Goal: Task Accomplishment & Management: Use online tool/utility

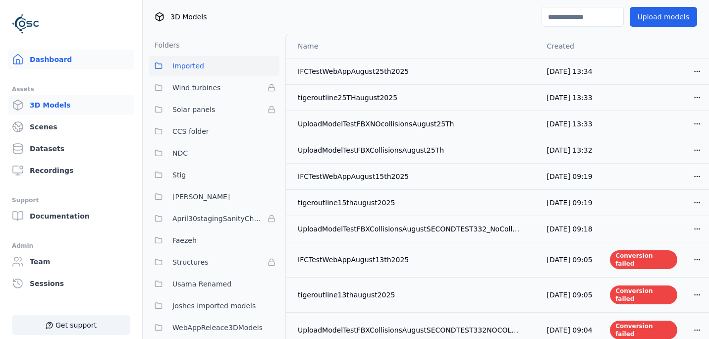
click at [48, 56] on link "Dashboard" at bounding box center [71, 60] width 126 height 20
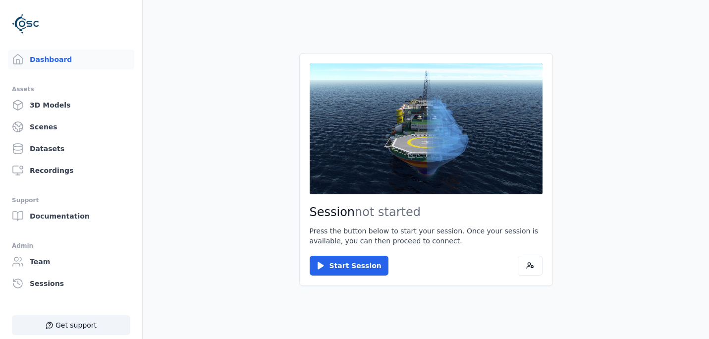
click at [195, 103] on main "Session not started Press the button below to start your session. Once your ses…" at bounding box center [426, 169] width 567 height 339
click at [46, 125] on link "Scenes" at bounding box center [71, 127] width 126 height 20
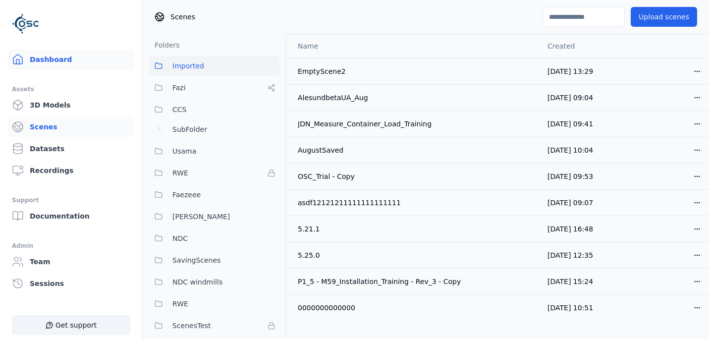
click at [58, 64] on link "Dashboard" at bounding box center [71, 60] width 126 height 20
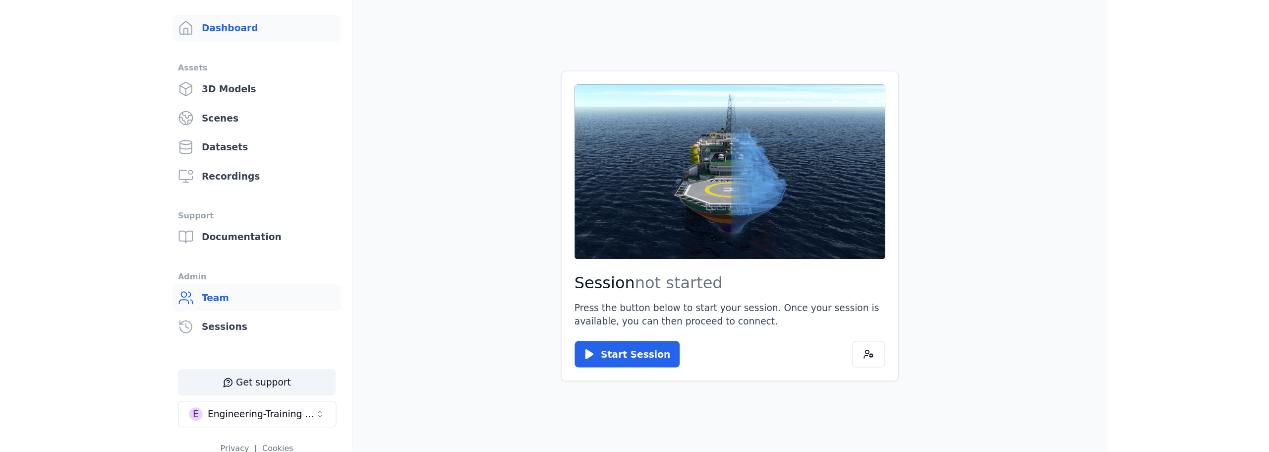
scroll to position [50, 0]
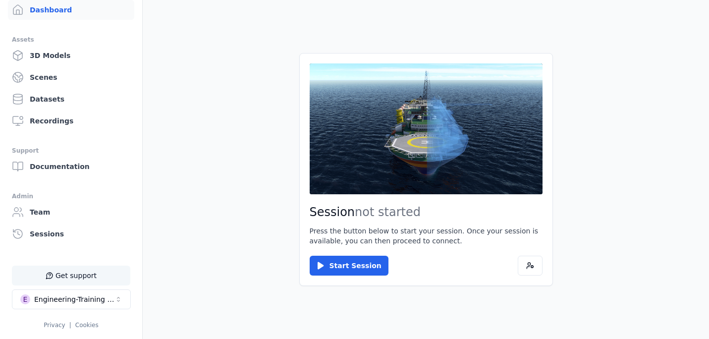
click at [60, 279] on button "Get support" at bounding box center [71, 276] width 118 height 20
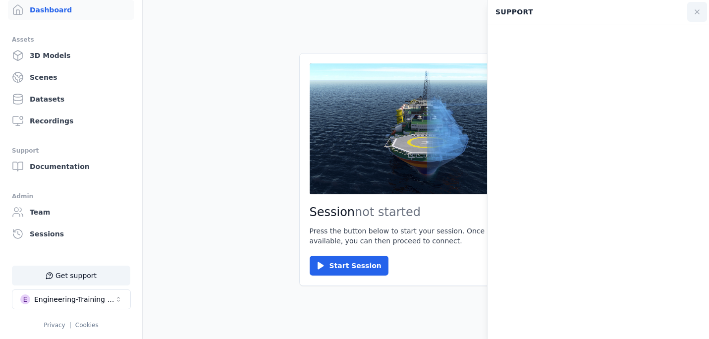
click at [699, 10] on icon at bounding box center [698, 12] width 8 height 8
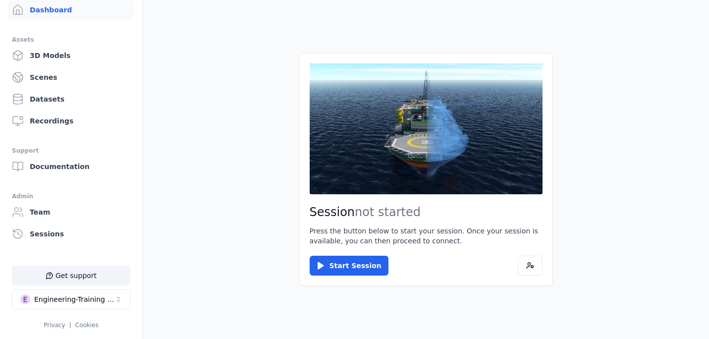
click at [244, 102] on main "Session not started Press the button below to start your session. Once your ses…" at bounding box center [426, 169] width 567 height 339
click at [325, 266] on icon at bounding box center [321, 266] width 10 height 10
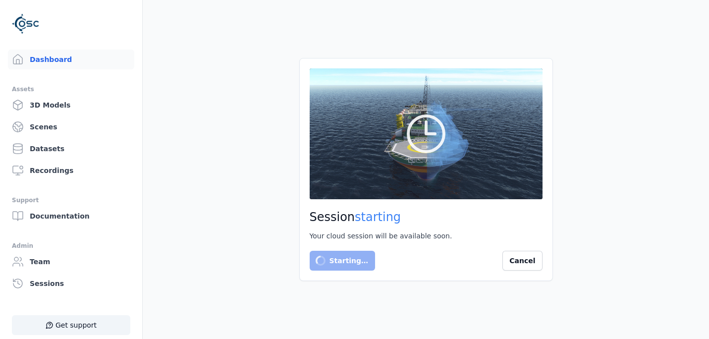
click at [250, 287] on main "Session starting Your cloud session will be available soon. Starting… Cancel" at bounding box center [426, 169] width 567 height 339
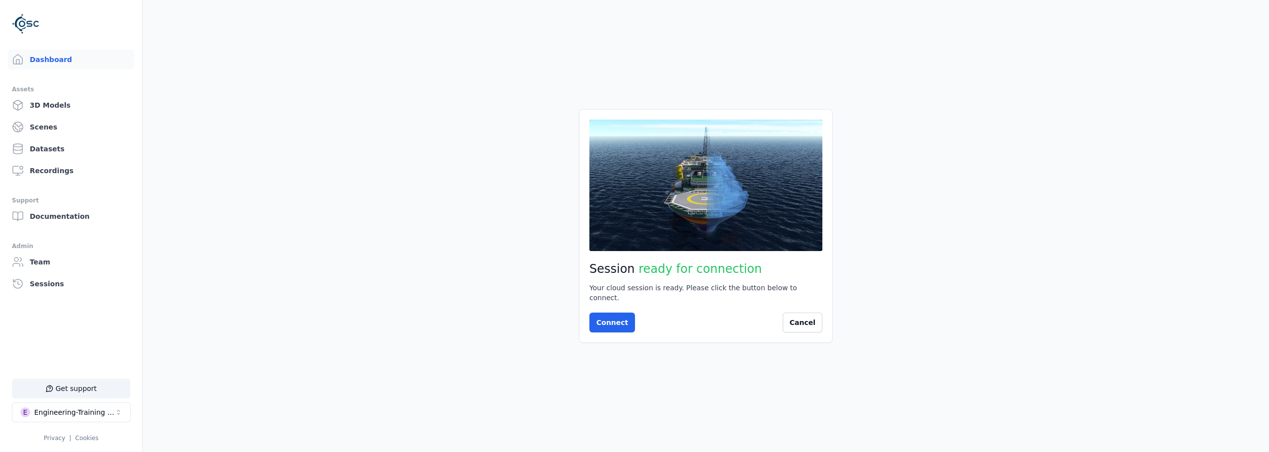
click at [606, 327] on div "Session ready for connection Your cloud session is ready. Please click the butt…" at bounding box center [706, 225] width 254 height 233
click at [609, 322] on button "Connect" at bounding box center [612, 322] width 46 height 20
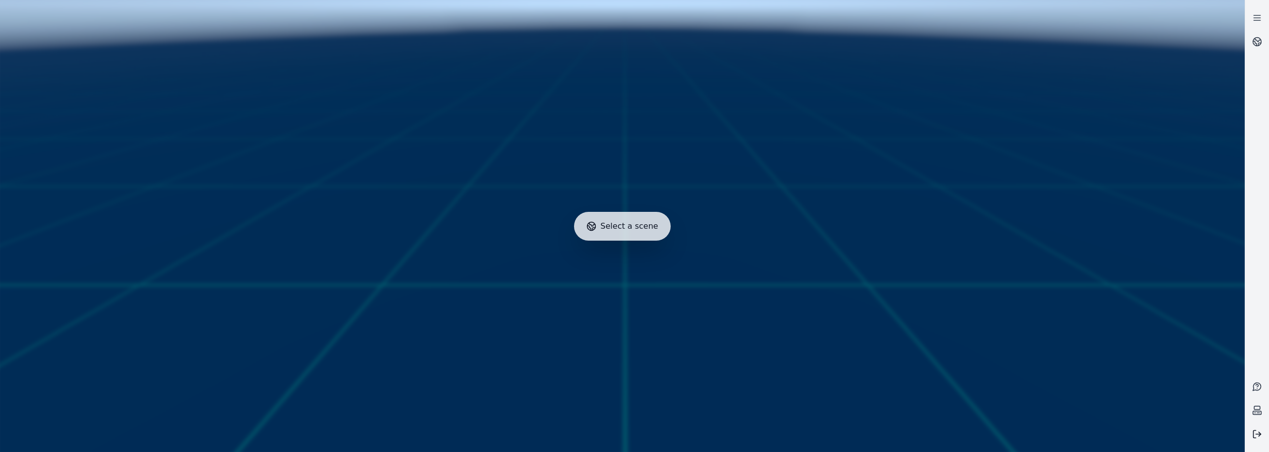
click at [709, 339] on button at bounding box center [1257, 434] width 24 height 24
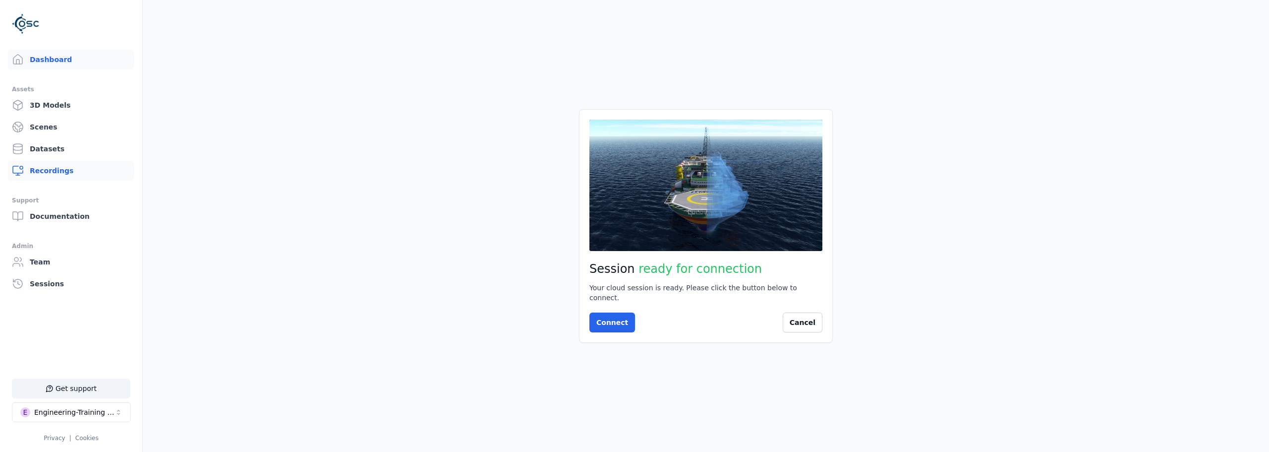
click at [46, 170] on link "Recordings" at bounding box center [71, 171] width 126 height 20
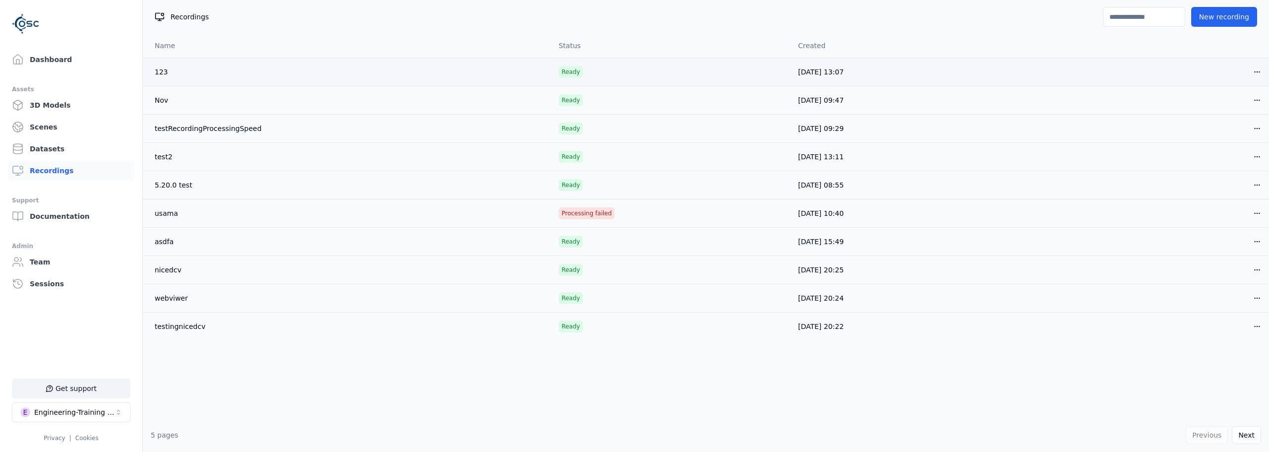
click at [161, 71] on link "123" at bounding box center [161, 72] width 13 height 8
click at [709, 71] on html "Support Dashboard Assets 3D Models Scenes Datasets Recordings Support Documenta…" at bounding box center [634, 226] width 1269 height 452
click at [709, 108] on div "Share" at bounding box center [1235, 110] width 59 height 16
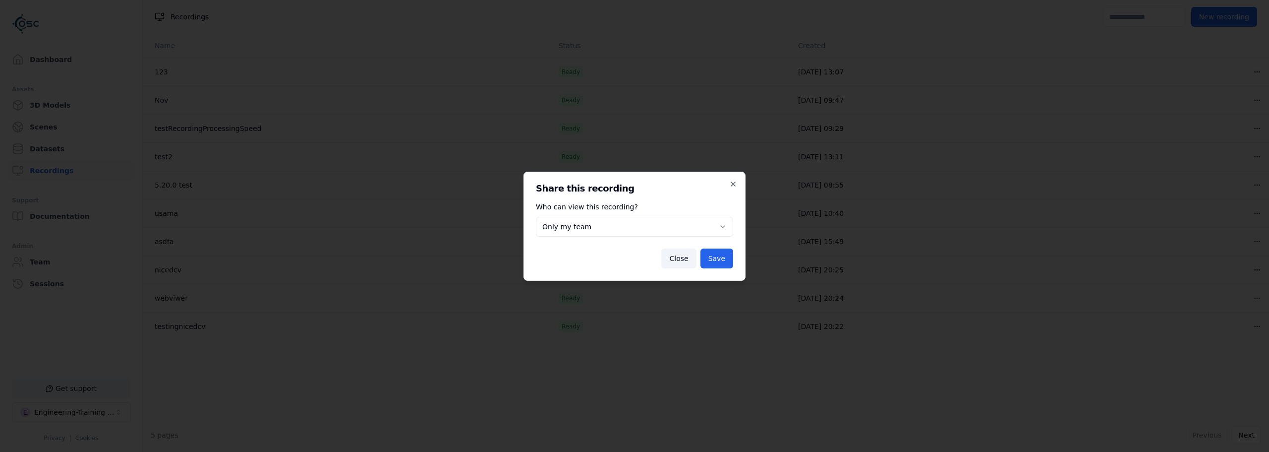
click at [703, 230] on body "**********" at bounding box center [634, 226] width 1269 height 452
select select "****"
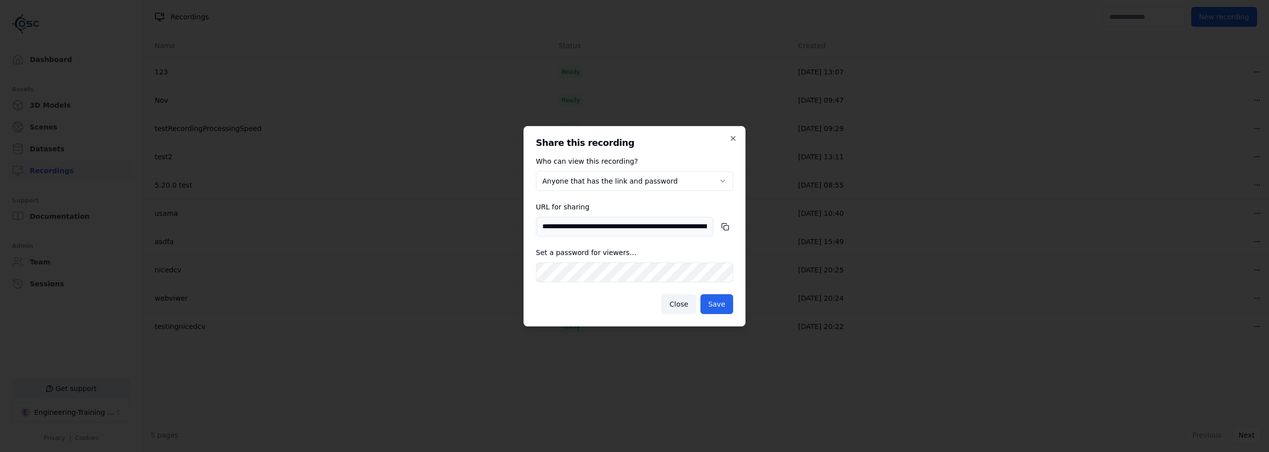
click at [709, 229] on rect "button" at bounding box center [726, 227] width 4 height 4
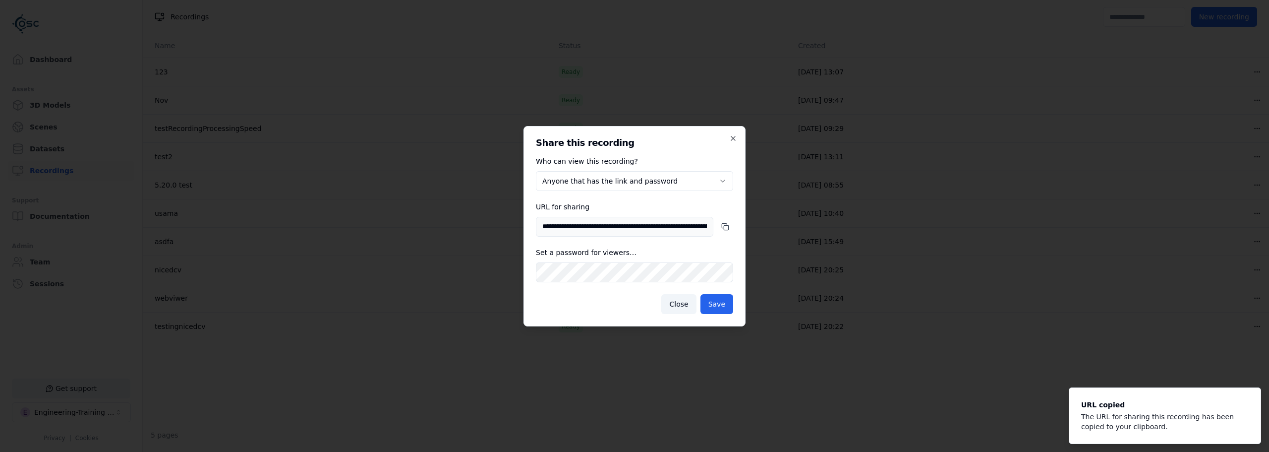
click button "Save" at bounding box center [717, 304] width 33 height 20
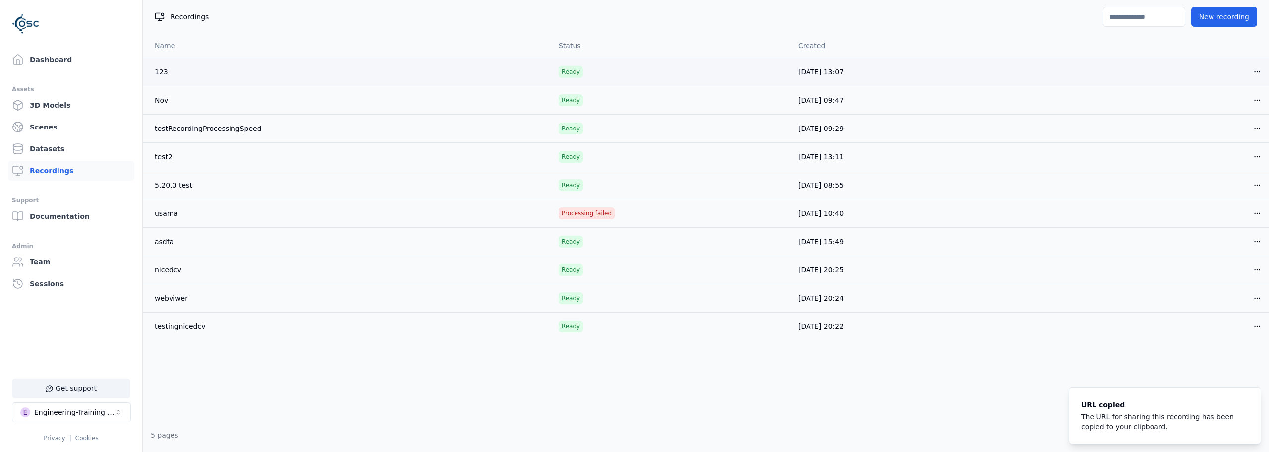
click at [156, 72] on link "123" at bounding box center [161, 72] width 13 height 8
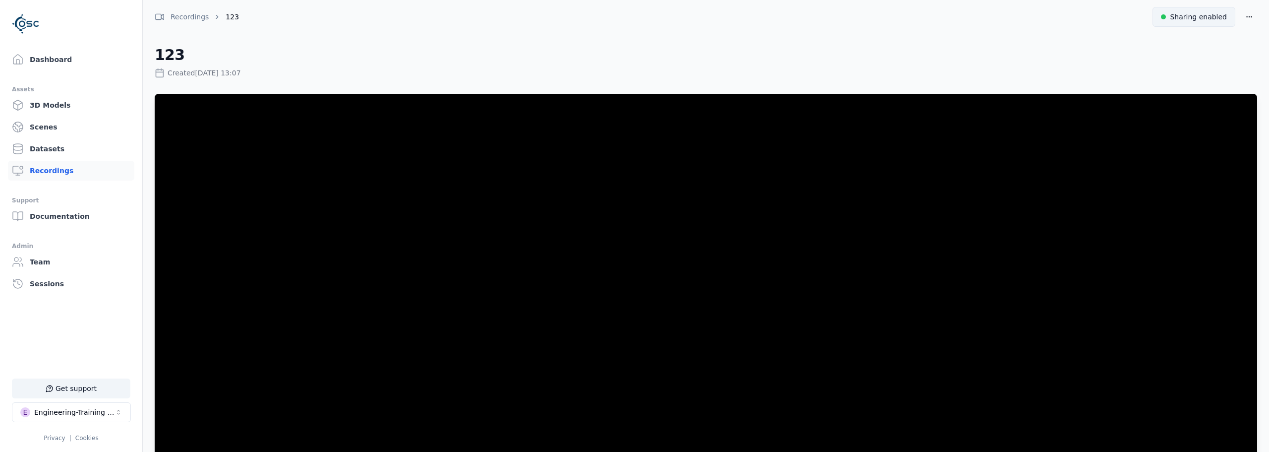
click at [709, 14] on span "Sharing enabled" at bounding box center [1198, 17] width 57 height 10
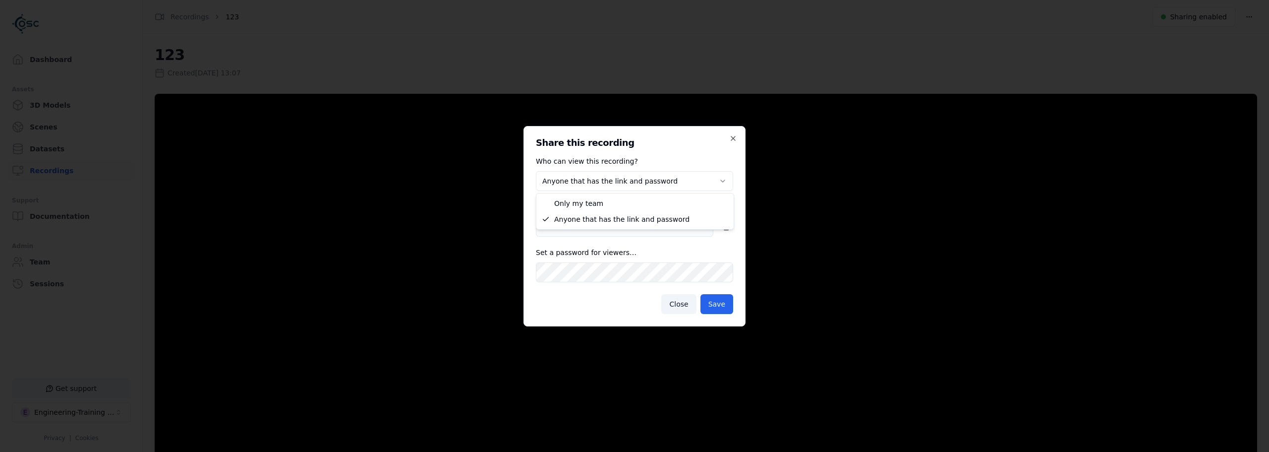
click at [704, 184] on body "**********" at bounding box center [634, 226] width 1269 height 452
select select "*****"
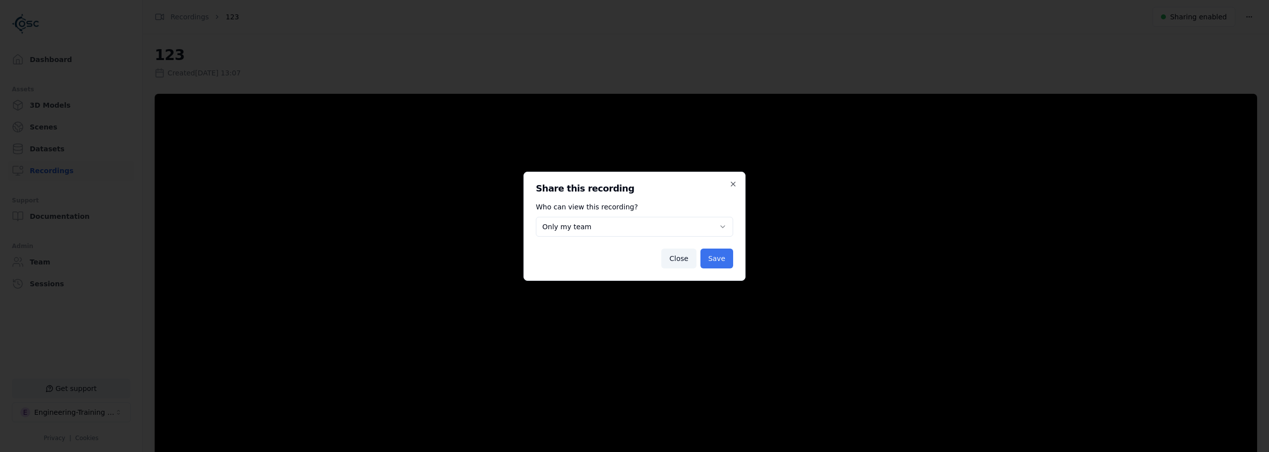
click at [709, 260] on button "Save" at bounding box center [717, 258] width 33 height 20
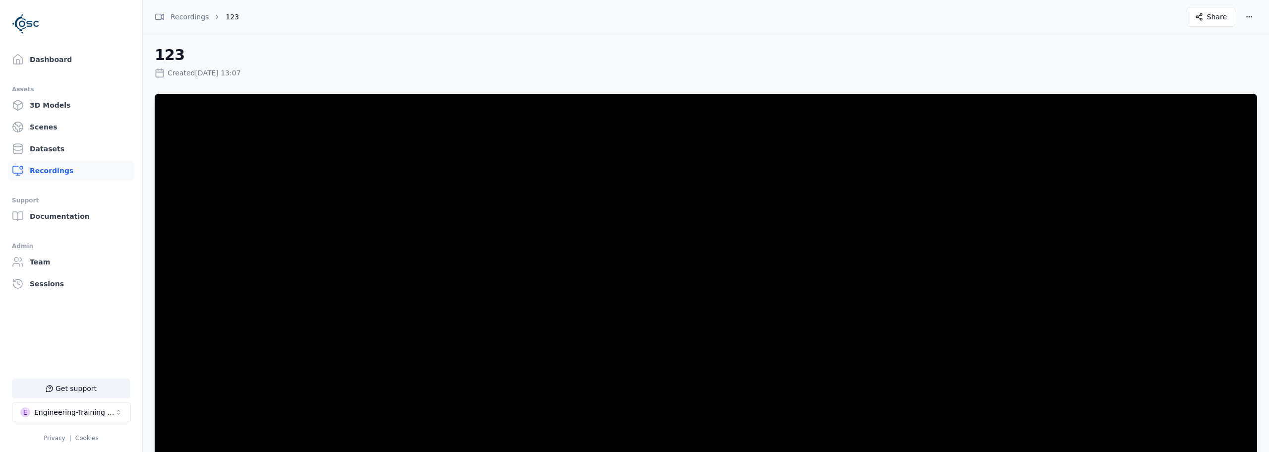
click at [33, 166] on link "Recordings" at bounding box center [71, 171] width 126 height 20
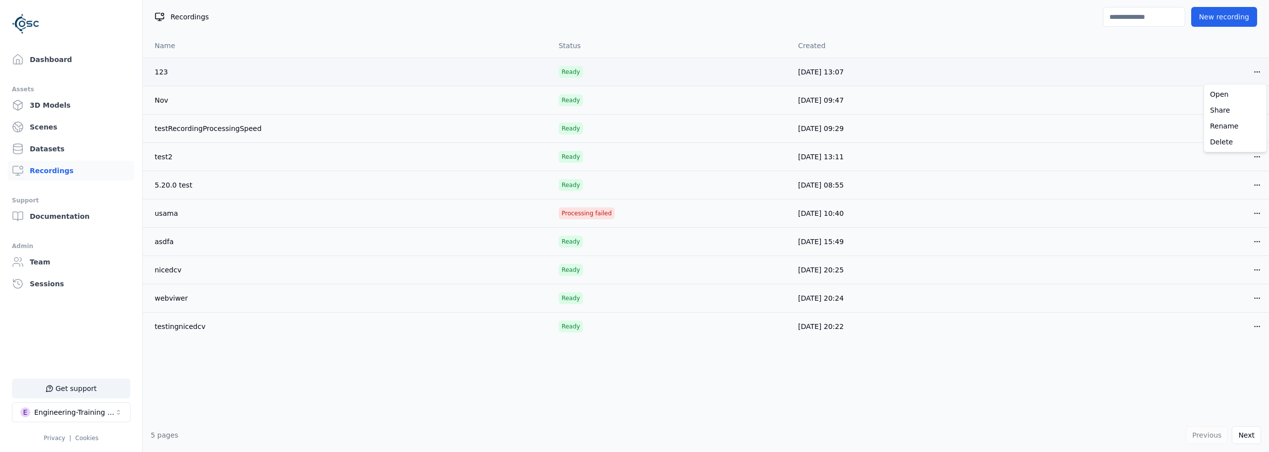
click at [709, 76] on html "Support Dashboard Assets 3D Models Scenes Datasets Recordings Support Documenta…" at bounding box center [634, 226] width 1269 height 452
click at [709, 122] on div "Rename" at bounding box center [1235, 126] width 59 height 16
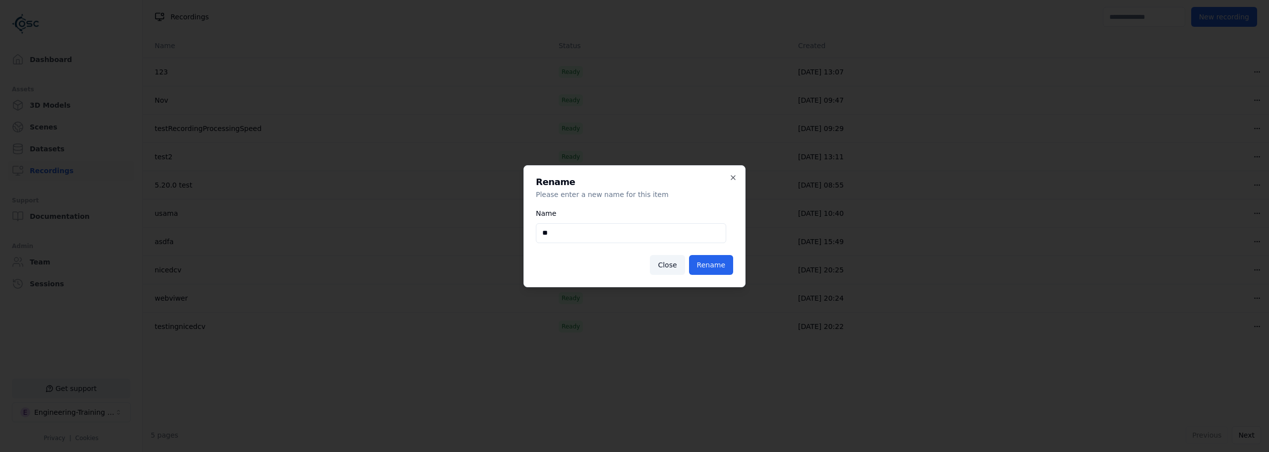
type input "*"
type input "*****"
click button "Rename" at bounding box center [711, 265] width 44 height 20
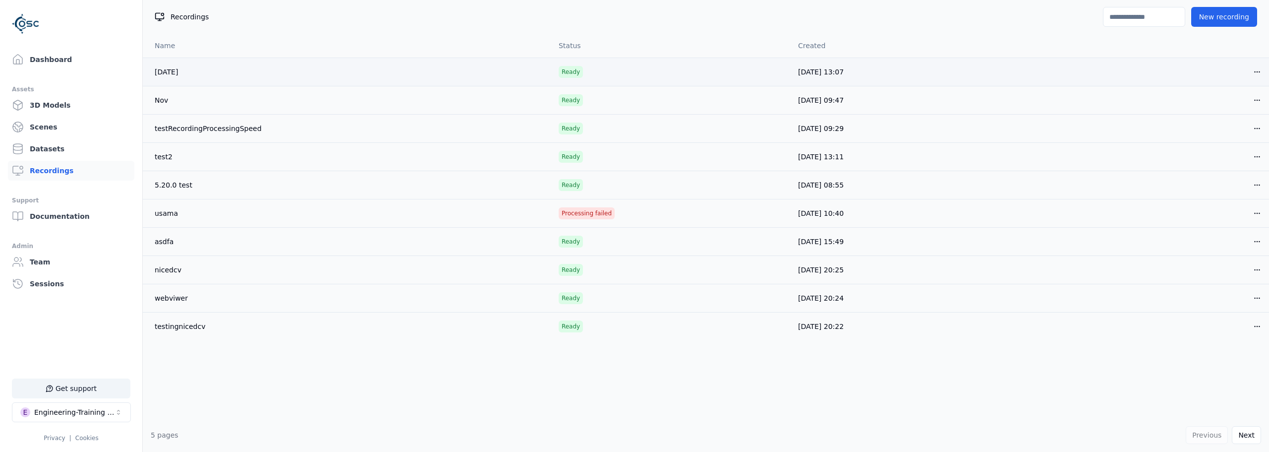
click at [165, 75] on link "aug25" at bounding box center [166, 72] width 23 height 8
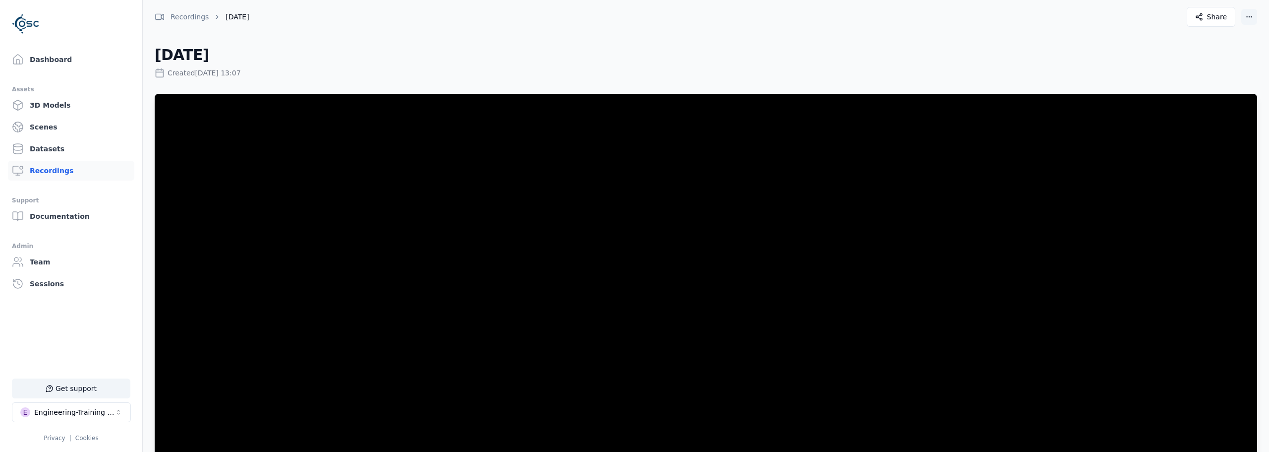
click at [709, 16] on html "Support Dashboard Assets 3D Models Scenes Datasets Recordings Support Documenta…" at bounding box center [634, 226] width 1269 height 452
click at [709, 43] on div "Rename" at bounding box center [1225, 41] width 59 height 16
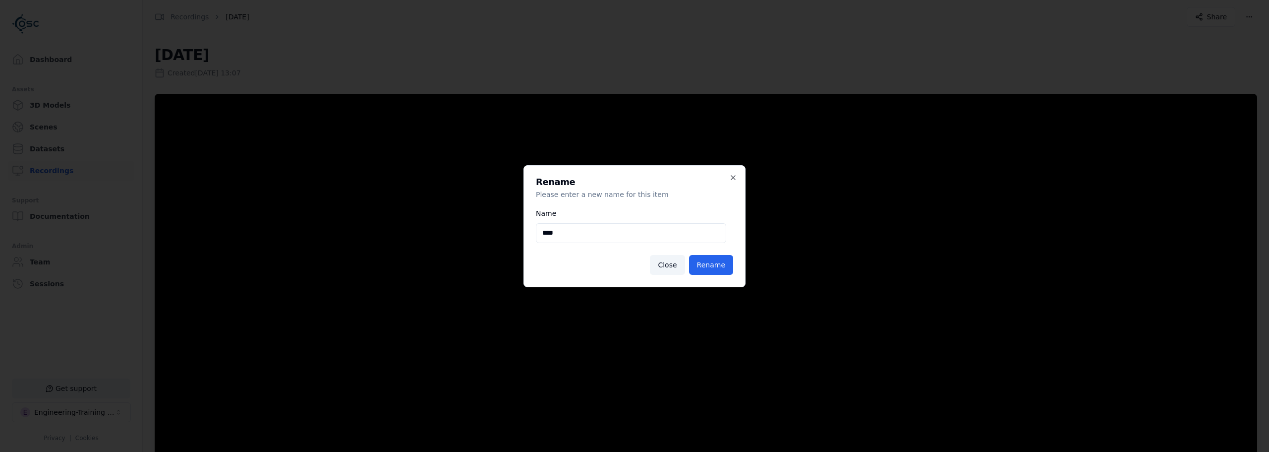
type input "*****"
click button "Rename" at bounding box center [711, 265] width 44 height 20
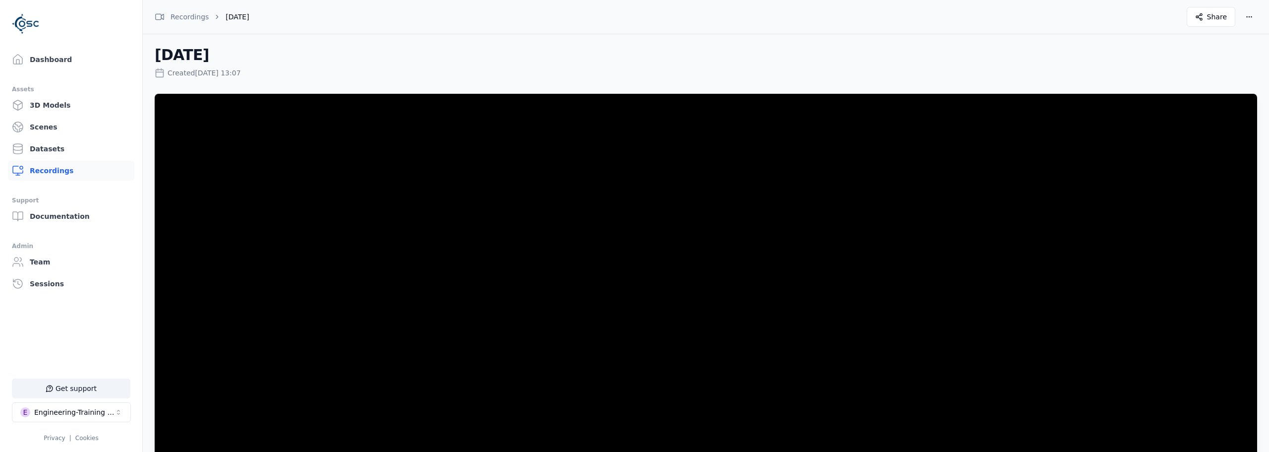
click at [39, 167] on link "Recordings" at bounding box center [71, 171] width 126 height 20
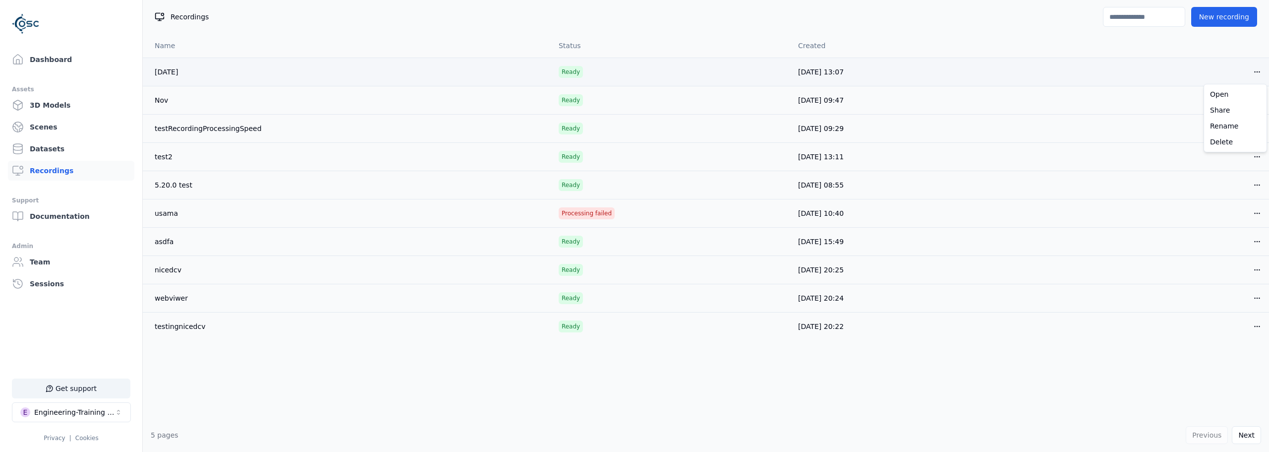
click at [709, 71] on html "Support Dashboard Assets 3D Models Scenes Datasets Recordings Support Documenta…" at bounding box center [634, 226] width 1269 height 452
click at [168, 74] on html "Support Dashboard Assets 3D Models Scenes Datasets Recordings Support Documenta…" at bounding box center [634, 226] width 1269 height 452
click at [169, 73] on link "Aug25" at bounding box center [166, 72] width 23 height 8
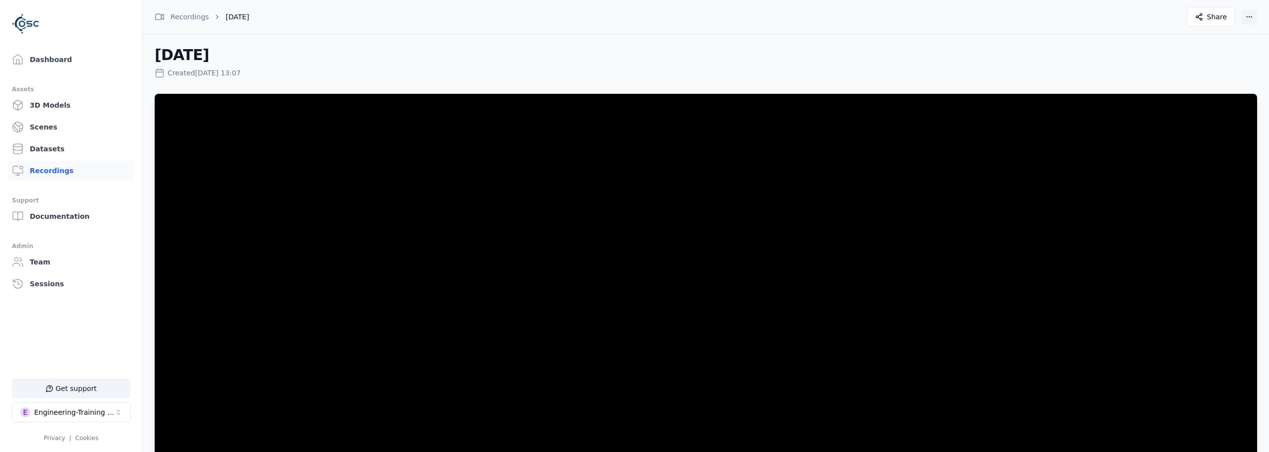
click at [709, 18] on html "Support Dashboard Assets 3D Models Scenes Datasets Recordings Support Documenta…" at bounding box center [634, 226] width 1269 height 452
click at [709, 72] on div "Download" at bounding box center [1225, 73] width 59 height 16
click at [709, 20] on html "Support Dashboard Assets 3D Models Scenes Datasets Recordings Support Documenta…" at bounding box center [634, 226] width 1269 height 452
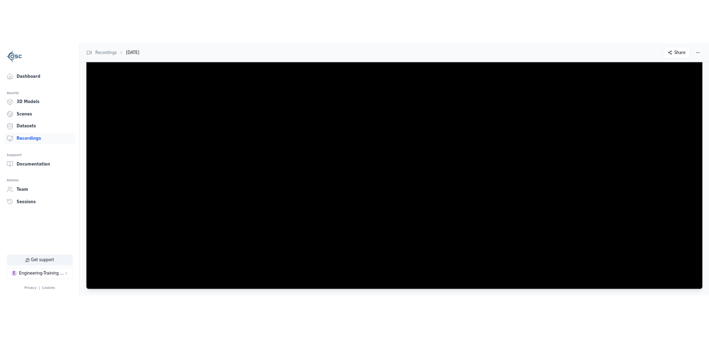
scroll to position [36, 0]
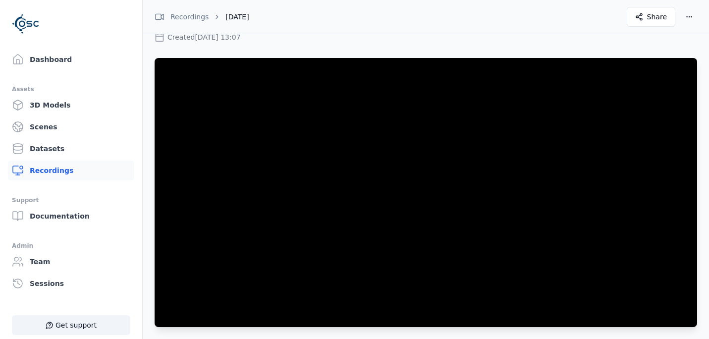
drag, startPoint x: 47, startPoint y: 168, endPoint x: 54, endPoint y: 165, distance: 7.6
click at [46, 168] on link "Recordings" at bounding box center [71, 171] width 126 height 20
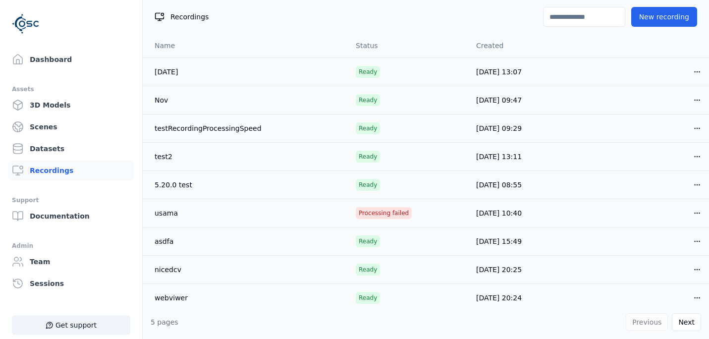
click at [579, 12] on input at bounding box center [584, 17] width 82 height 20
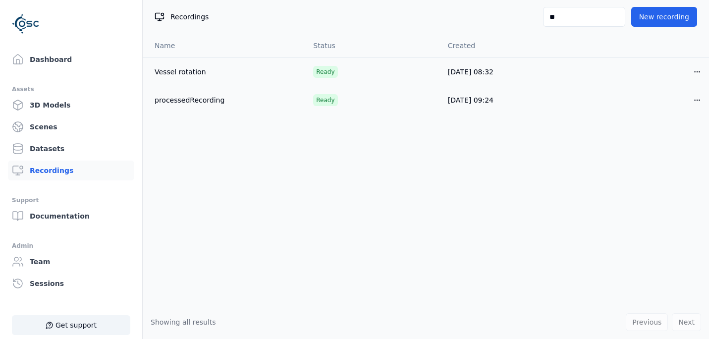
type input "*"
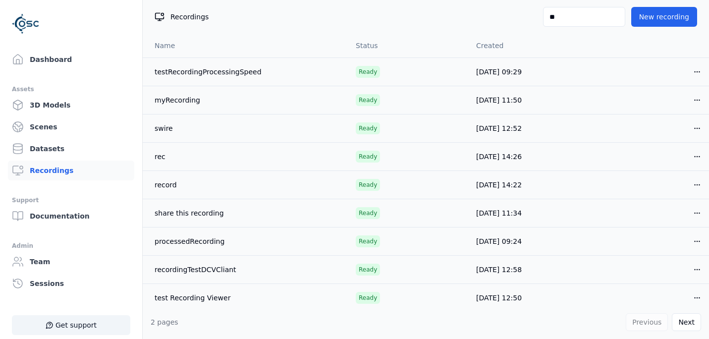
type input "*"
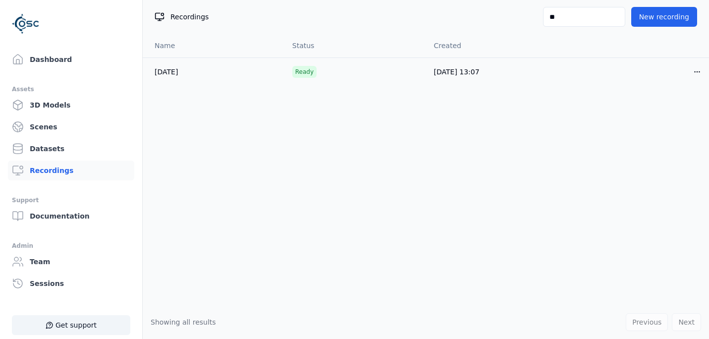
type input "*"
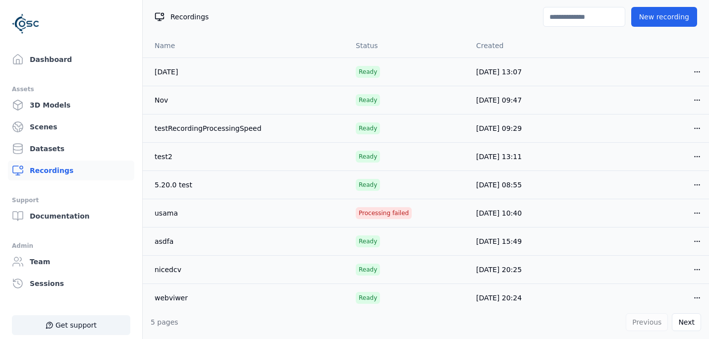
click at [39, 173] on link "Recordings" at bounding box center [71, 171] width 126 height 20
click at [698, 95] on html "Support Dashboard Assets 3D Models Scenes Datasets Recordings Support Documenta…" at bounding box center [354, 169] width 709 height 339
click at [543, 327] on html "Support Dashboard Assets 3D Models Scenes Datasets Recordings Support Documenta…" at bounding box center [354, 169] width 709 height 339
click at [699, 155] on html "Support Dashboard Assets 3D Models Scenes Datasets Recordings Support Documenta…" at bounding box center [354, 169] width 709 height 339
click at [662, 230] on div "Delete" at bounding box center [675, 227] width 59 height 16
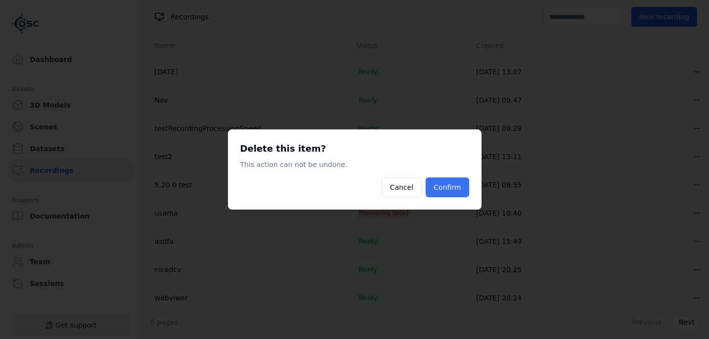
click at [460, 183] on button "Confirm" at bounding box center [447, 187] width 43 height 20
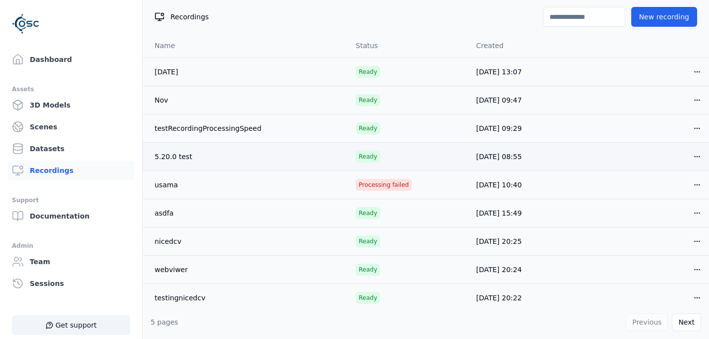
click at [182, 159] on link "5.20.0 test" at bounding box center [174, 157] width 38 height 8
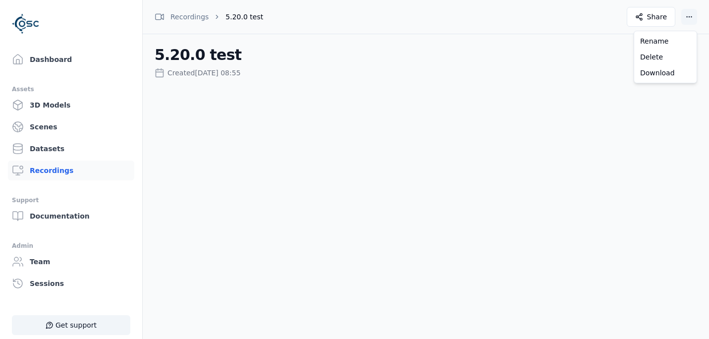
click at [691, 17] on html "Support Dashboard Assets 3D Models Scenes Datasets Recordings Support Documenta…" at bounding box center [354, 169] width 709 height 339
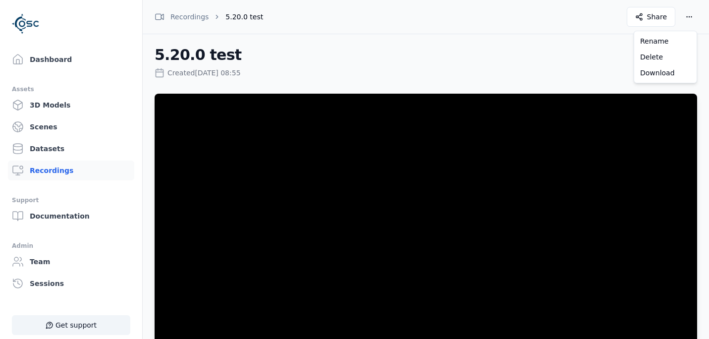
click at [580, 53] on html "Support Dashboard Assets 3D Models Scenes Datasets Recordings Support Documenta…" at bounding box center [354, 169] width 709 height 339
click at [655, 16] on span "Share" at bounding box center [657, 17] width 20 height 10
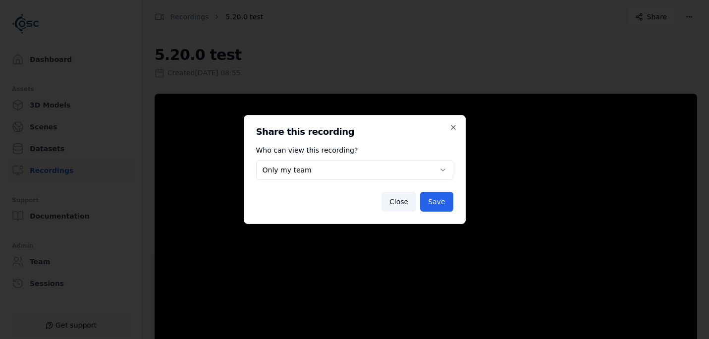
click at [440, 160] on div "**********" at bounding box center [354, 162] width 197 height 36
click at [438, 165] on body "**********" at bounding box center [354, 169] width 709 height 339
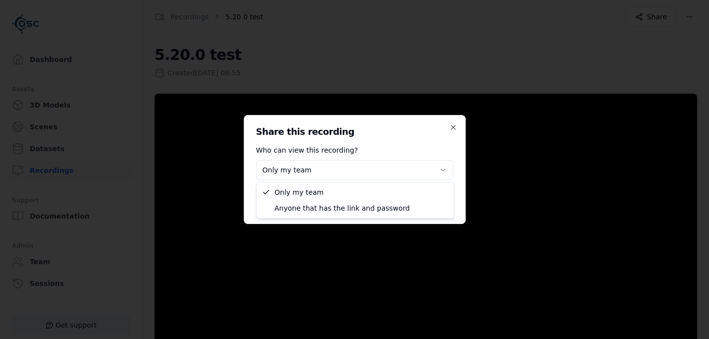
select select "****"
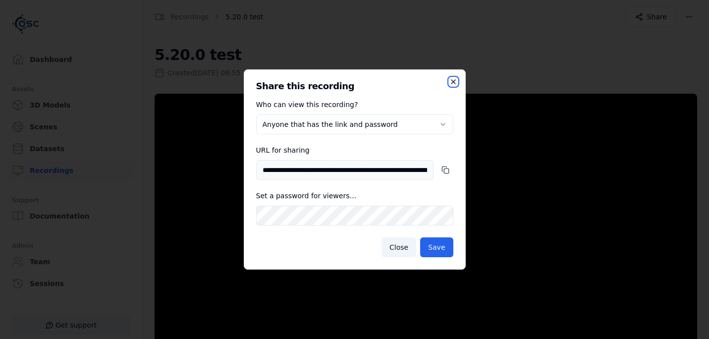
click at [451, 85] on icon "button" at bounding box center [454, 82] width 8 height 8
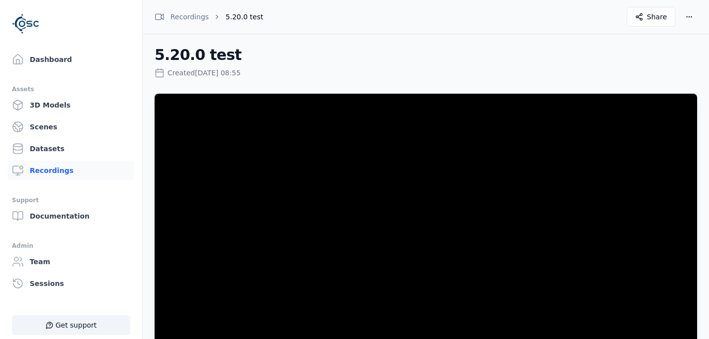
click at [497, 51] on h2 "5.20.0 test" at bounding box center [426, 55] width 543 height 18
click at [667, 22] on button "Share" at bounding box center [651, 17] width 49 height 20
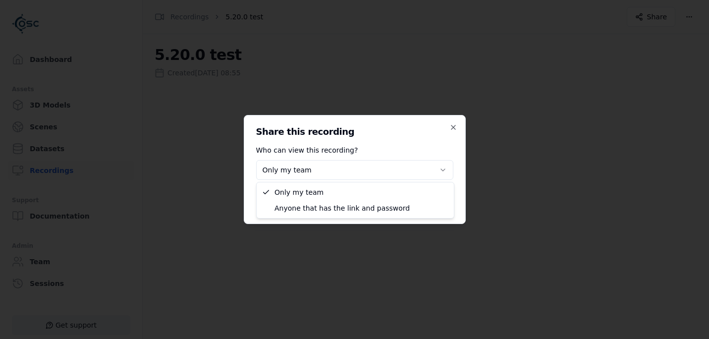
click at [448, 168] on body "**********" at bounding box center [354, 169] width 709 height 339
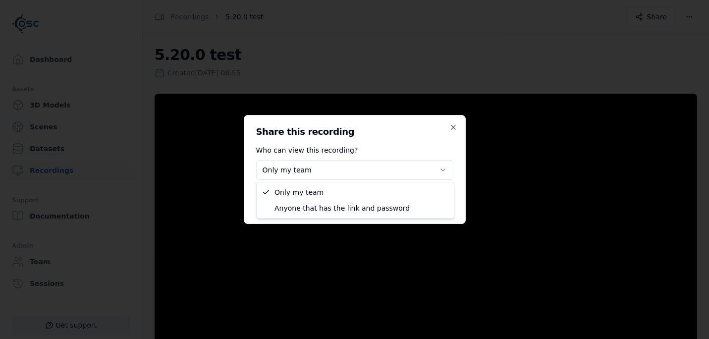
select select "****"
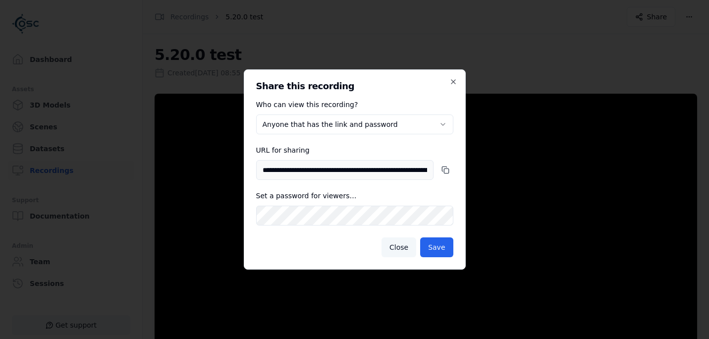
click at [413, 244] on button "Close" at bounding box center [399, 247] width 35 height 20
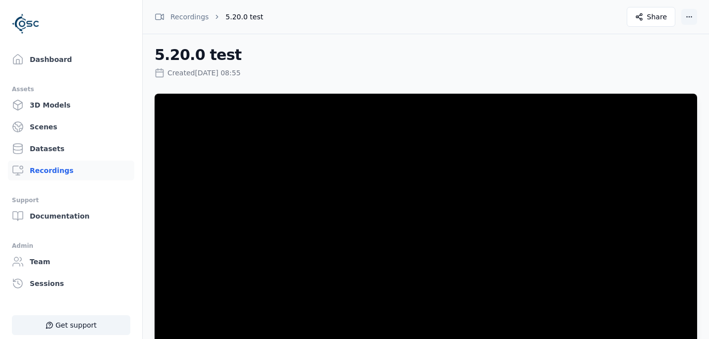
click at [696, 13] on html "Support Dashboard Assets 3D Models Scenes Datasets Recordings Support Documenta…" at bounding box center [354, 169] width 709 height 339
click at [654, 58] on div "Delete" at bounding box center [666, 57] width 59 height 16
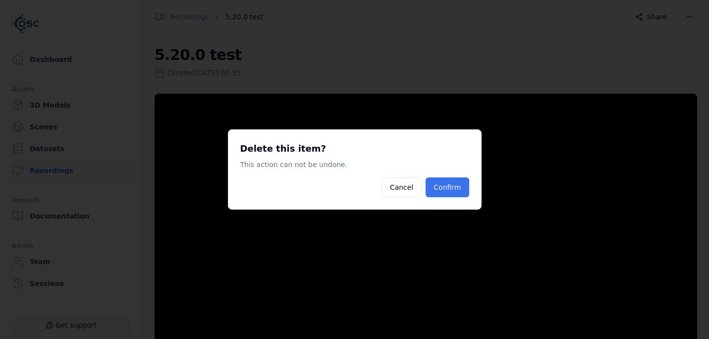
click at [444, 188] on button "Confirm" at bounding box center [447, 187] width 43 height 20
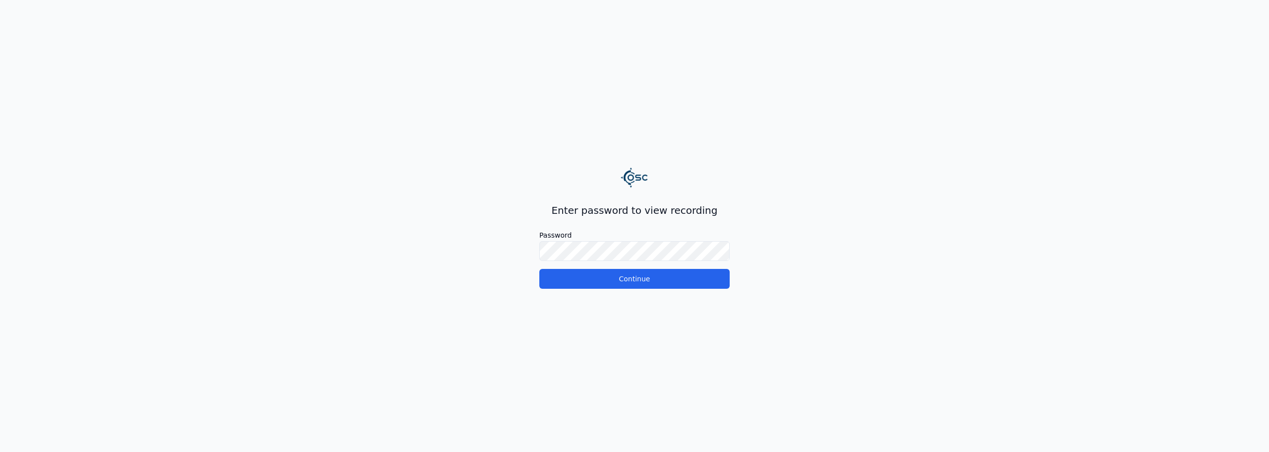
click at [539, 269] on button "Continue" at bounding box center [634, 279] width 190 height 20
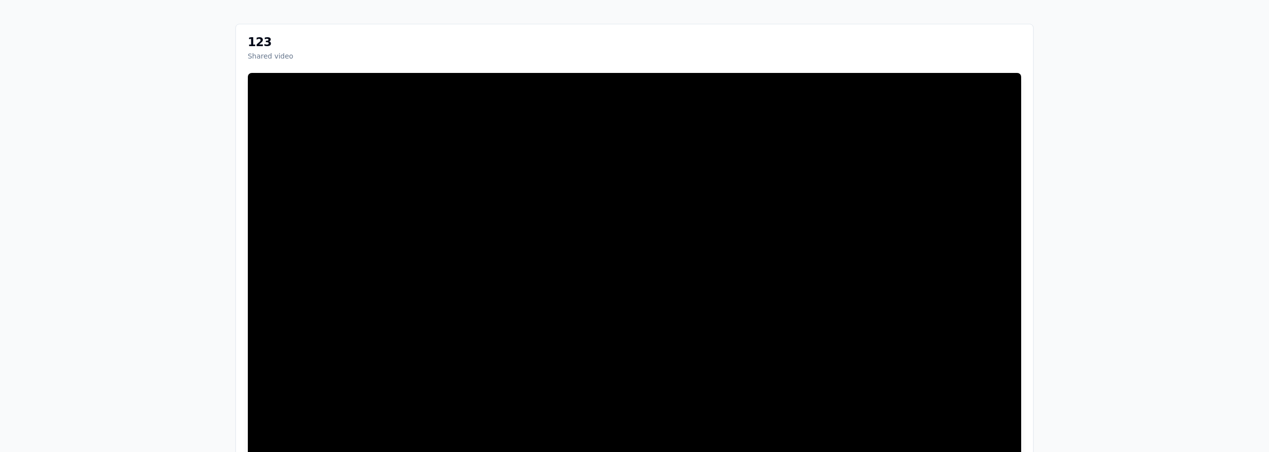
scroll to position [5, 0]
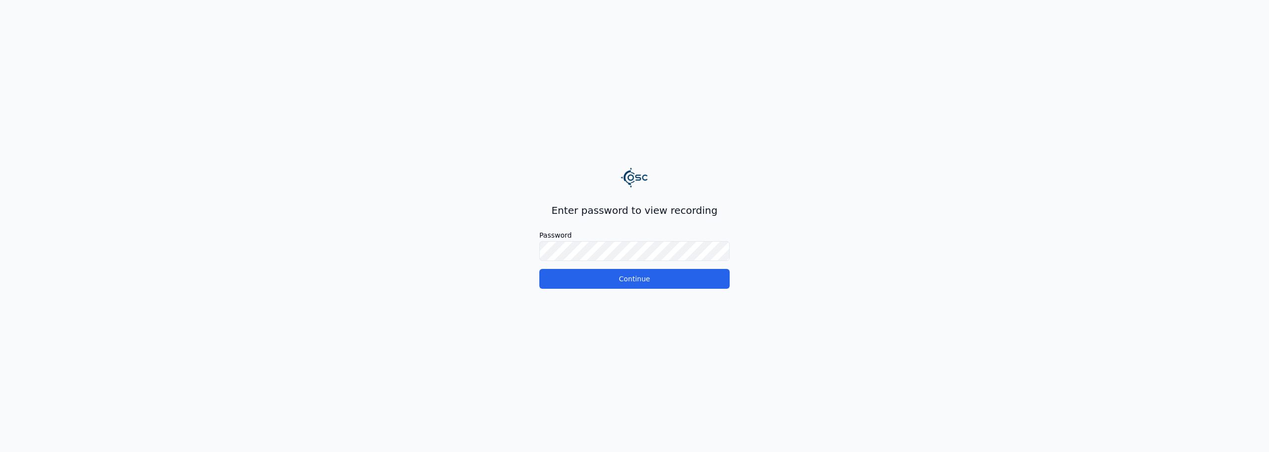
click at [539, 269] on button "Continue" at bounding box center [634, 279] width 190 height 20
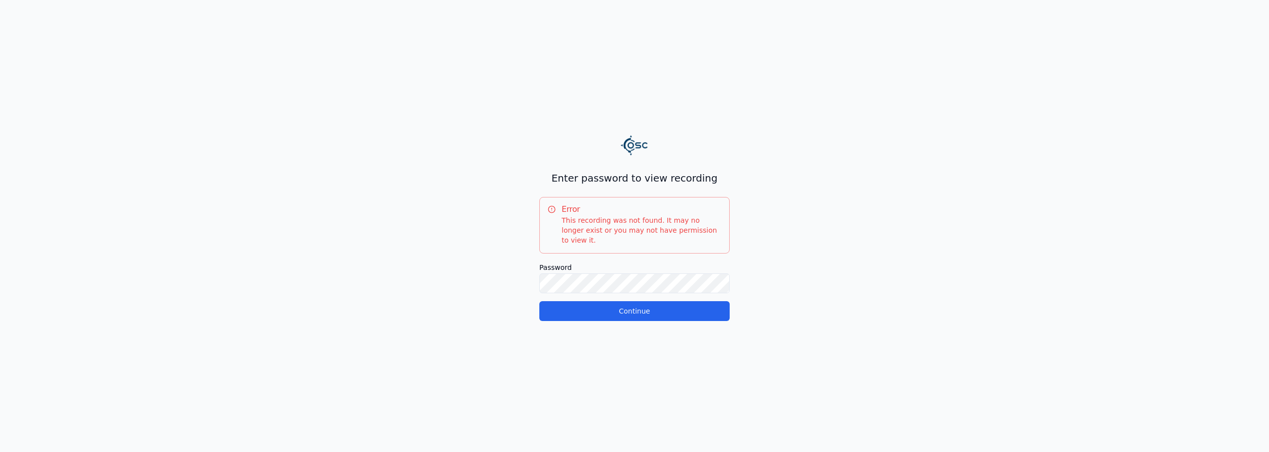
click at [192, 105] on div "Enter password to view recording Error This recording was not found. It may no …" at bounding box center [634, 226] width 1269 height 452
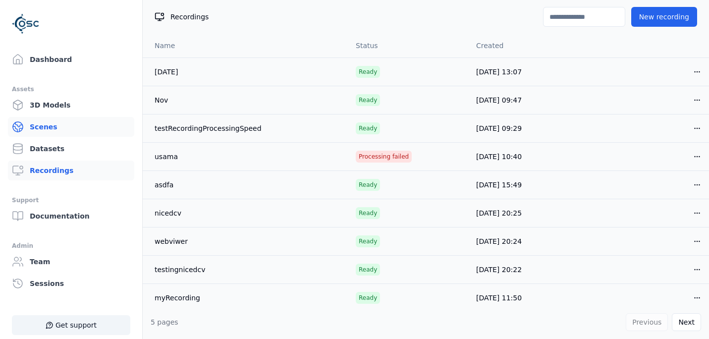
click at [44, 124] on link "Scenes" at bounding box center [71, 127] width 126 height 20
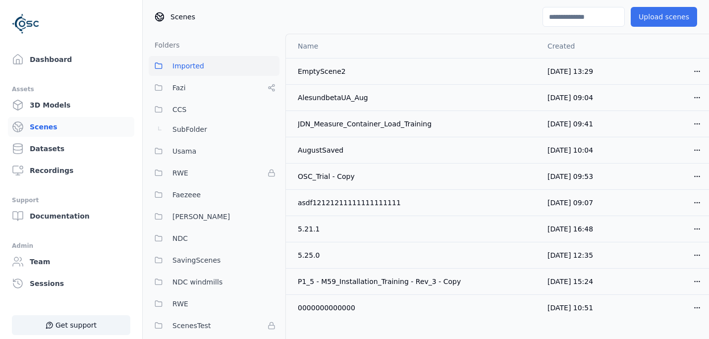
click at [659, 14] on button "Upload scenes" at bounding box center [664, 17] width 66 height 20
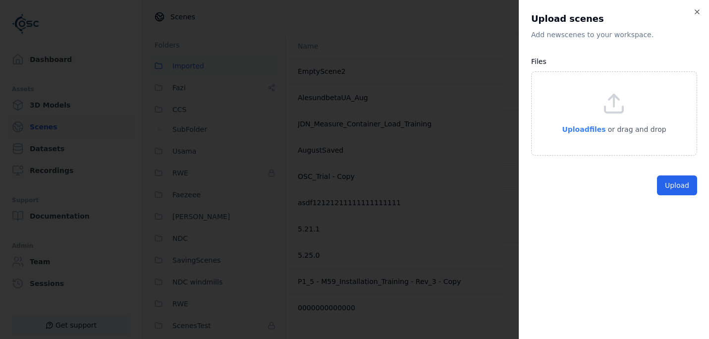
click at [586, 132] on span "Upload files" at bounding box center [584, 129] width 44 height 8
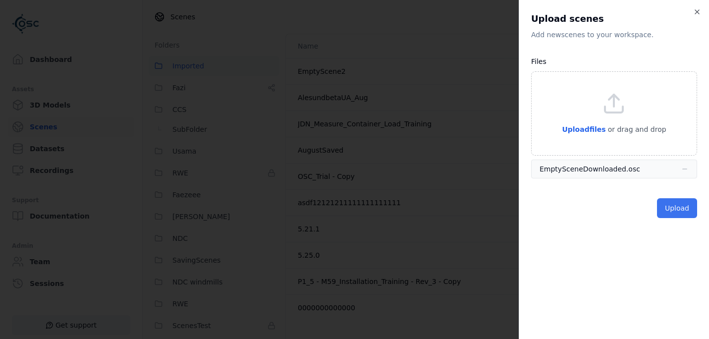
click at [677, 213] on button "Upload" at bounding box center [677, 208] width 40 height 20
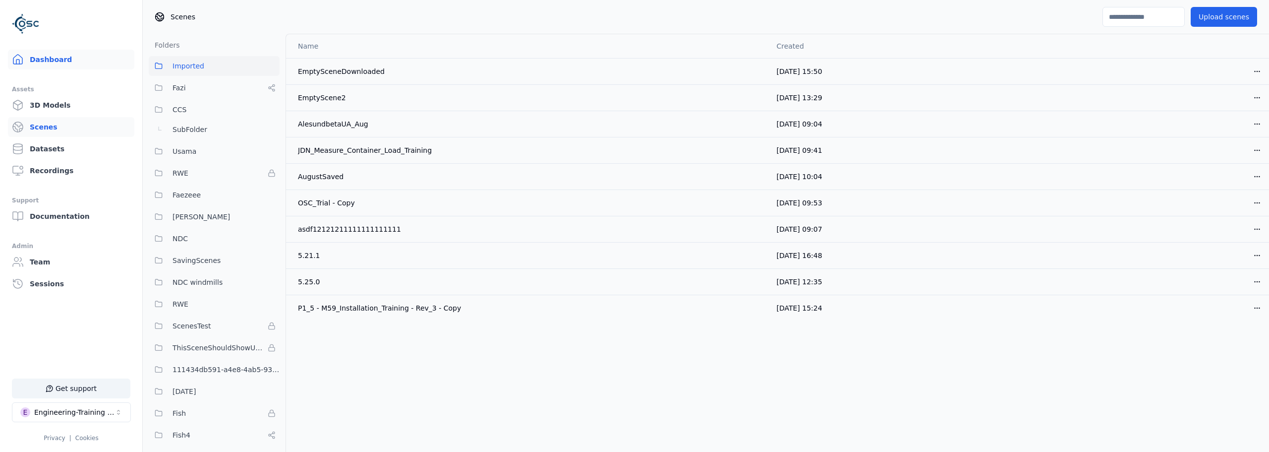
click at [58, 58] on link "Dashboard" at bounding box center [71, 60] width 126 height 20
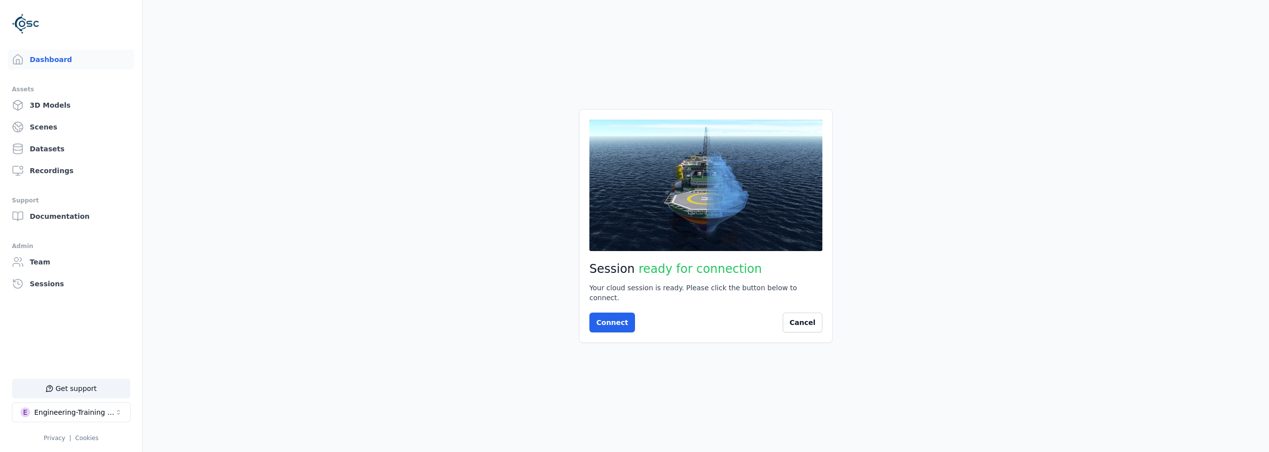
click at [351, 266] on main "Session ready for connection Your cloud session is ready. Please click the butt…" at bounding box center [706, 226] width 1126 height 452
click at [606, 319] on button "Connect" at bounding box center [612, 322] width 46 height 20
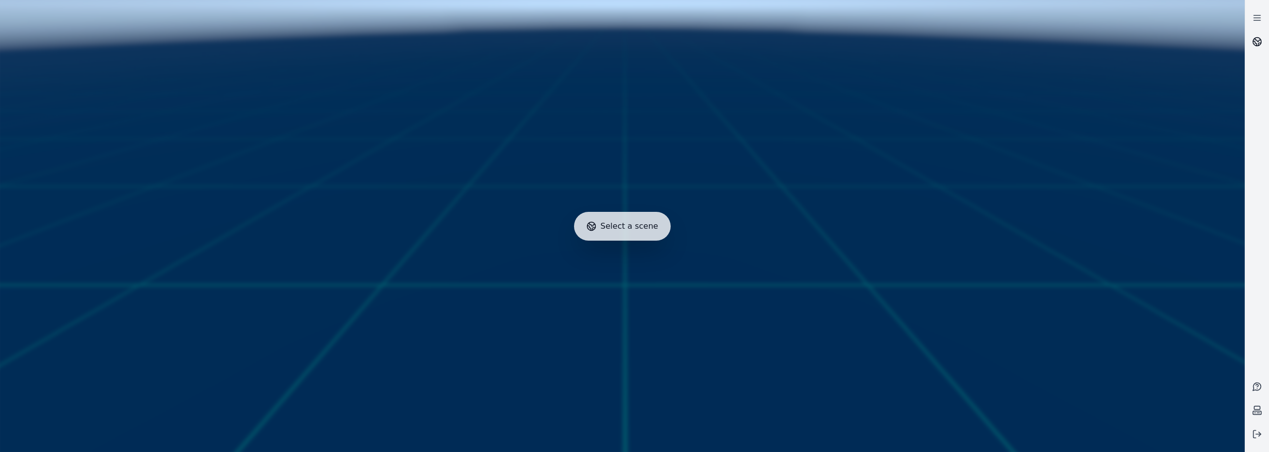
click at [709, 39] on icon at bounding box center [1257, 42] width 10 height 10
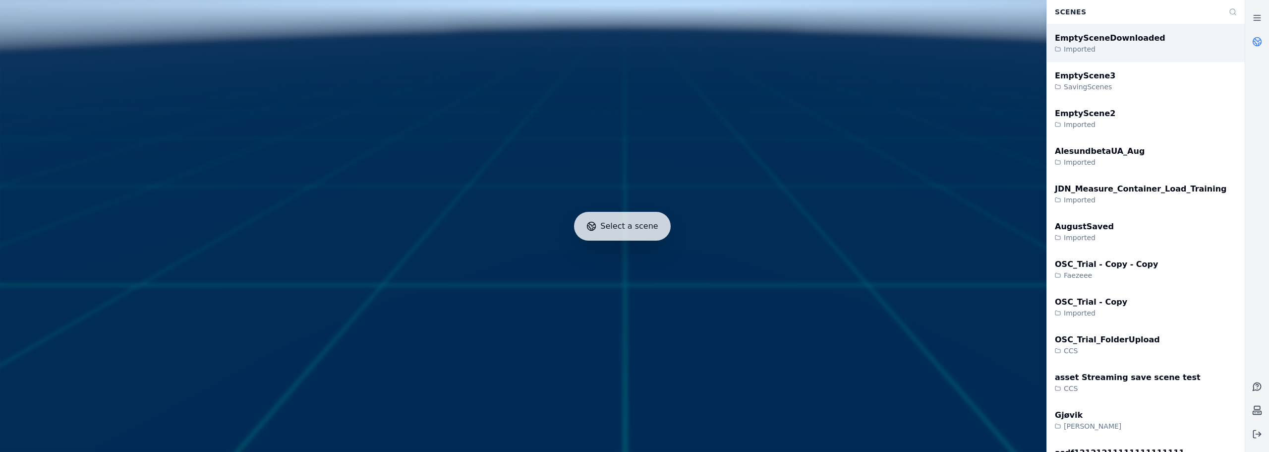
click at [709, 39] on div "EmptySceneDownloaded" at bounding box center [1110, 38] width 111 height 12
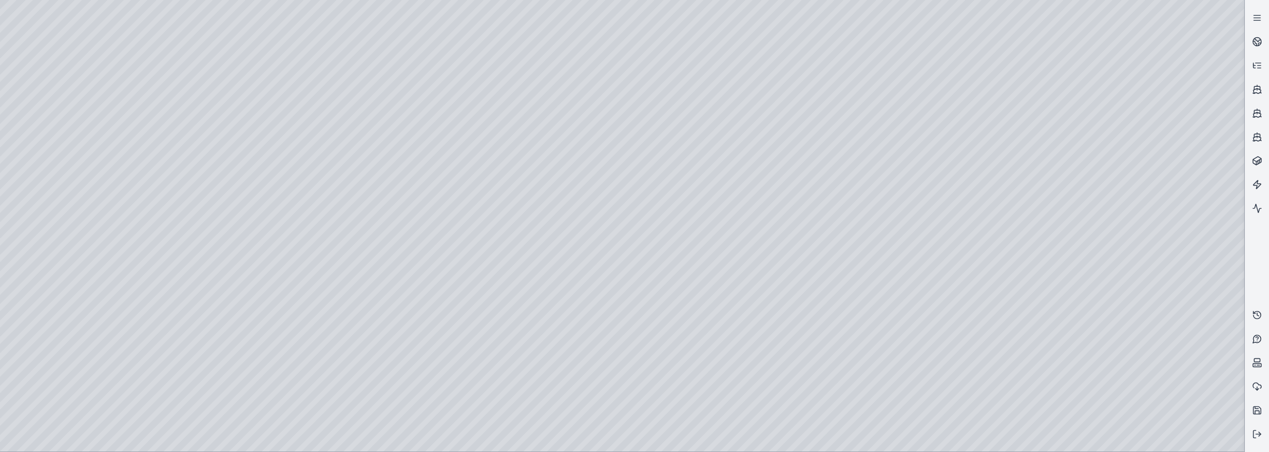
drag, startPoint x: 981, startPoint y: 293, endPoint x: 925, endPoint y: 318, distance: 61.0
drag, startPoint x: 586, startPoint y: 339, endPoint x: 973, endPoint y: 361, distance: 386.9
drag, startPoint x: 677, startPoint y: 351, endPoint x: 957, endPoint y: 363, distance: 280.4
drag, startPoint x: 672, startPoint y: 342, endPoint x: 617, endPoint y: 318, distance: 60.2
drag, startPoint x: 632, startPoint y: 222, endPoint x: 653, endPoint y: 224, distance: 21.4
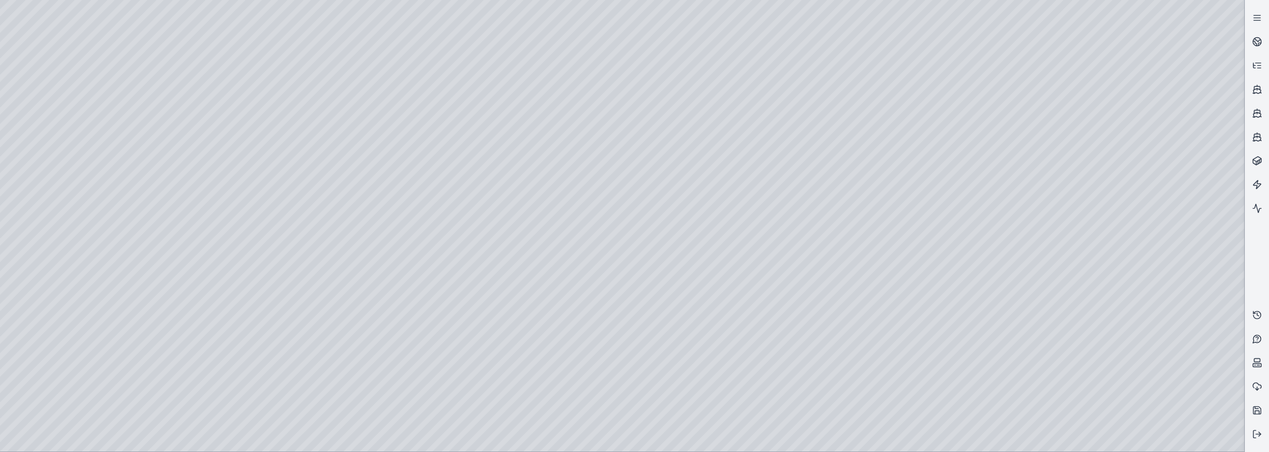
click at [709, 339] on div at bounding box center [622, 225] width 1244 height 451
drag, startPoint x: 507, startPoint y: 349, endPoint x: 507, endPoint y: 373, distance: 24.3
drag, startPoint x: 579, startPoint y: 282, endPoint x: 559, endPoint y: 271, distance: 22.2
drag, startPoint x: 1009, startPoint y: 241, endPoint x: 1008, endPoint y: 235, distance: 7.0
click at [709, 36] on link at bounding box center [1257, 42] width 24 height 24
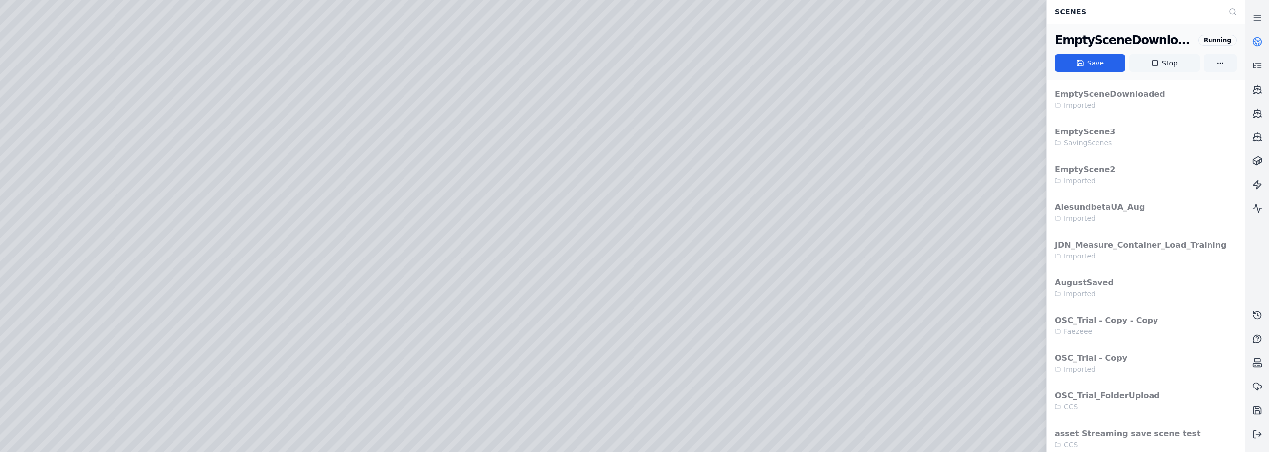
click at [709, 68] on button "Stop" at bounding box center [1164, 63] width 70 height 18
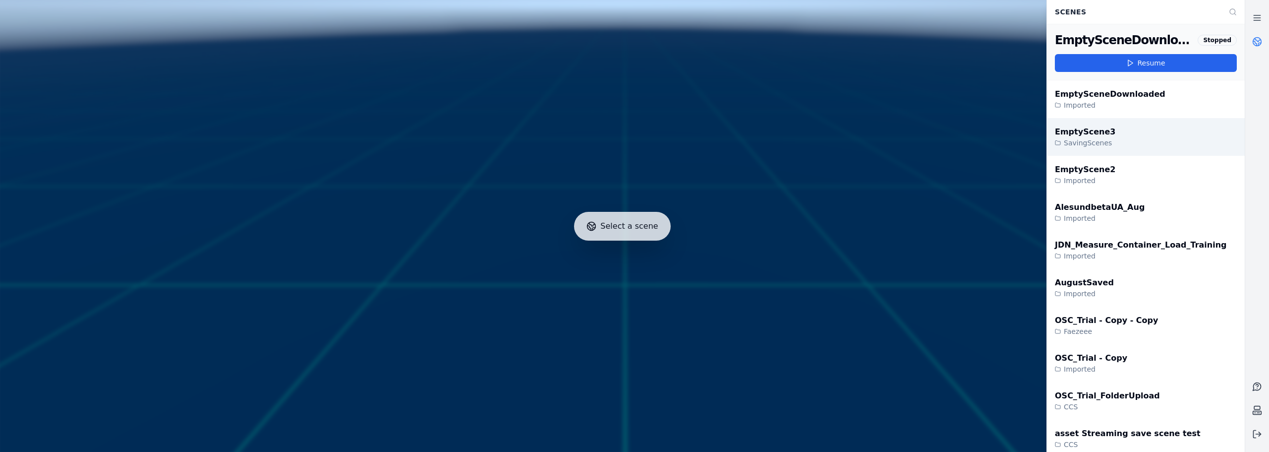
click at [709, 141] on div "EmptyScene3 SavingScenes" at bounding box center [1146, 137] width 198 height 38
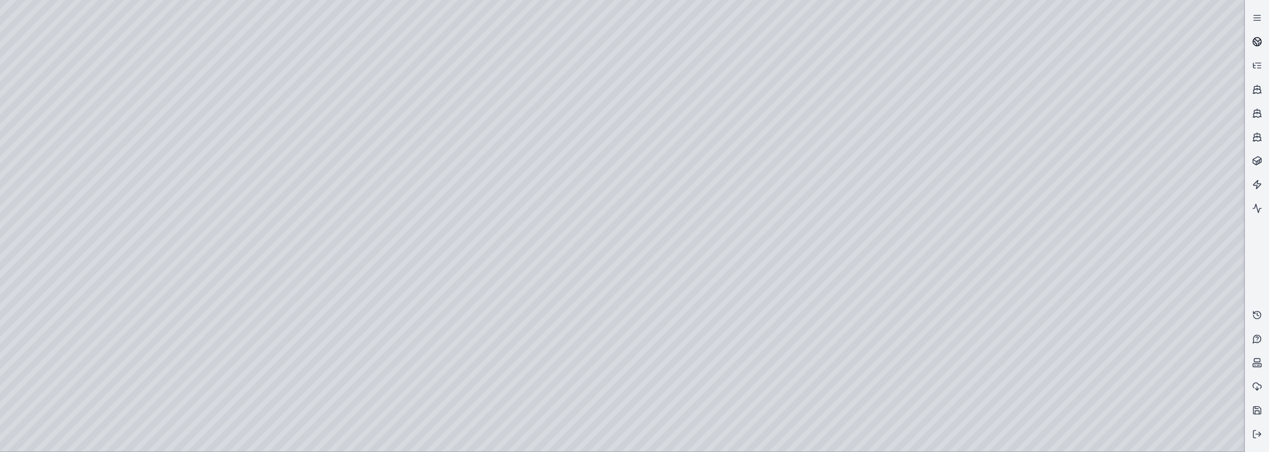
click at [709, 41] on link at bounding box center [1257, 42] width 24 height 24
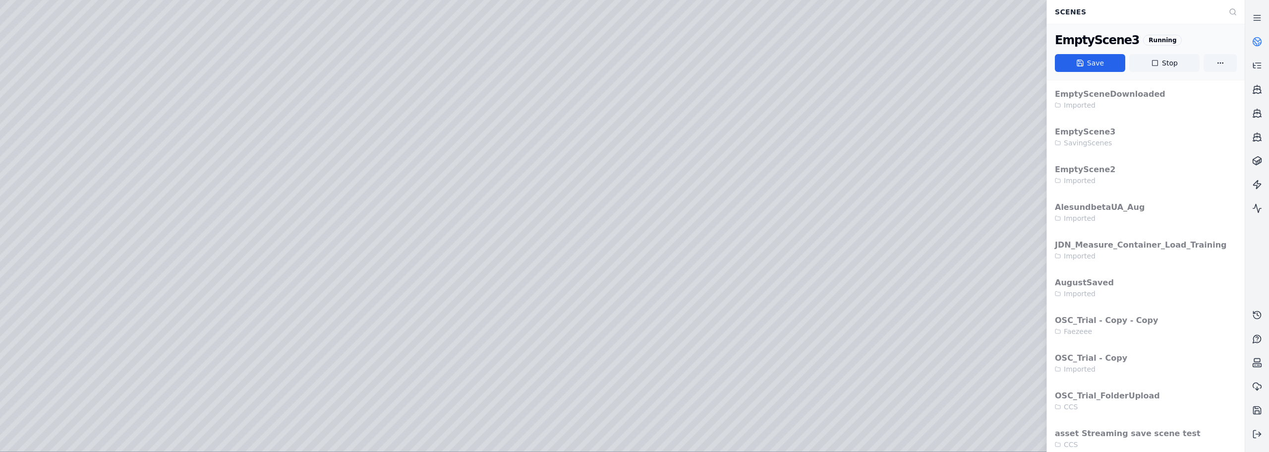
drag, startPoint x: 605, startPoint y: 204, endPoint x: 591, endPoint y: 197, distance: 15.5
drag, startPoint x: 712, startPoint y: 207, endPoint x: 711, endPoint y: 220, distance: 12.9
click at [709, 65] on button "Stop" at bounding box center [1164, 63] width 70 height 18
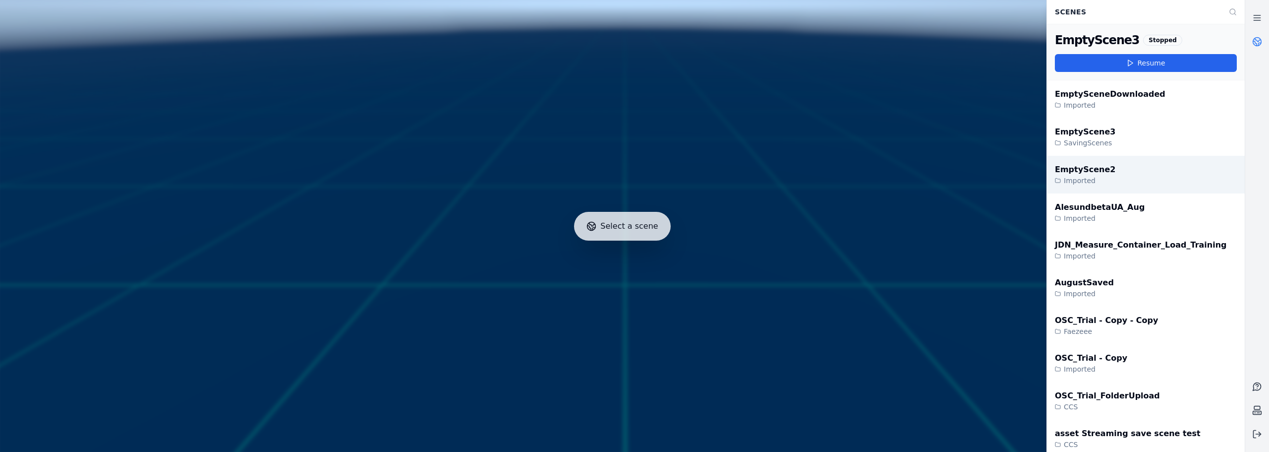
click at [709, 178] on div "Imported" at bounding box center [1085, 181] width 60 height 10
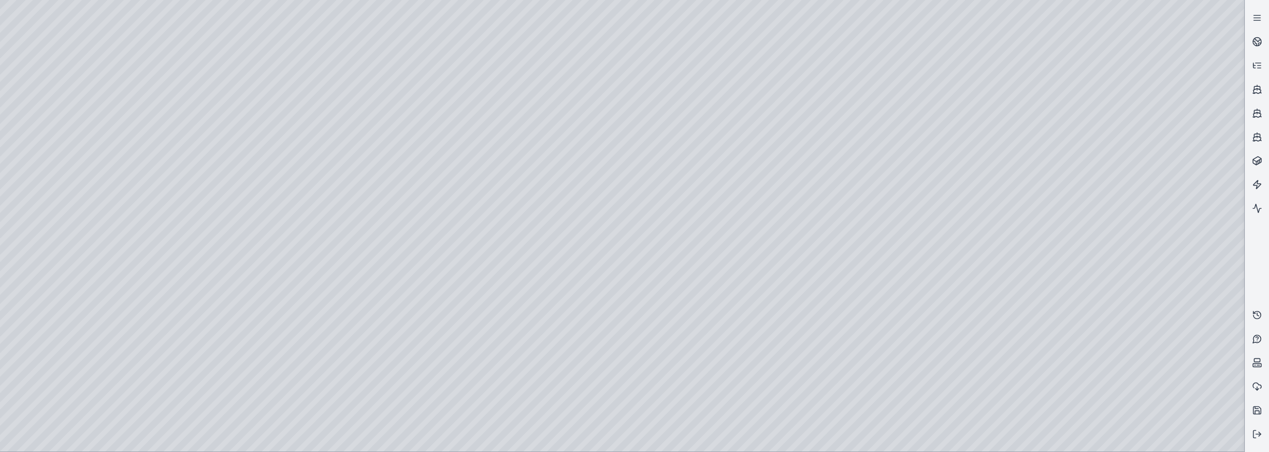
click at [709, 185] on div at bounding box center [622, 225] width 1244 height 451
drag, startPoint x: 453, startPoint y: 201, endPoint x: 558, endPoint y: 196, distance: 105.2
drag, startPoint x: 581, startPoint y: 196, endPoint x: 581, endPoint y: 210, distance: 13.9
click at [63, 131] on div at bounding box center [622, 225] width 1244 height 451
click at [51, 149] on div at bounding box center [622, 225] width 1244 height 451
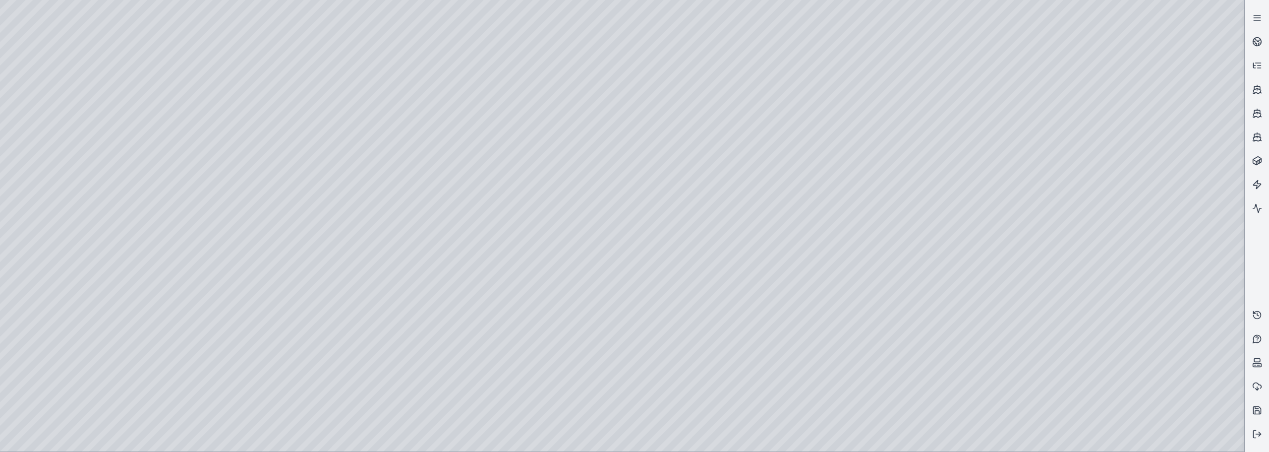
click at [197, 188] on div at bounding box center [622, 225] width 1244 height 451
drag, startPoint x: 721, startPoint y: 203, endPoint x: 669, endPoint y: 183, distance: 55.1
click at [201, 185] on div at bounding box center [622, 225] width 1244 height 451
click at [709, 339] on button at bounding box center [1257, 434] width 24 height 24
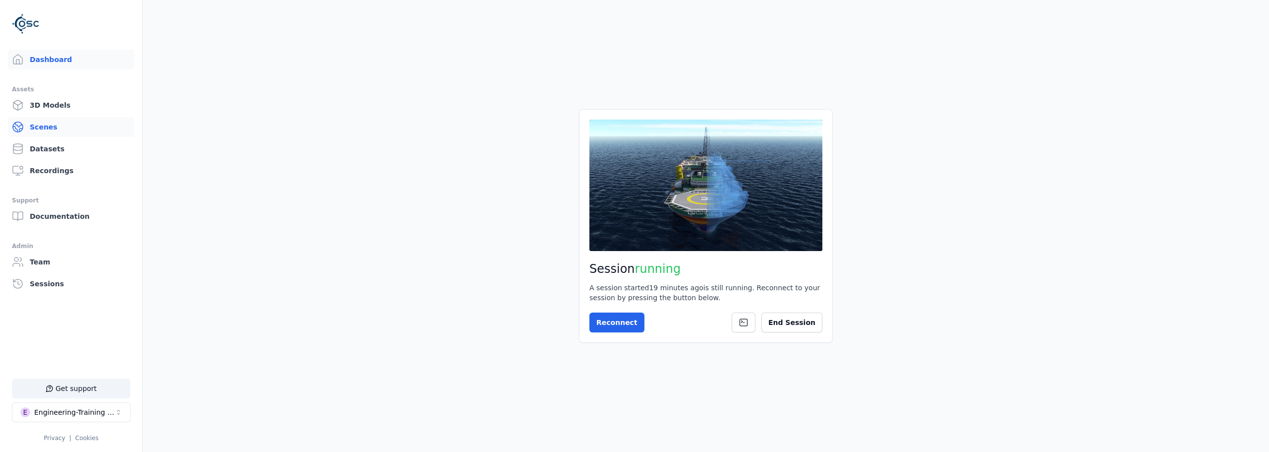
click at [56, 131] on link "Scenes" at bounding box center [71, 127] width 126 height 20
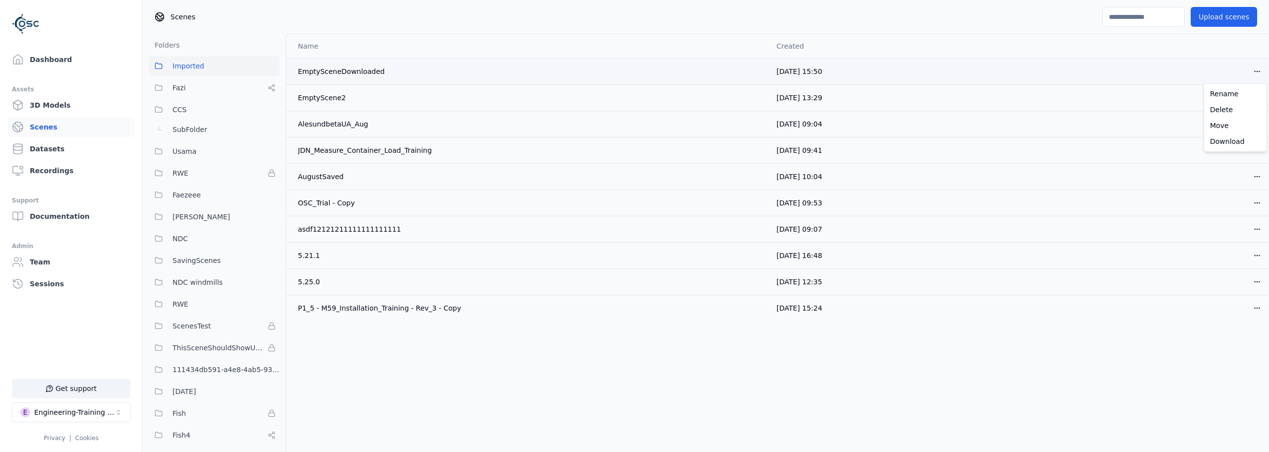
click at [709, 67] on html "Support Dashboard Assets 3D Models Scenes Datasets Recordings Support Documenta…" at bounding box center [634, 226] width 1269 height 452
click at [709, 96] on div "Rename" at bounding box center [1235, 94] width 59 height 16
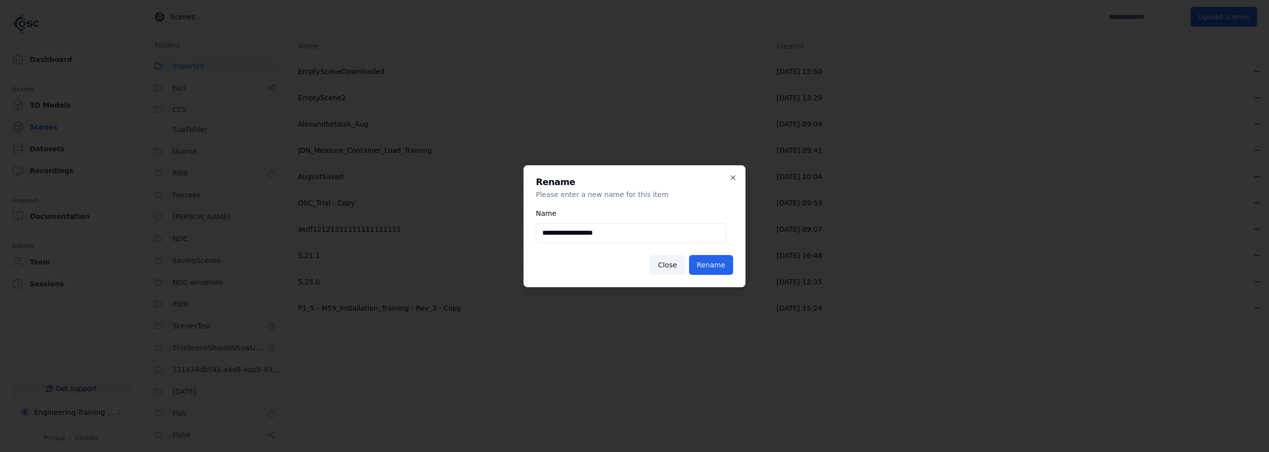
click at [620, 235] on input "**********" at bounding box center [631, 233] width 190 height 20
type input "**********"
click at [670, 262] on button "Close" at bounding box center [667, 265] width 35 height 20
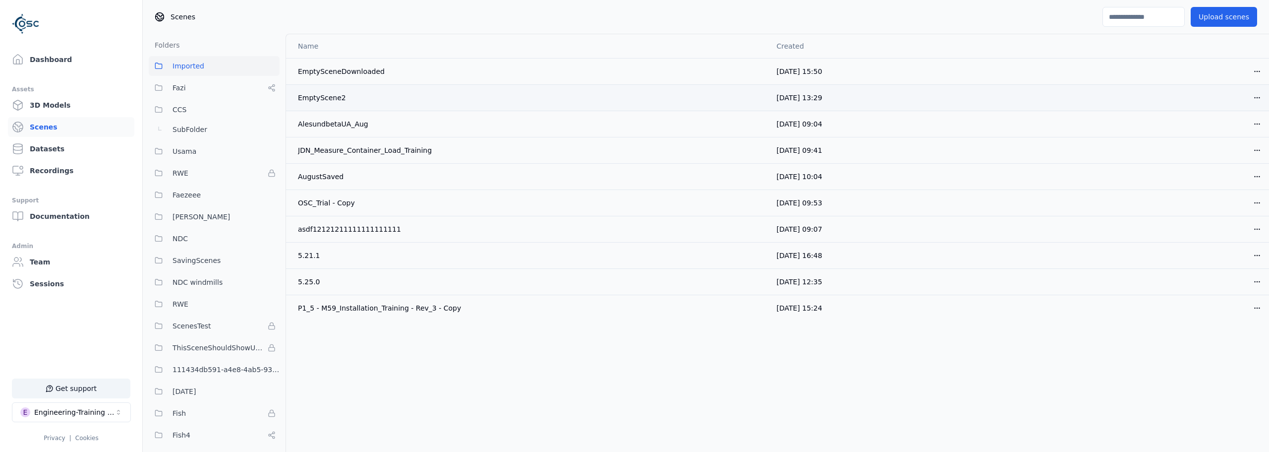
click at [1255, 95] on html "Support Dashboard Assets 3D Models Scenes Datasets Recordings Support Documenta…" at bounding box center [634, 226] width 1269 height 452
click at [1225, 121] on div "Rename" at bounding box center [1235, 120] width 59 height 16
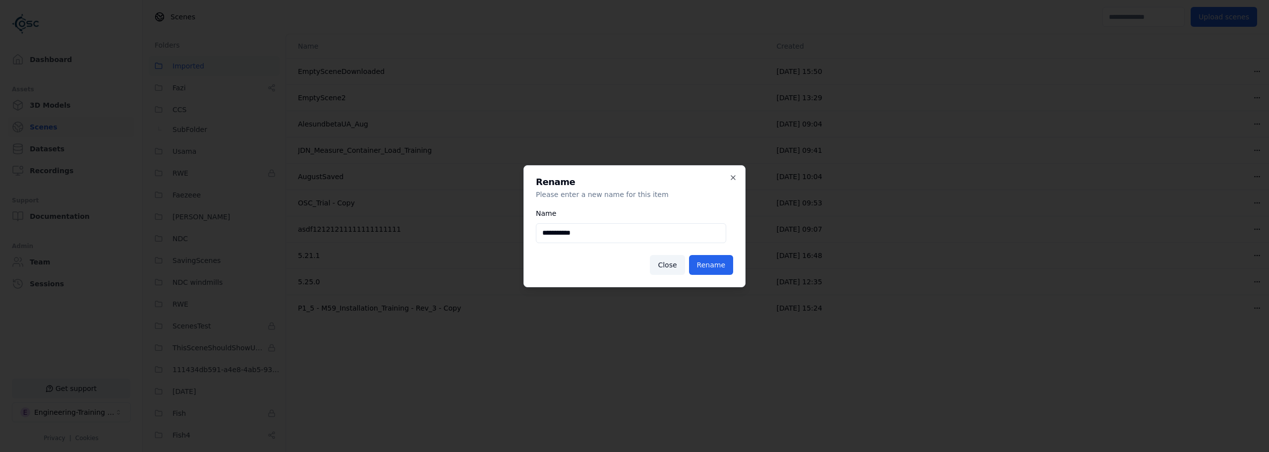
click at [619, 231] on input "**********" at bounding box center [631, 233] width 190 height 20
type input "**********"
click at [711, 257] on button "Rename" at bounding box center [711, 265] width 44 height 20
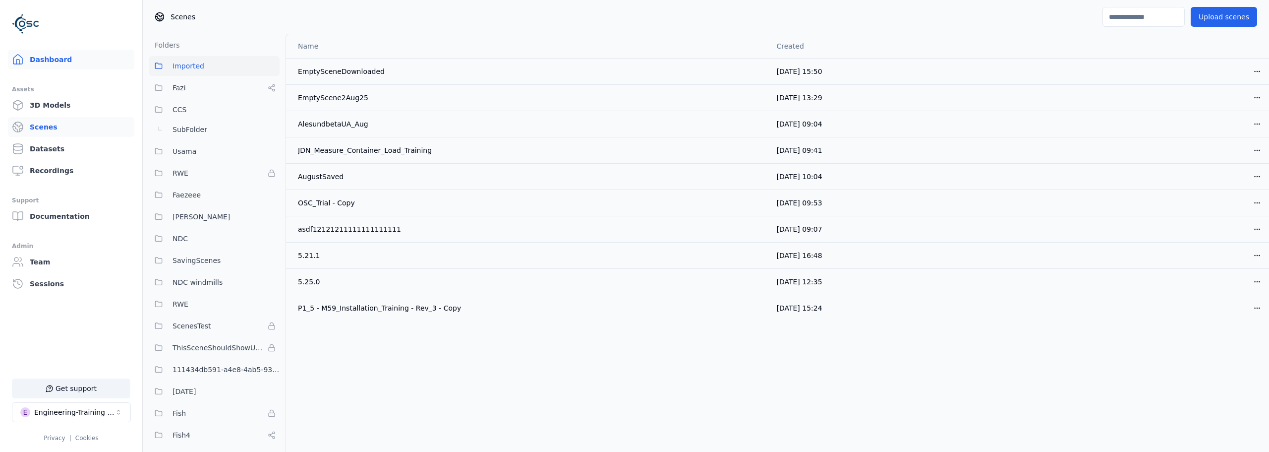
click at [35, 63] on link "Dashboard" at bounding box center [71, 60] width 126 height 20
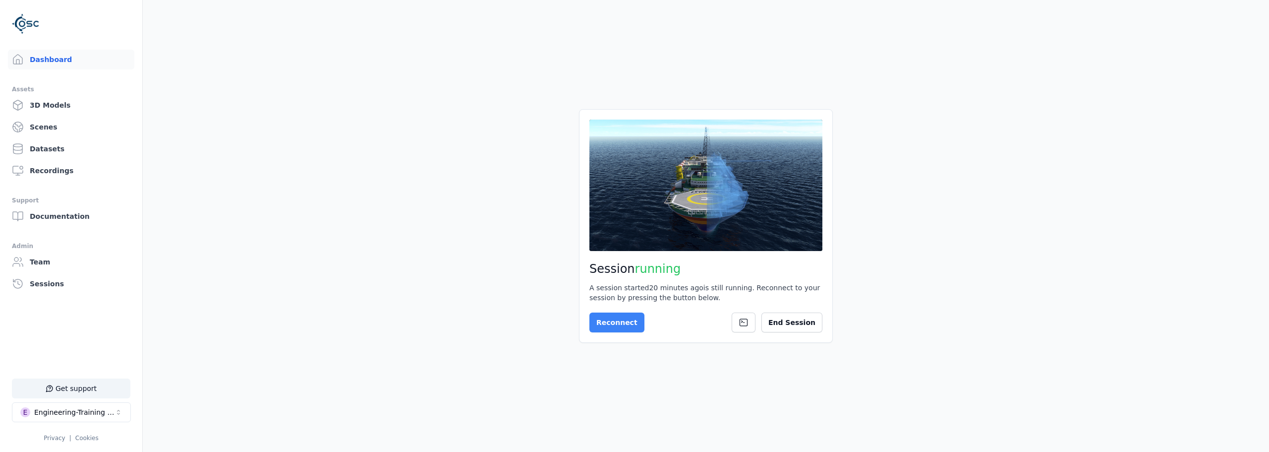
click at [609, 328] on button "Reconnect" at bounding box center [616, 322] width 55 height 20
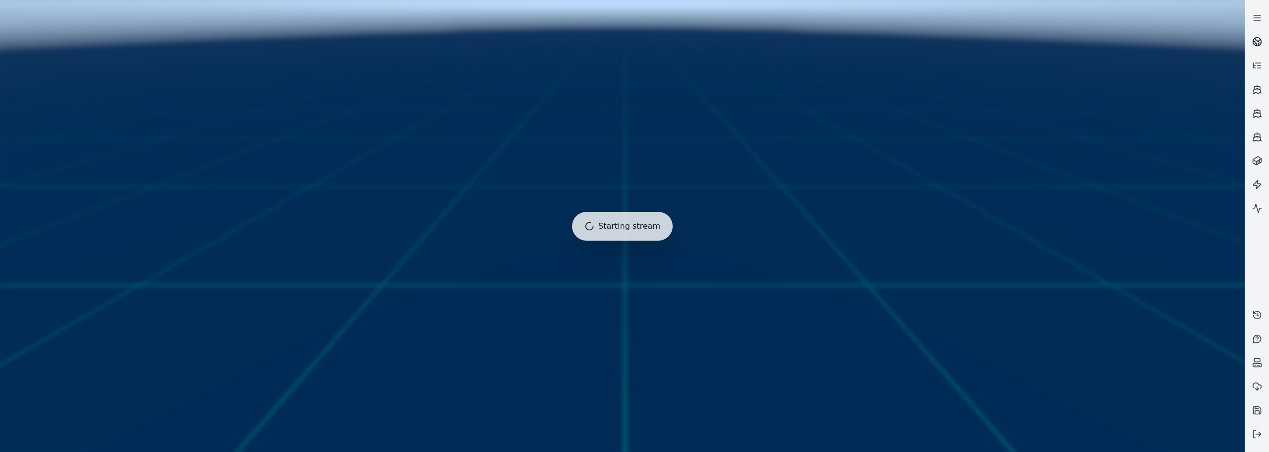
click at [1263, 38] on link at bounding box center [1257, 42] width 24 height 24
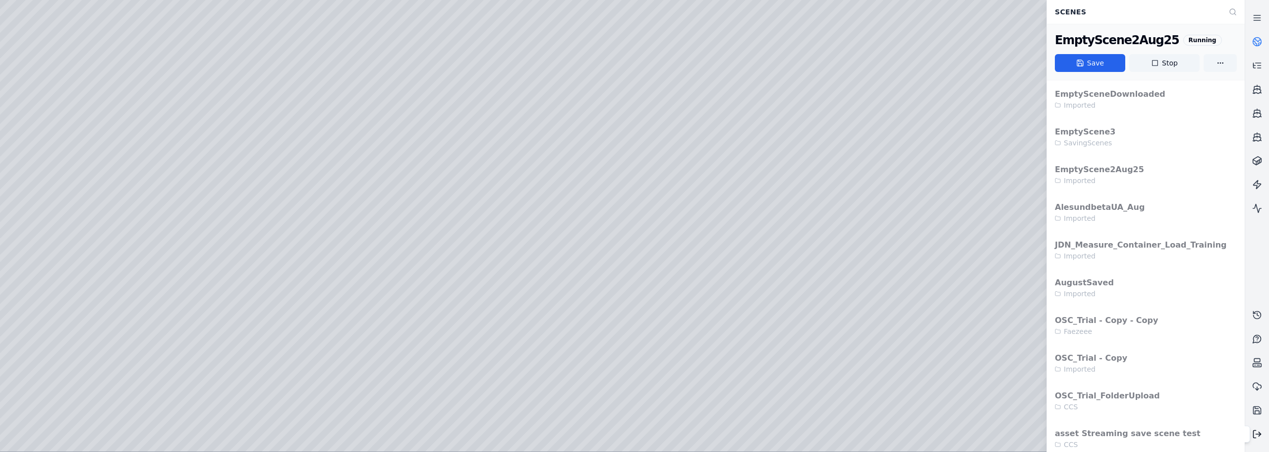
click at [1251, 433] on button at bounding box center [1257, 434] width 24 height 24
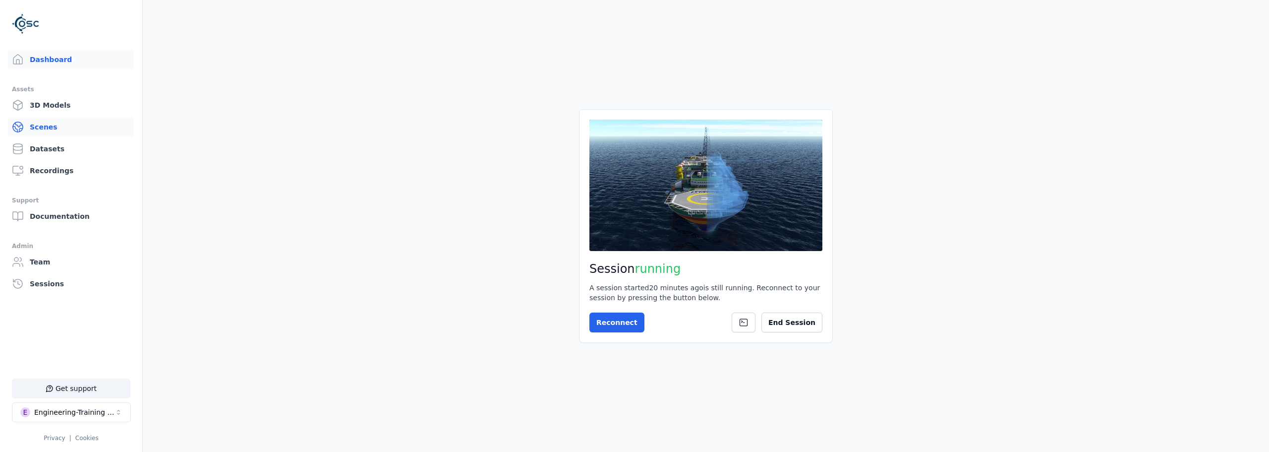
click at [54, 121] on link "Scenes" at bounding box center [71, 127] width 126 height 20
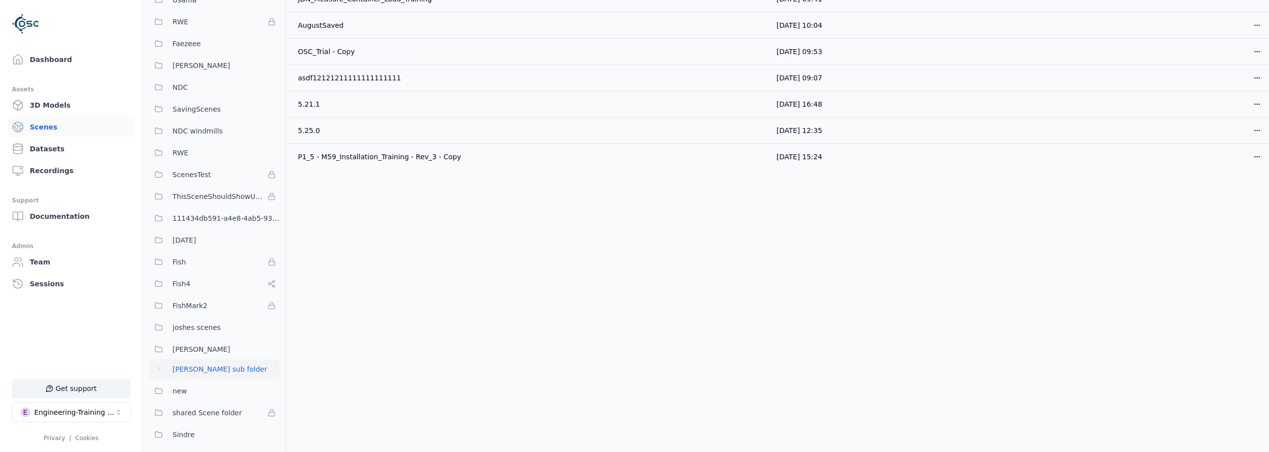
scroll to position [149, 0]
click at [204, 115] on span "SavingScenes" at bounding box center [197, 112] width 48 height 12
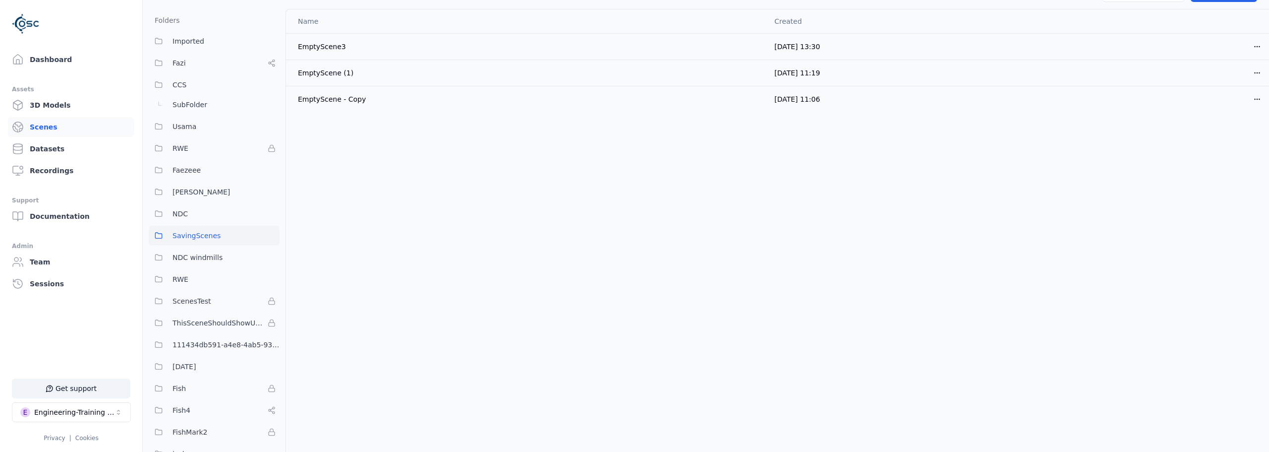
scroll to position [0, 0]
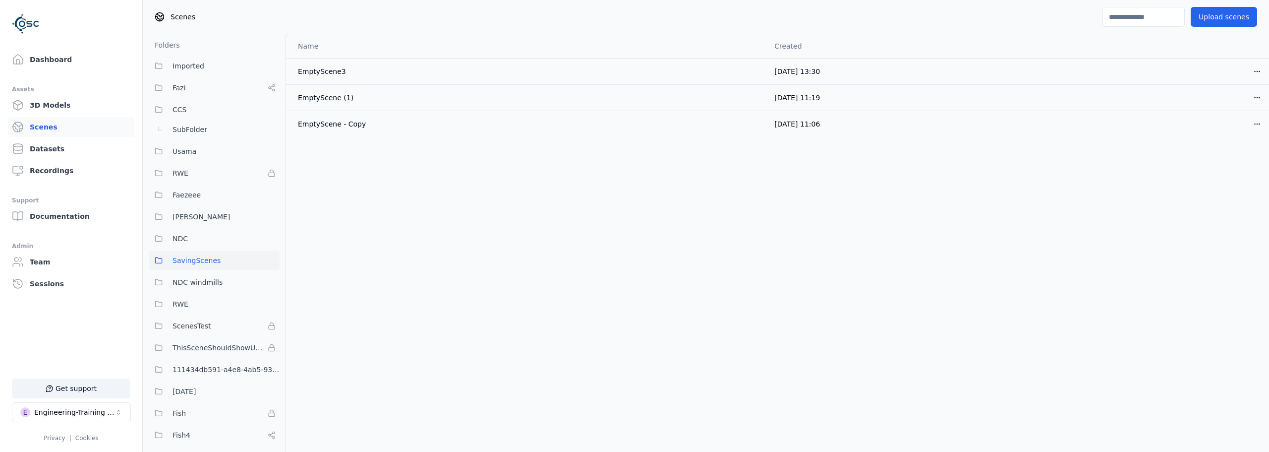
click at [688, 226] on div "Name Created EmptyScene3 [DATE] 13:30 Open menu EmptyScene (1) [DATE] 11:19 Ope…" at bounding box center [777, 439] width 983 height 811
click at [683, 249] on div "Name Created EmptyScene3 [DATE] 13:30 Open menu EmptyScene (1) [DATE] 11:19 Ope…" at bounding box center [777, 439] width 983 height 811
click at [1256, 72] on html "Support Dashboard Assets 3D Models Scenes Datasets Recordings Support Documenta…" at bounding box center [634, 226] width 1269 height 452
click at [1232, 94] on div "Rename" at bounding box center [1235, 94] width 59 height 16
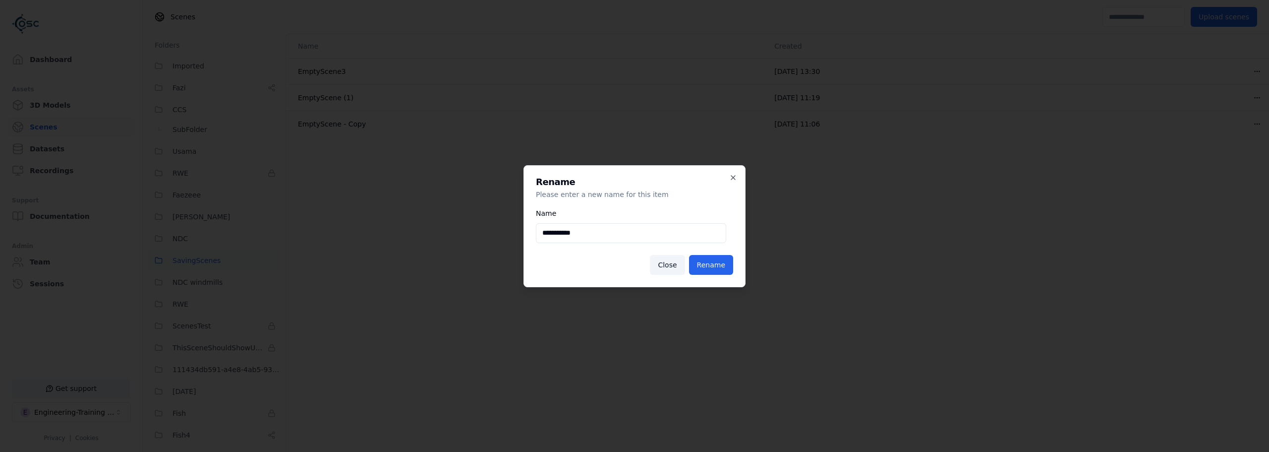
click at [601, 237] on input "**********" at bounding box center [631, 233] width 190 height 20
click at [599, 235] on input "**********" at bounding box center [631, 233] width 190 height 20
type input "**********"
click at [722, 260] on button "Rename" at bounding box center [711, 265] width 44 height 20
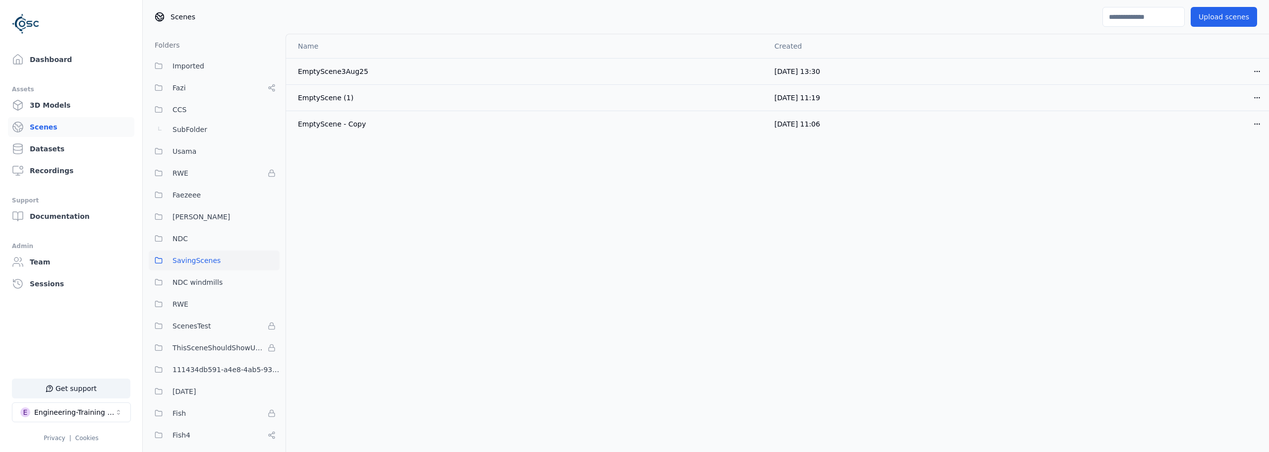
click at [640, 308] on div "Name Created EmptyScene3Aug25 [DATE] 13:30 Open menu EmptyScene (1) [DATE] 11:1…" at bounding box center [777, 439] width 983 height 811
click at [68, 57] on link "Dashboard" at bounding box center [71, 60] width 126 height 20
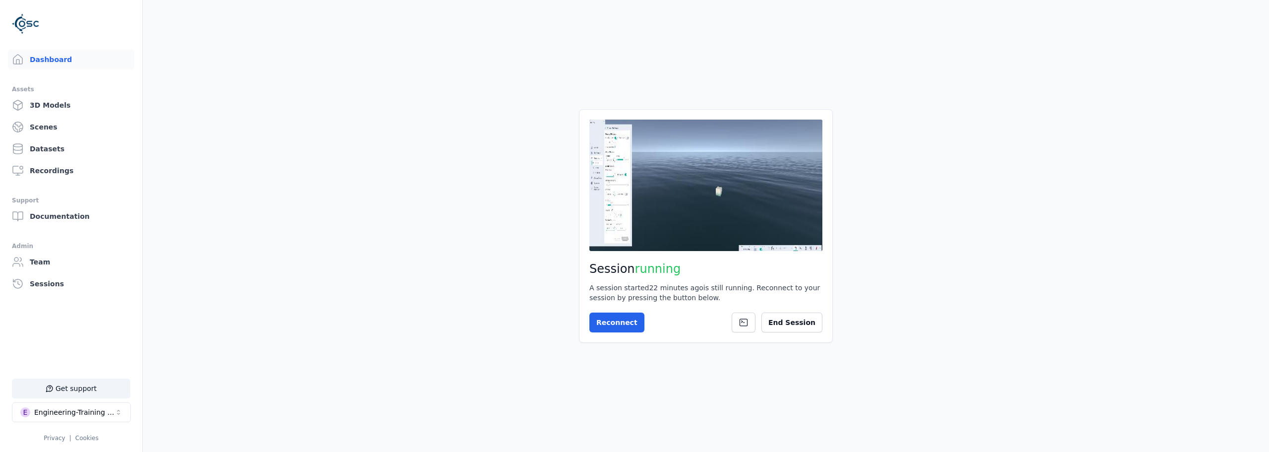
click at [316, 113] on main "Session running A session started 22 minutes ago is still running. Reconnect to…" at bounding box center [706, 226] width 1126 height 452
click at [617, 330] on button "Reconnect" at bounding box center [616, 322] width 55 height 20
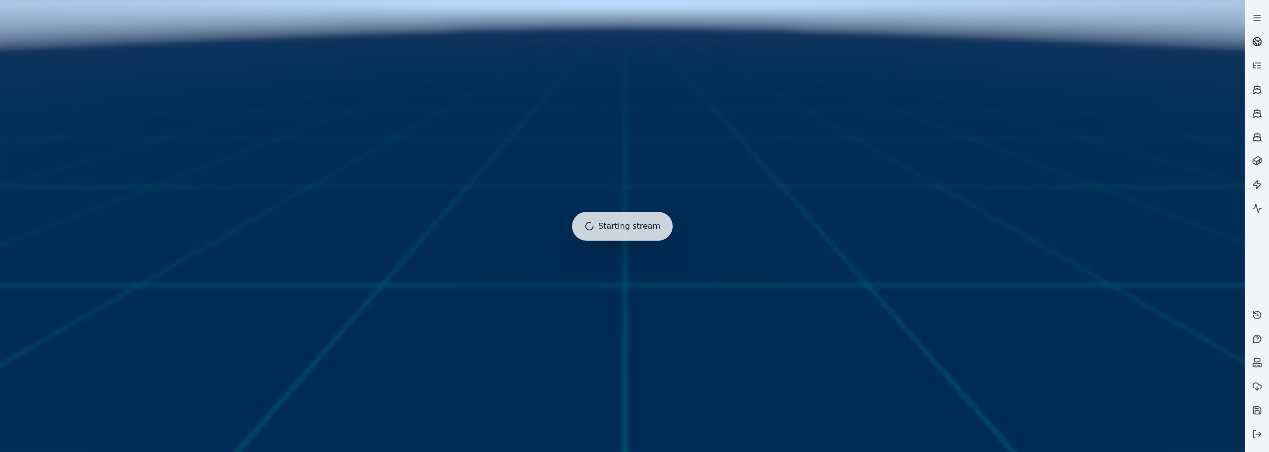
click at [1254, 40] on icon at bounding box center [1257, 42] width 10 height 10
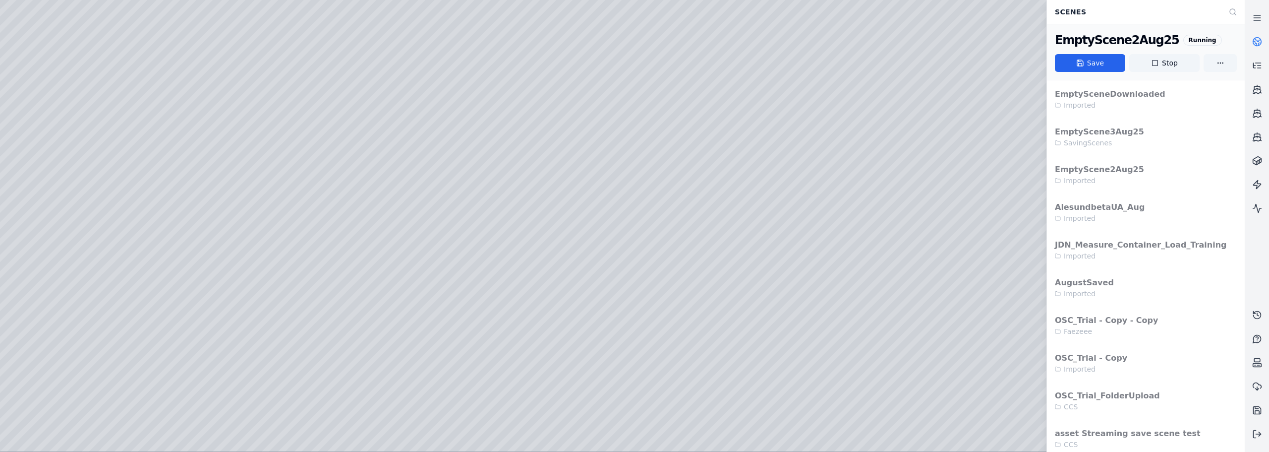
click at [96, 30] on div at bounding box center [622, 225] width 1244 height 451
click at [93, 29] on div at bounding box center [622, 225] width 1244 height 451
click at [73, 14] on div at bounding box center [622, 225] width 1244 height 451
click at [75, 10] on div at bounding box center [622, 225] width 1244 height 451
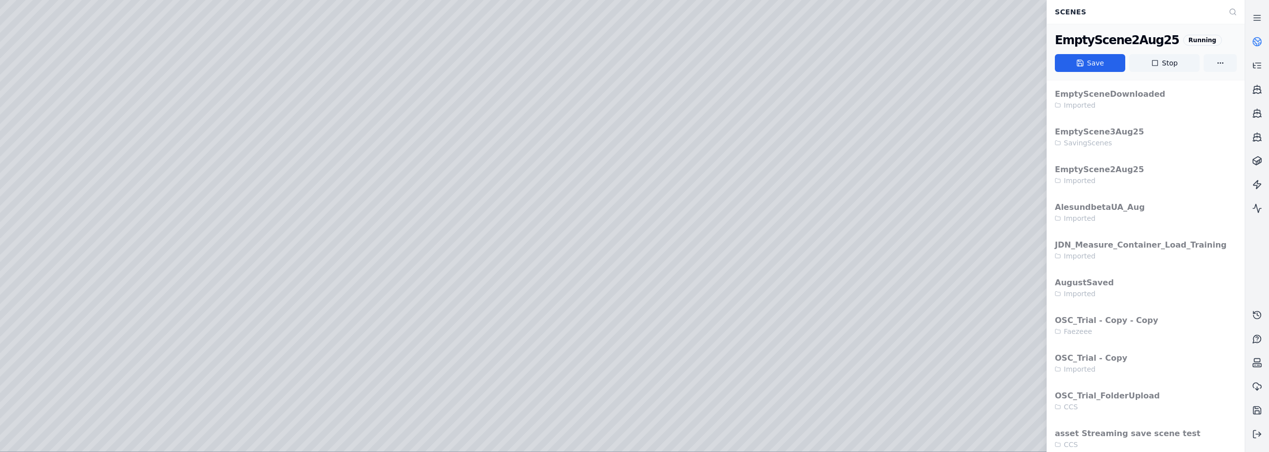
drag, startPoint x: 213, startPoint y: 310, endPoint x: 238, endPoint y: 311, distance: 25.3
click at [1256, 433] on icon at bounding box center [1257, 434] width 10 height 10
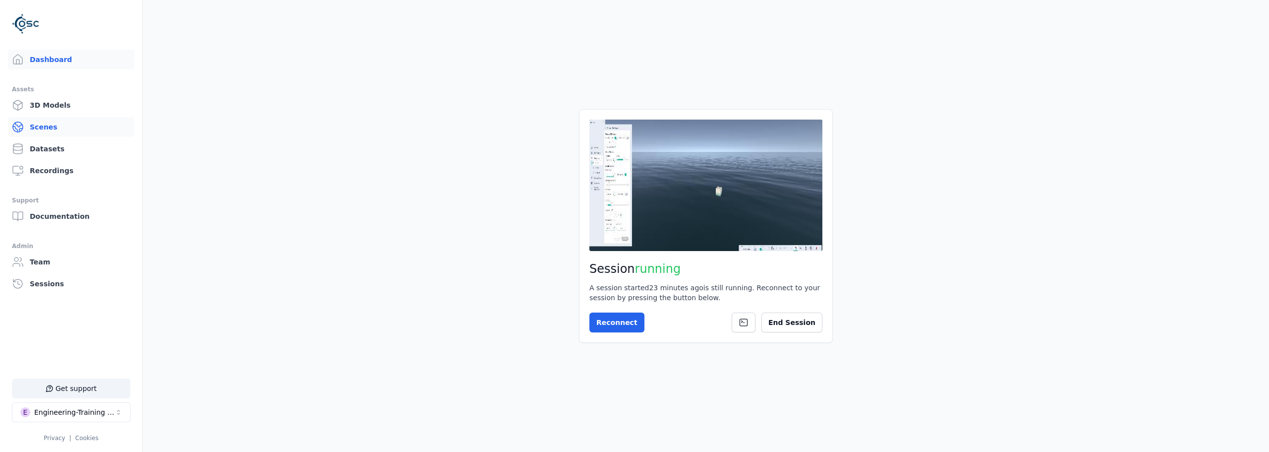
click at [77, 130] on link "Scenes" at bounding box center [71, 127] width 126 height 20
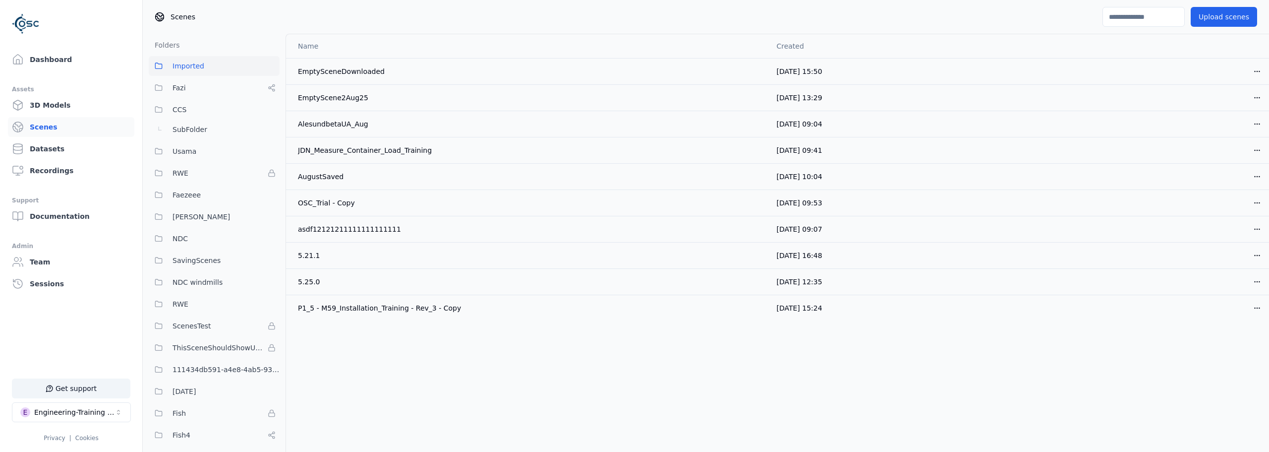
click at [422, 410] on div "Name Created EmptySceneDownloaded [DATE] 15:50 Open menu EmptyScene2Aug25 [DATE…" at bounding box center [777, 439] width 983 height 811
click at [1261, 176] on html "Support Dashboard Assets 3D Models Scenes Datasets Recordings Support Documenta…" at bounding box center [634, 226] width 1269 height 452
click at [1194, 313] on html "Support Dashboard Assets 3D Models Scenes Datasets Recordings Support Documenta…" at bounding box center [634, 226] width 1269 height 452
click at [211, 261] on span "SavingScenes" at bounding box center [197, 260] width 48 height 12
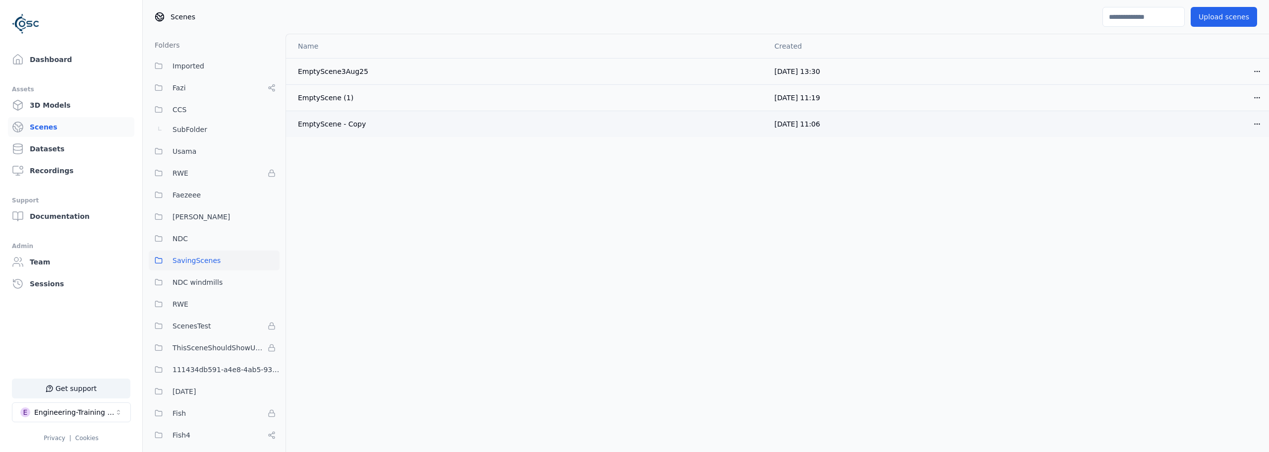
click at [1258, 123] on html "Support Dashboard Assets 3D Models Scenes Datasets Recordings Support Documenta…" at bounding box center [634, 226] width 1269 height 452
drag, startPoint x: 1073, startPoint y: 216, endPoint x: 948, endPoint y: 187, distance: 128.8
click at [1073, 216] on html "Support Dashboard Assets 3D Models Scenes Datasets Recordings Support Documenta…" at bounding box center [634, 226] width 1269 height 452
click at [46, 57] on link "Dashboard" at bounding box center [71, 60] width 126 height 20
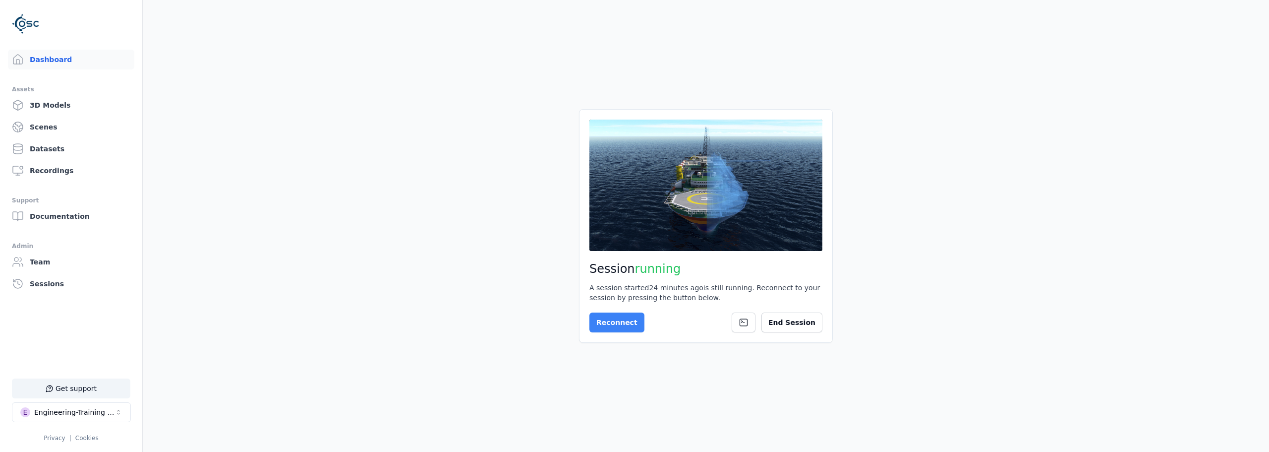
click at [618, 316] on button "Reconnect" at bounding box center [616, 322] width 55 height 20
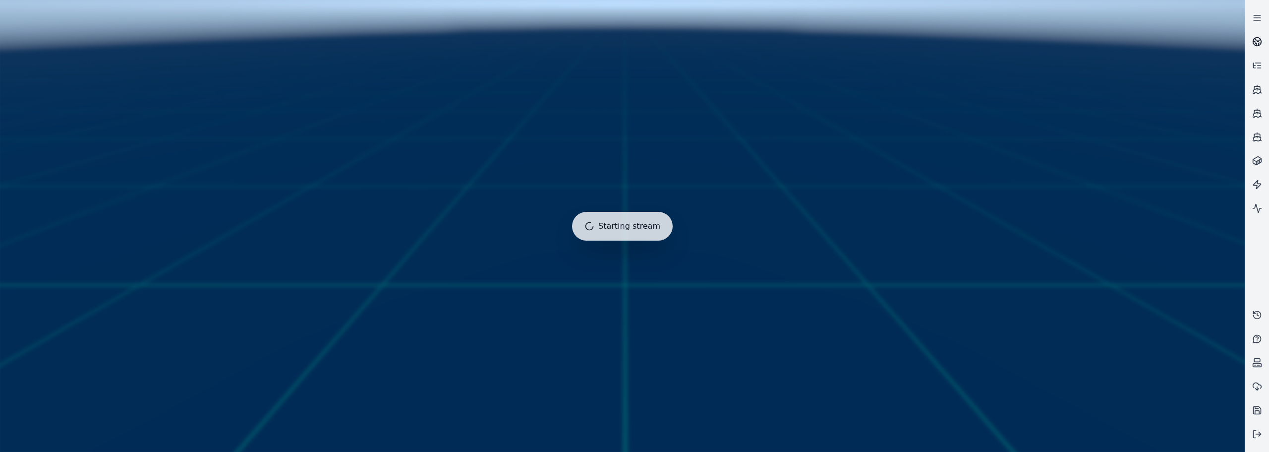
click at [1257, 43] on icon at bounding box center [1257, 42] width 10 height 10
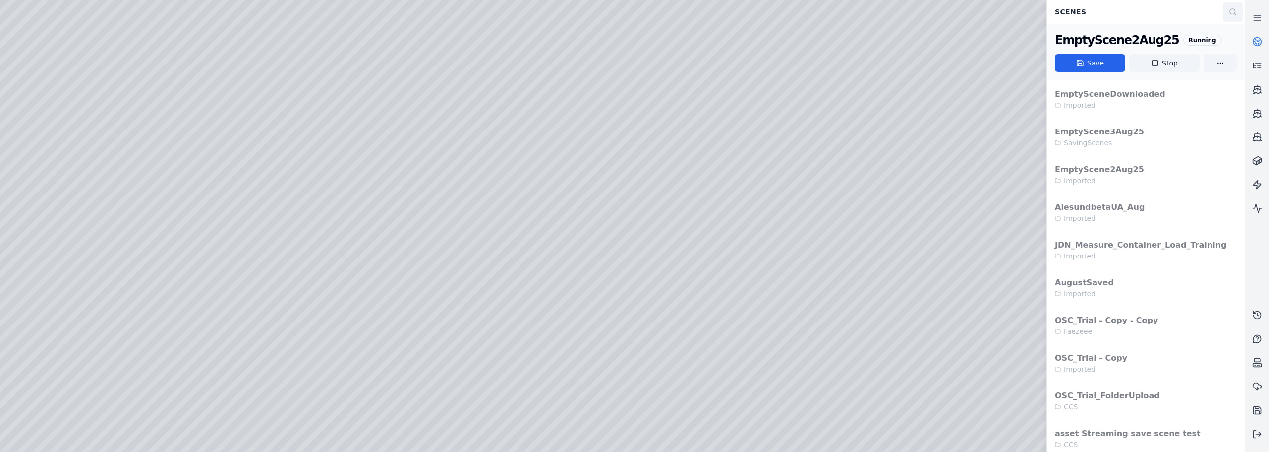
click at [1235, 10] on circle at bounding box center [1232, 11] width 5 height 5
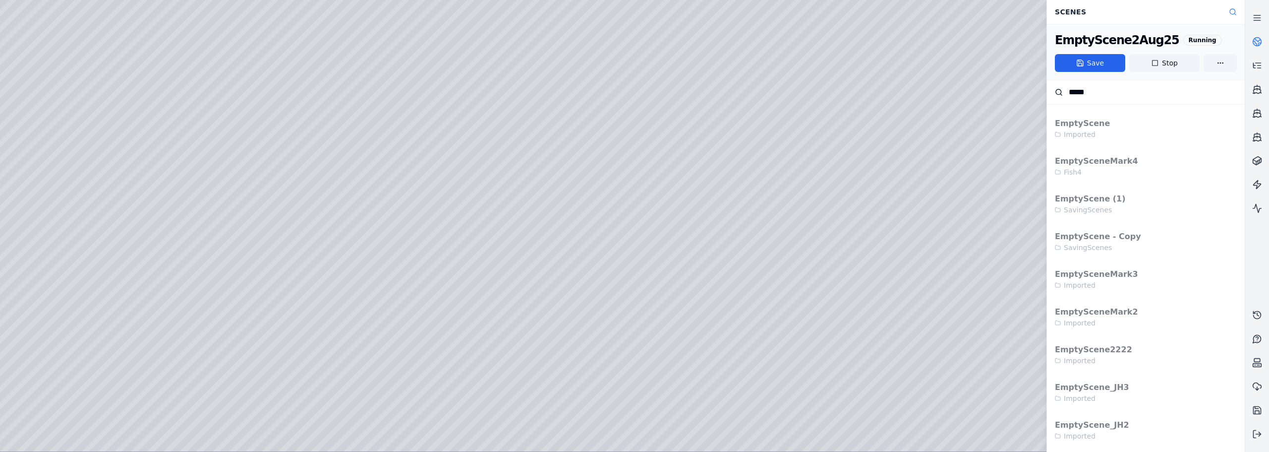
scroll to position [107, 0]
type input "*****"
click at [1252, 438] on button at bounding box center [1257, 434] width 24 height 24
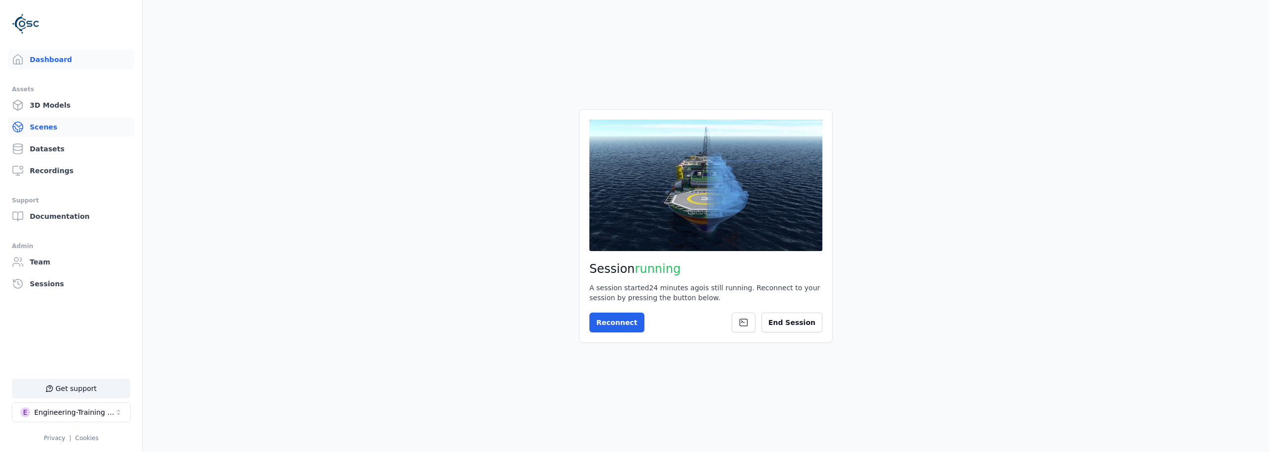
click at [57, 124] on link "Scenes" at bounding box center [71, 127] width 126 height 20
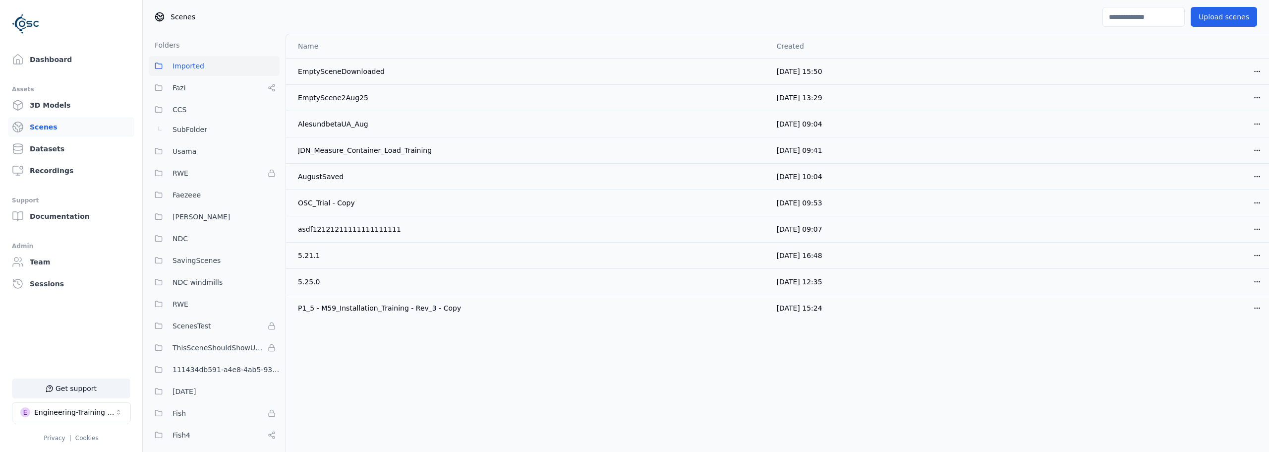
click at [1137, 18] on input at bounding box center [1144, 17] width 82 height 20
click at [203, 264] on span "SavingScenes" at bounding box center [197, 260] width 48 height 12
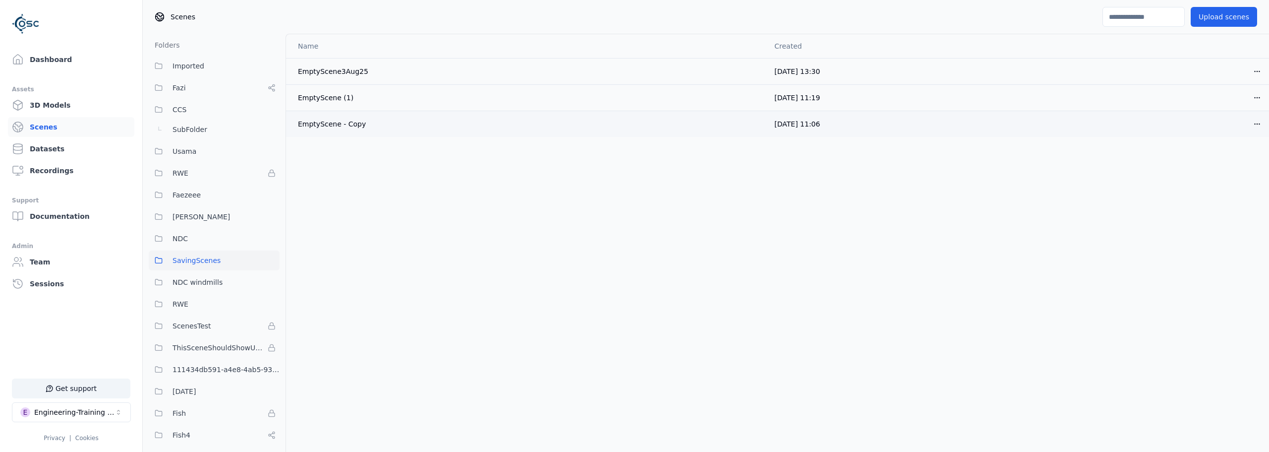
click at [1259, 121] on html "Support Dashboard Assets 3D Models Scenes Datasets Recordings Support Documenta…" at bounding box center [634, 226] width 1269 height 452
click at [1227, 162] on div "Delete" at bounding box center [1235, 162] width 59 height 16
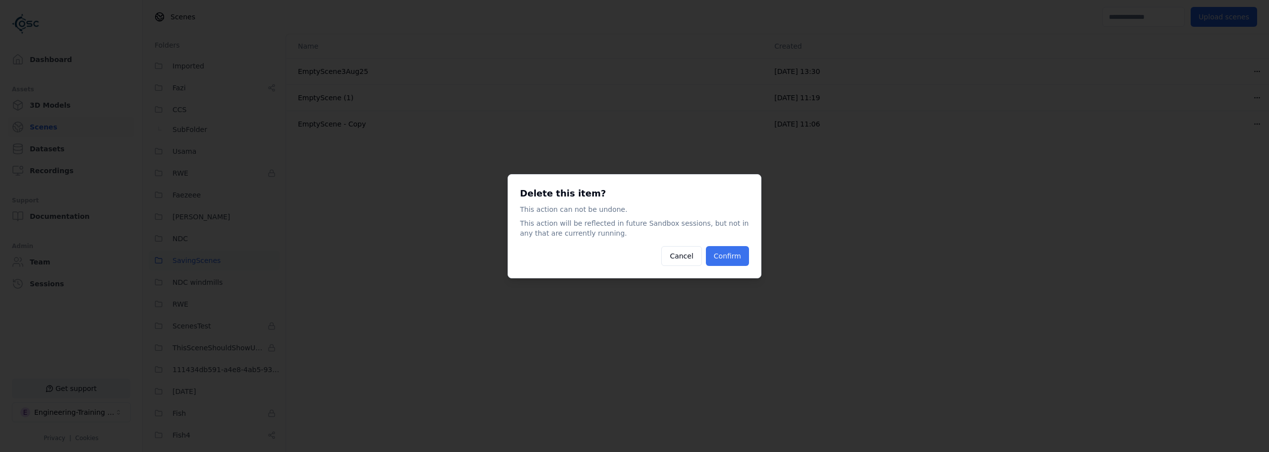
click at [731, 257] on button "Confirm" at bounding box center [727, 256] width 43 height 20
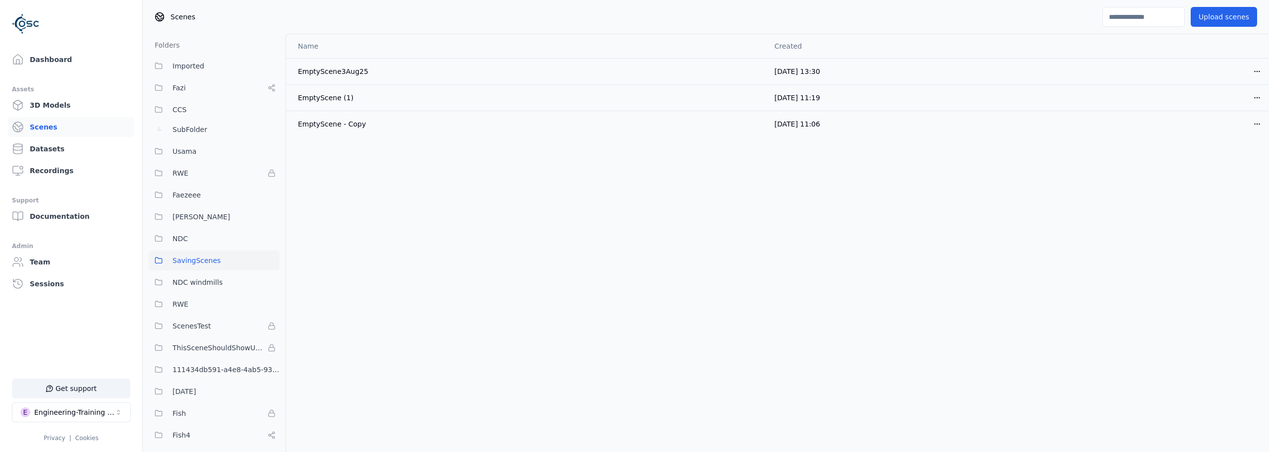
click at [731, 257] on div "Name Created EmptyScene3Aug25 [DATE] 13:30 Open menu EmptyScene (1) [DATE] 11:1…" at bounding box center [777, 439] width 983 height 811
click at [40, 59] on link "Dashboard" at bounding box center [71, 60] width 126 height 20
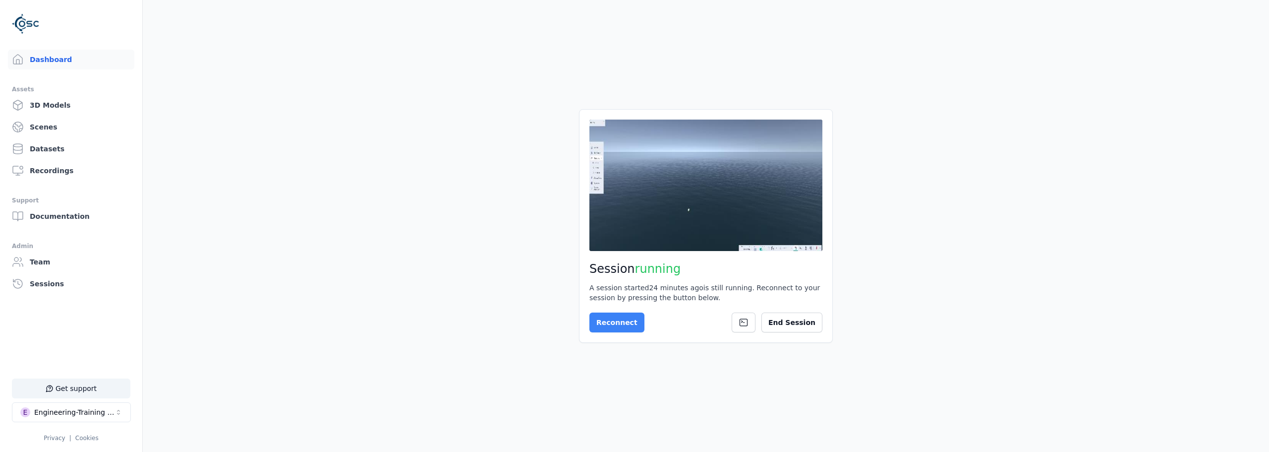
click at [621, 328] on button "Reconnect" at bounding box center [616, 322] width 55 height 20
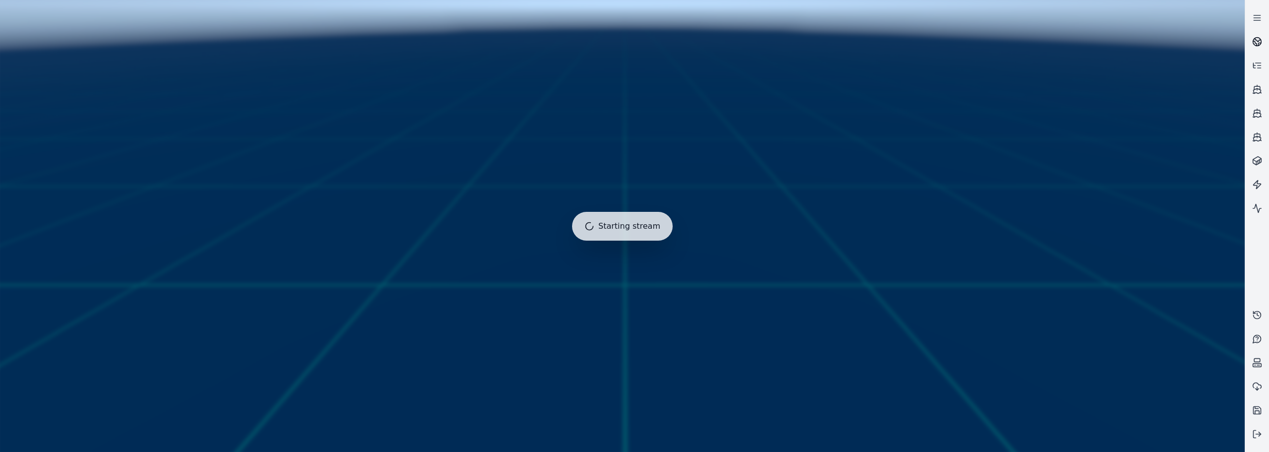
click at [1261, 35] on link at bounding box center [1257, 42] width 24 height 24
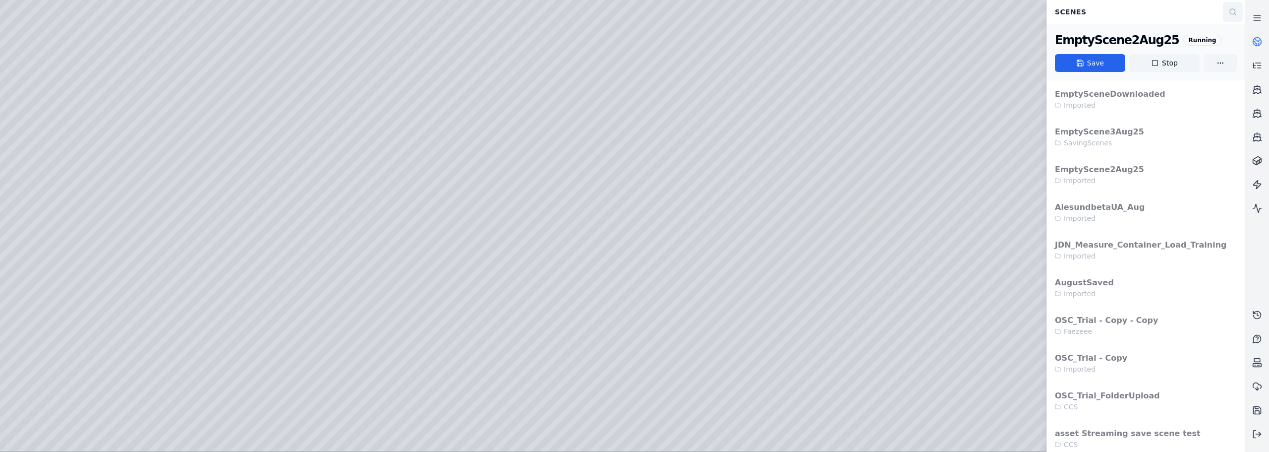
click at [1232, 8] on icon at bounding box center [1233, 12] width 8 height 8
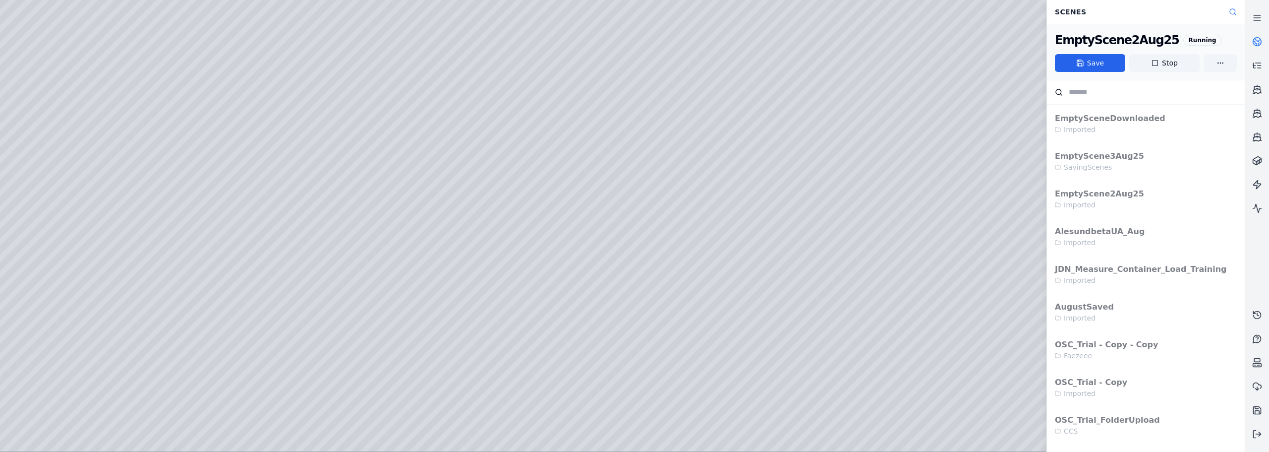
click at [1088, 89] on input at bounding box center [1156, 92] width 174 height 12
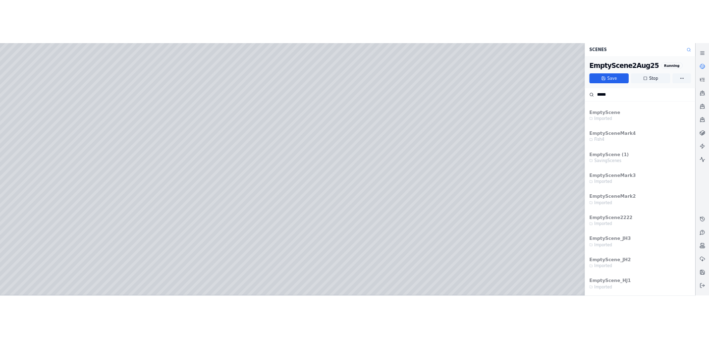
scroll to position [218, 0]
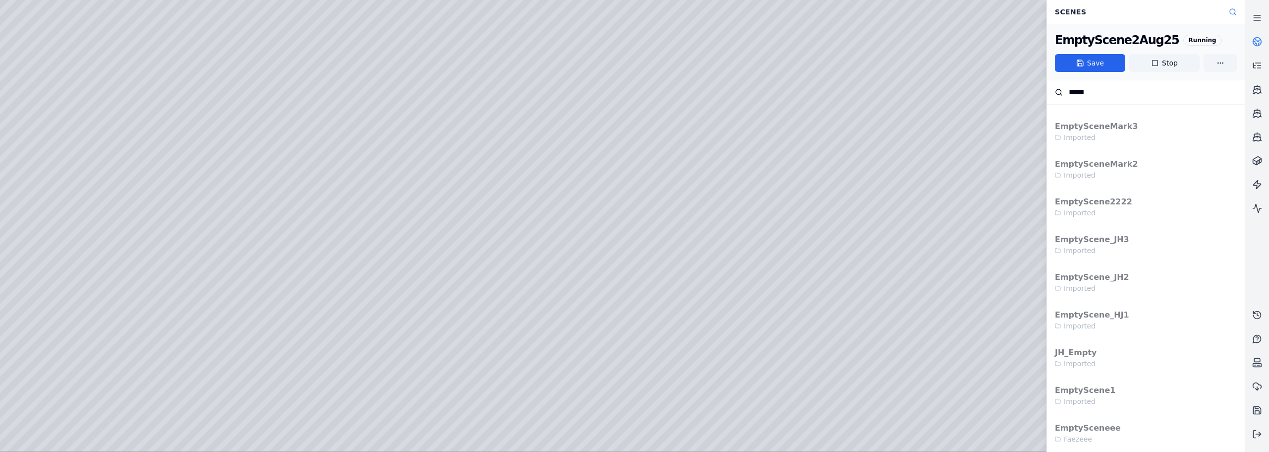
type input "*****"
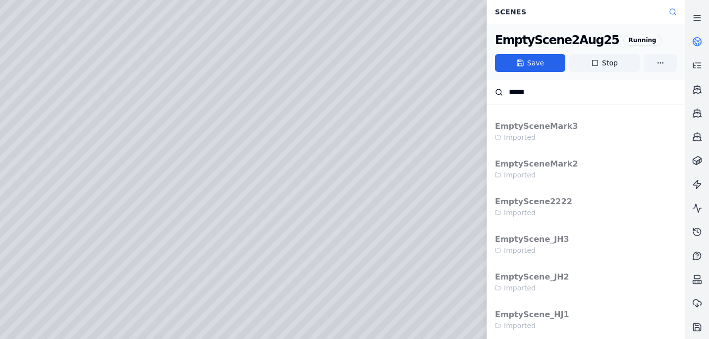
click at [704, 18] on link at bounding box center [698, 18] width 24 height 24
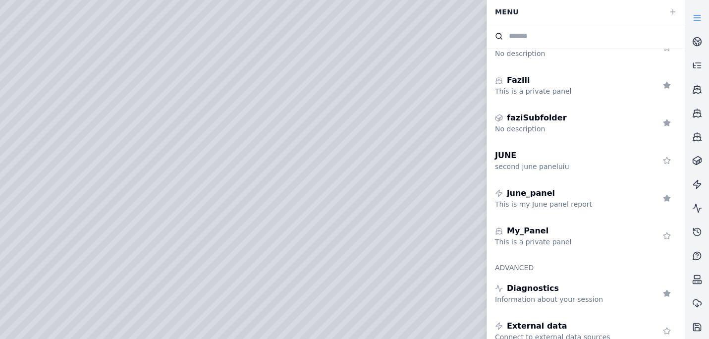
scroll to position [334, 0]
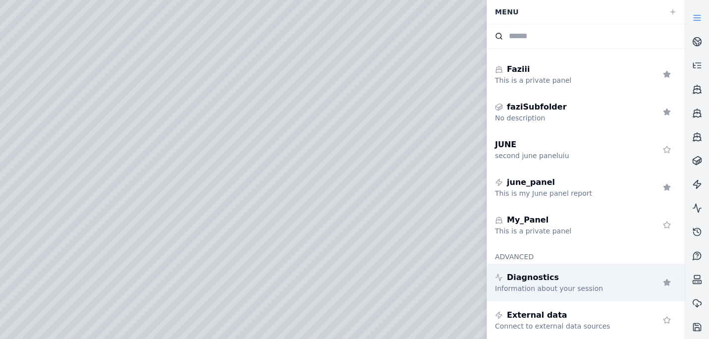
click at [558, 282] on div "Diagnostics" at bounding box center [566, 278] width 143 height 12
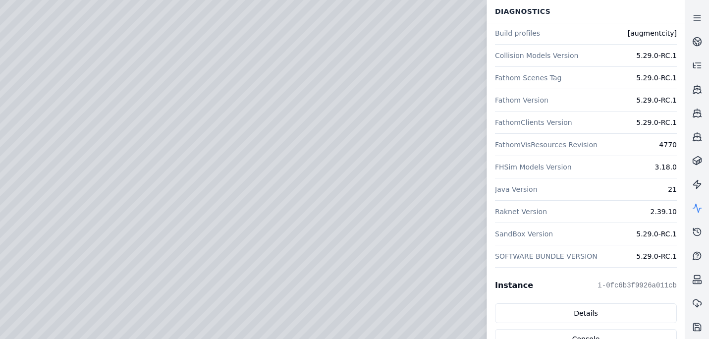
scroll to position [50, 0]
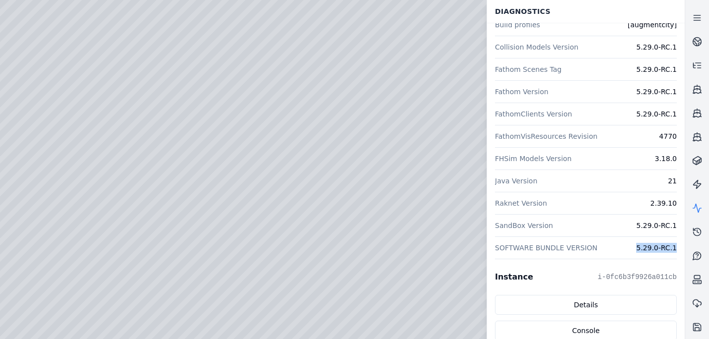
drag, startPoint x: 678, startPoint y: 249, endPoint x: 643, endPoint y: 245, distance: 35.9
click at [643, 245] on div "Versions Build profiles [augmentcity] Collision Models Version 5.29.0-RC.1 Fath…" at bounding box center [586, 320] width 198 height 692
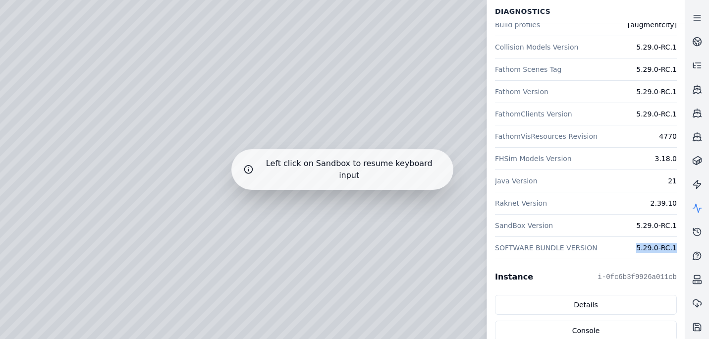
copy dd "5.29.0-RC.1"
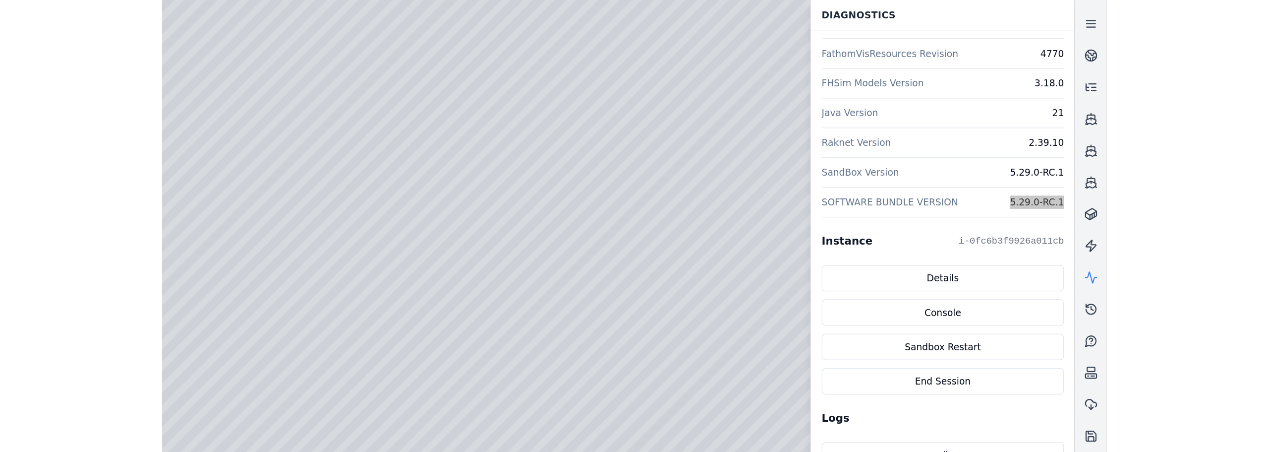
scroll to position [149, 0]
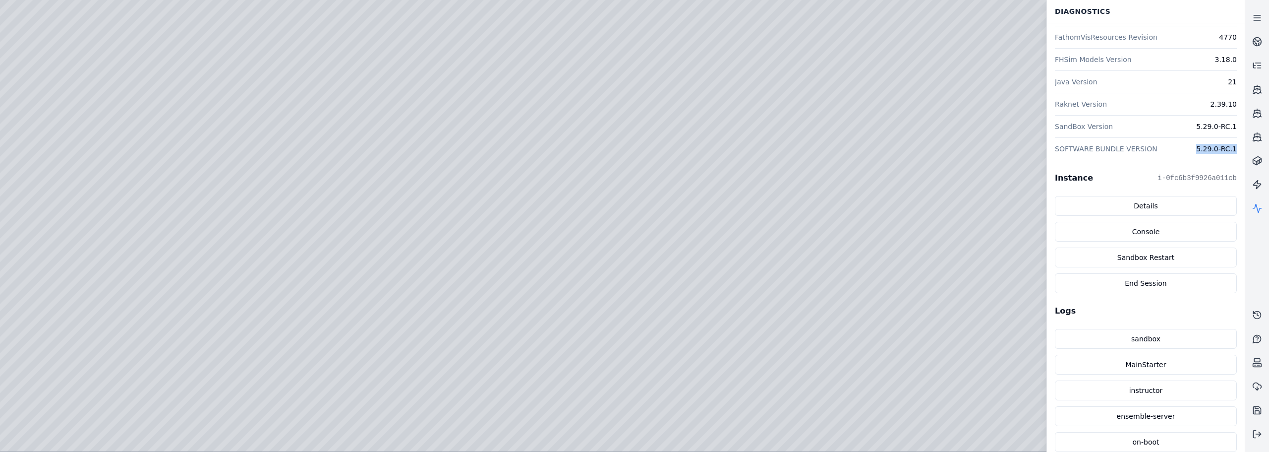
click at [453, 238] on div at bounding box center [622, 225] width 1244 height 451
drag, startPoint x: 469, startPoint y: 260, endPoint x: 478, endPoint y: 288, distance: 29.0
drag, startPoint x: 247, startPoint y: 354, endPoint x: 154, endPoint y: 345, distance: 94.2
drag, startPoint x: 154, startPoint y: 345, endPoint x: 262, endPoint y: 325, distance: 110.3
click at [1254, 427] on button at bounding box center [1257, 434] width 24 height 24
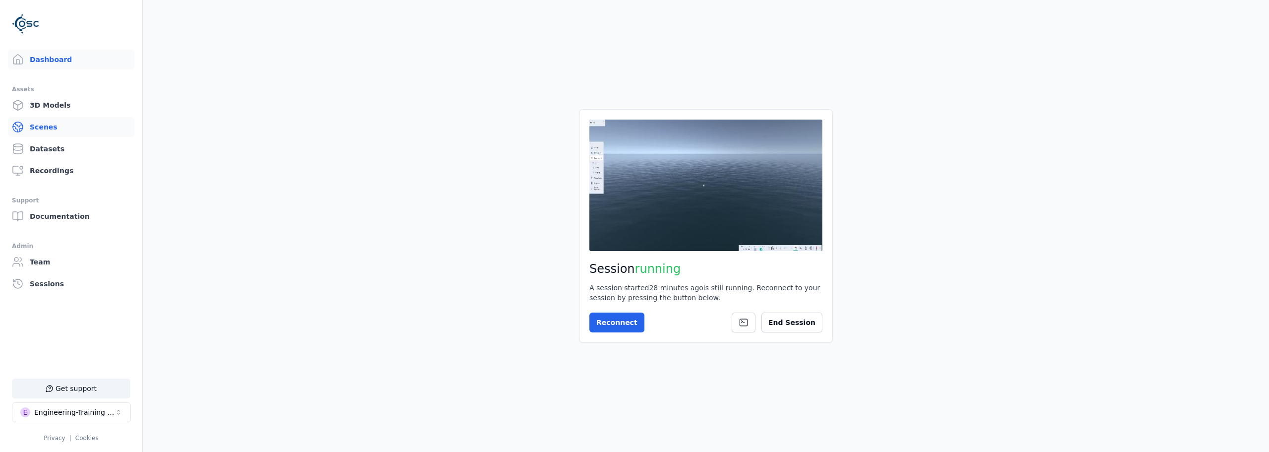
click at [57, 125] on link "Scenes" at bounding box center [71, 127] width 126 height 20
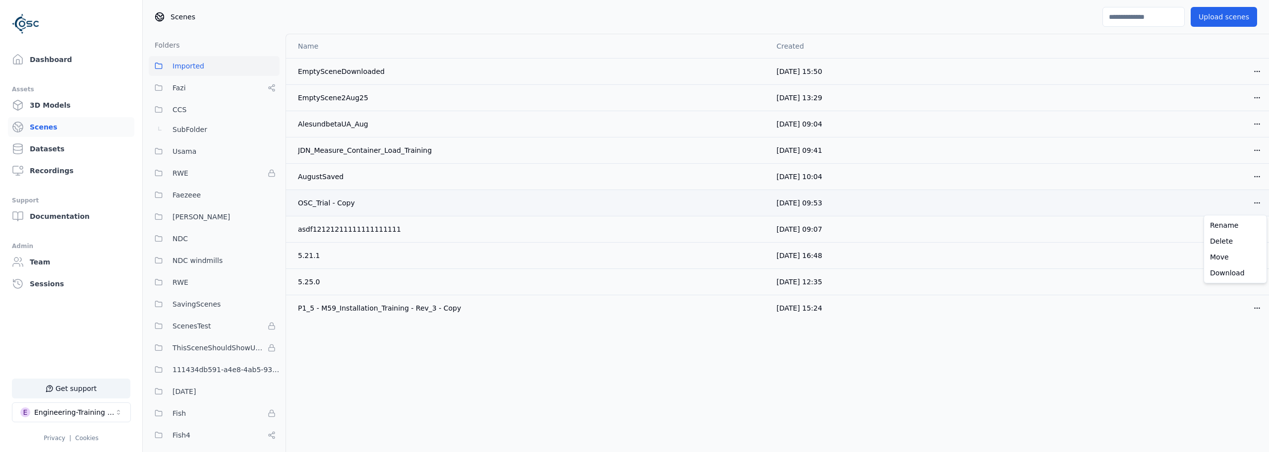
click at [1255, 200] on html "Support Dashboard Assets 3D Models Scenes Datasets Recordings Support Documenta…" at bounding box center [634, 226] width 1269 height 452
click at [1229, 257] on div "Move" at bounding box center [1235, 257] width 59 height 16
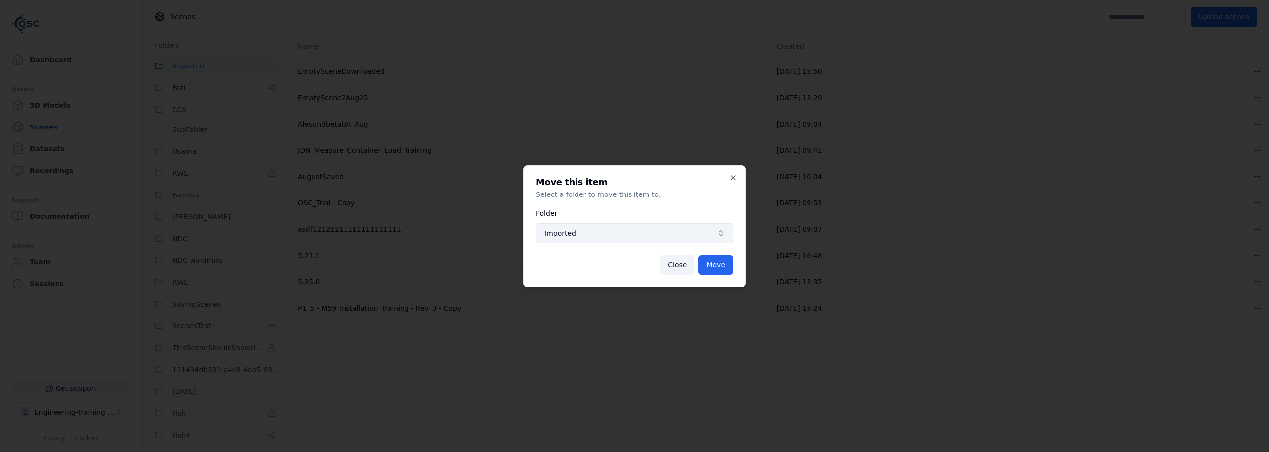
click at [699, 238] on button "Imported" at bounding box center [634, 233] width 197 height 20
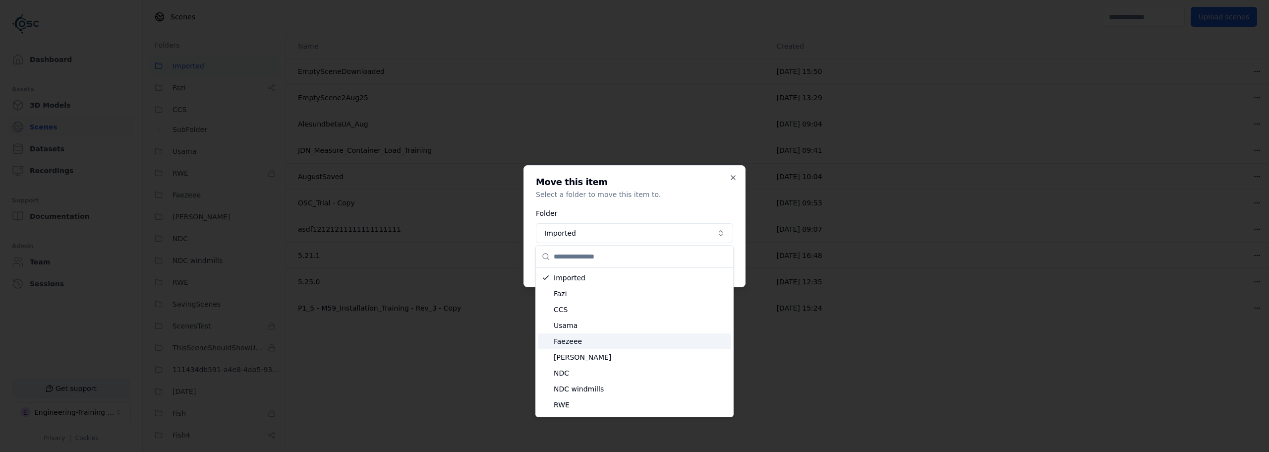
click at [580, 339] on span "Faezeee" at bounding box center [641, 341] width 174 height 10
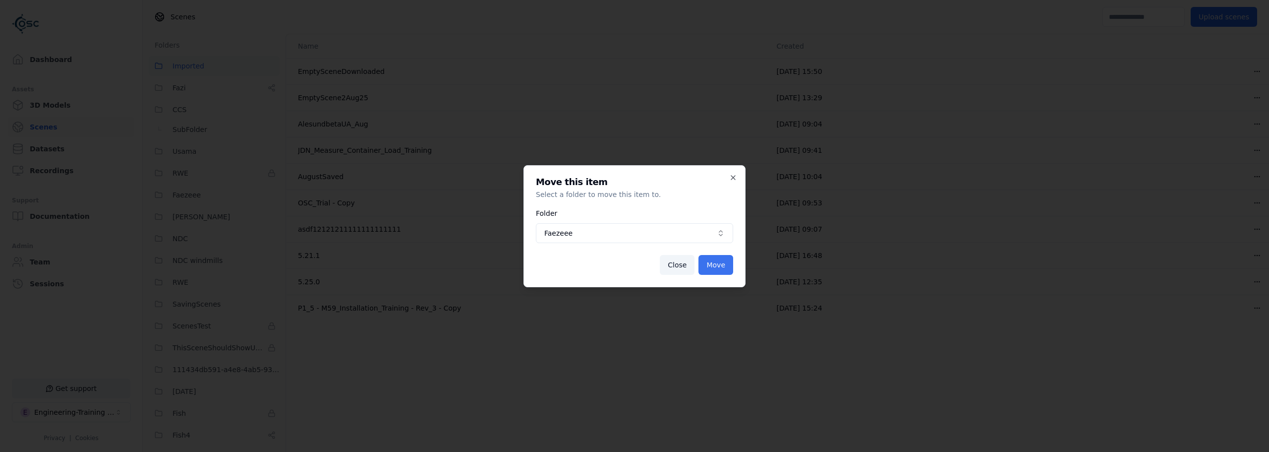
click at [717, 268] on button "Move" at bounding box center [716, 265] width 35 height 20
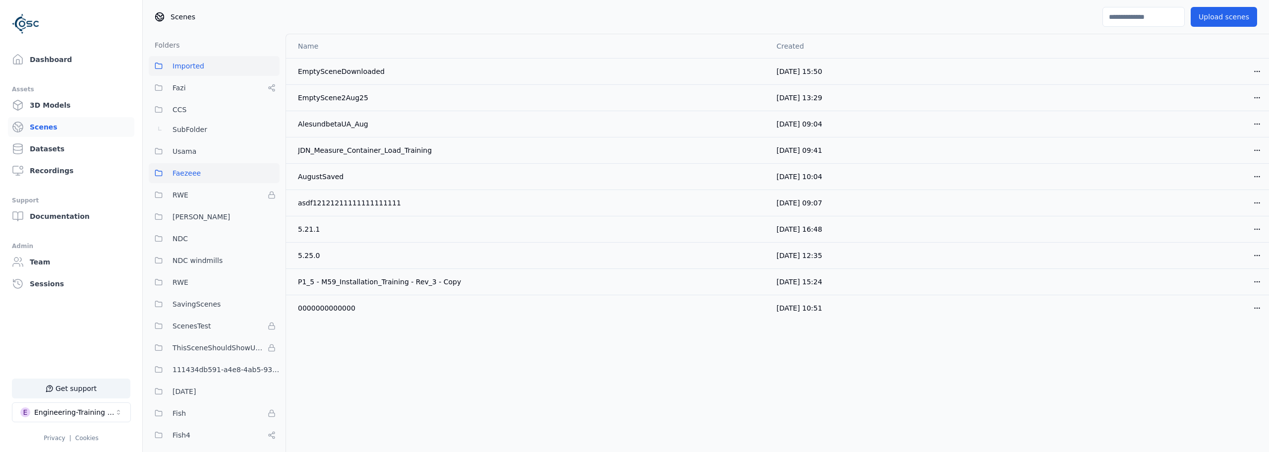
click at [204, 172] on button "Faezeee" at bounding box center [214, 173] width 131 height 20
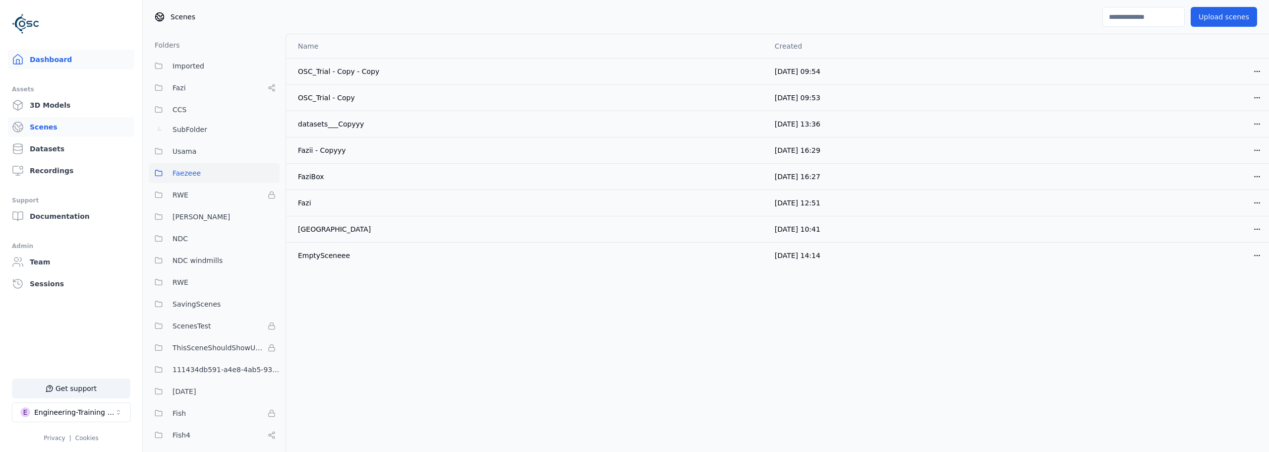
click at [54, 54] on link "Dashboard" at bounding box center [71, 60] width 126 height 20
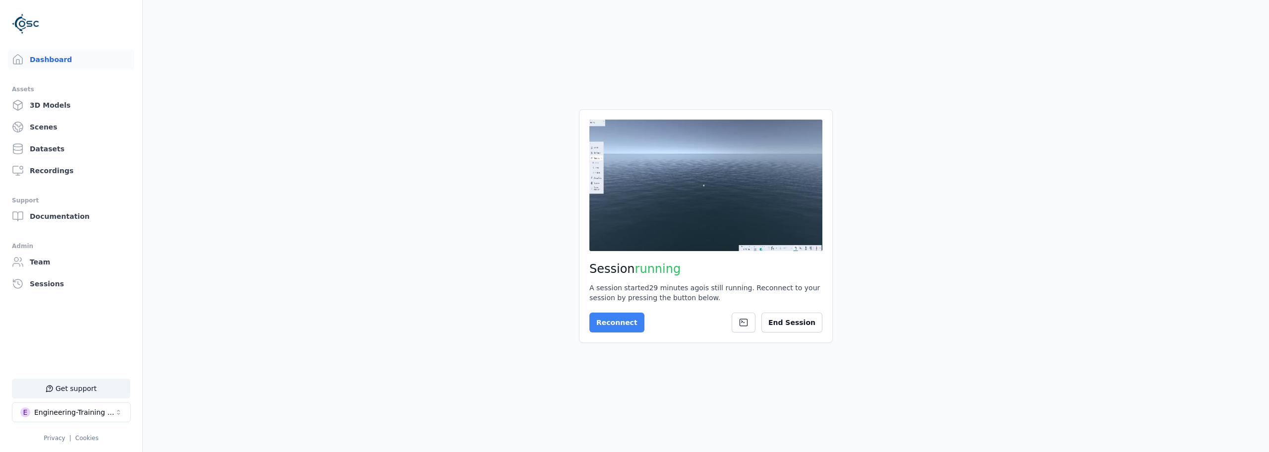
click at [625, 327] on button "Reconnect" at bounding box center [616, 322] width 55 height 20
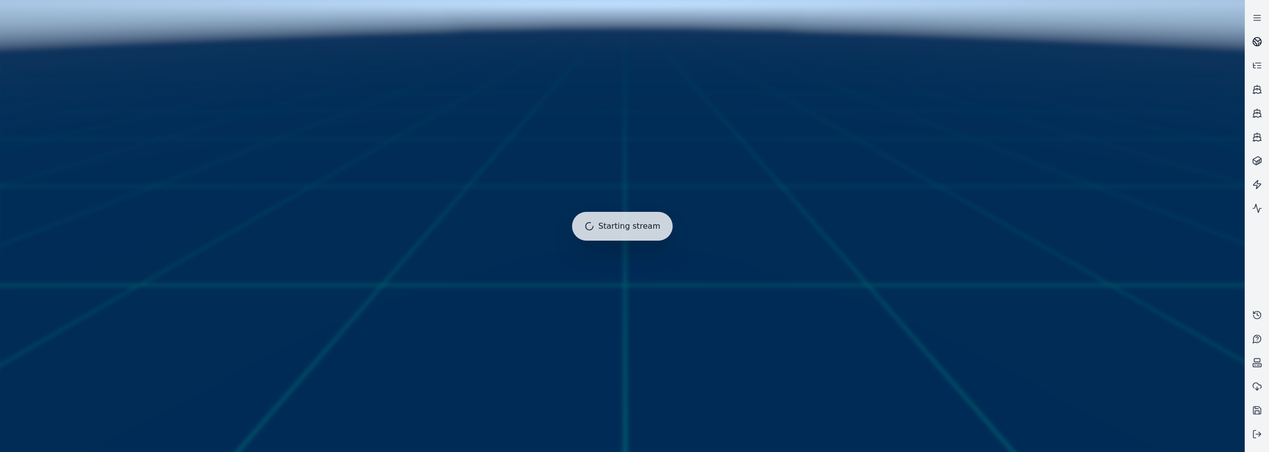
click at [1257, 40] on icon at bounding box center [1258, 39] width 6 height 3
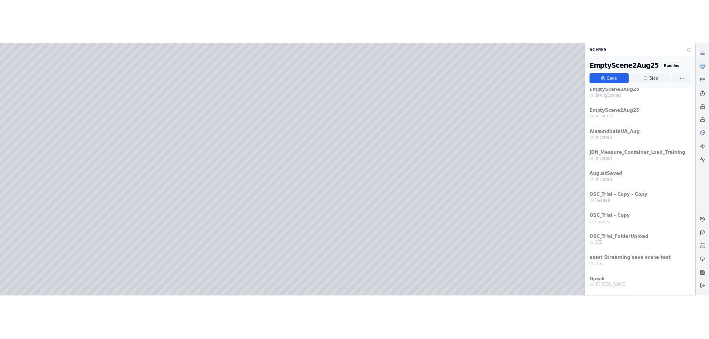
scroll to position [99, 0]
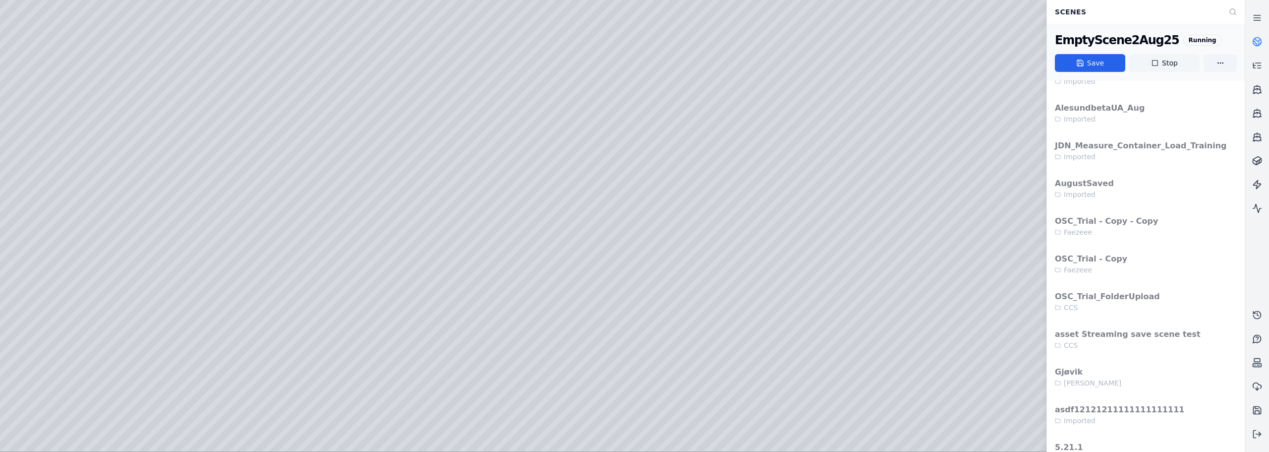
click at [1167, 65] on button "Stop" at bounding box center [1164, 63] width 70 height 18
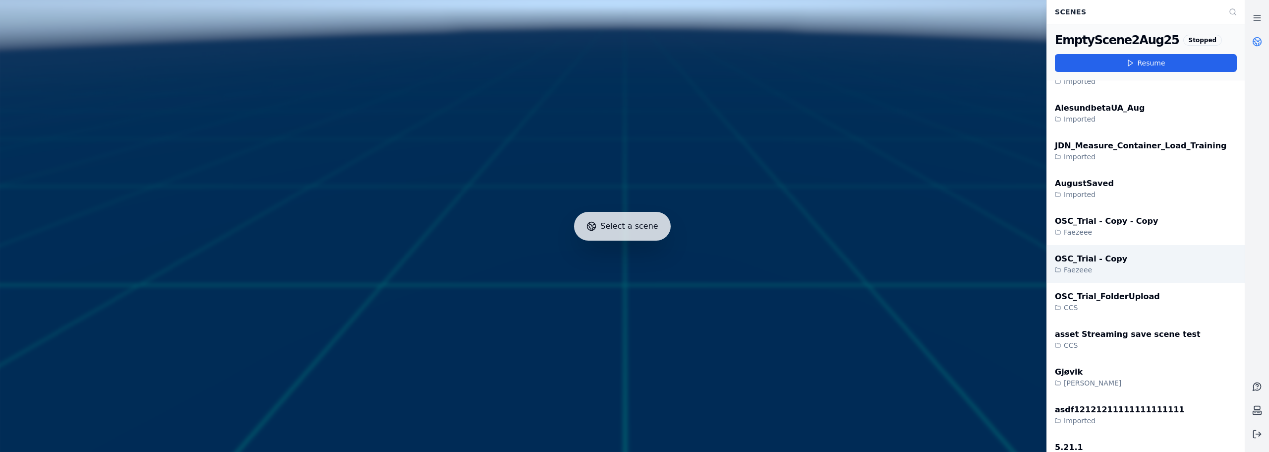
click at [1117, 264] on div "OSC_Trial - Copy Faezeee" at bounding box center [1146, 264] width 198 height 38
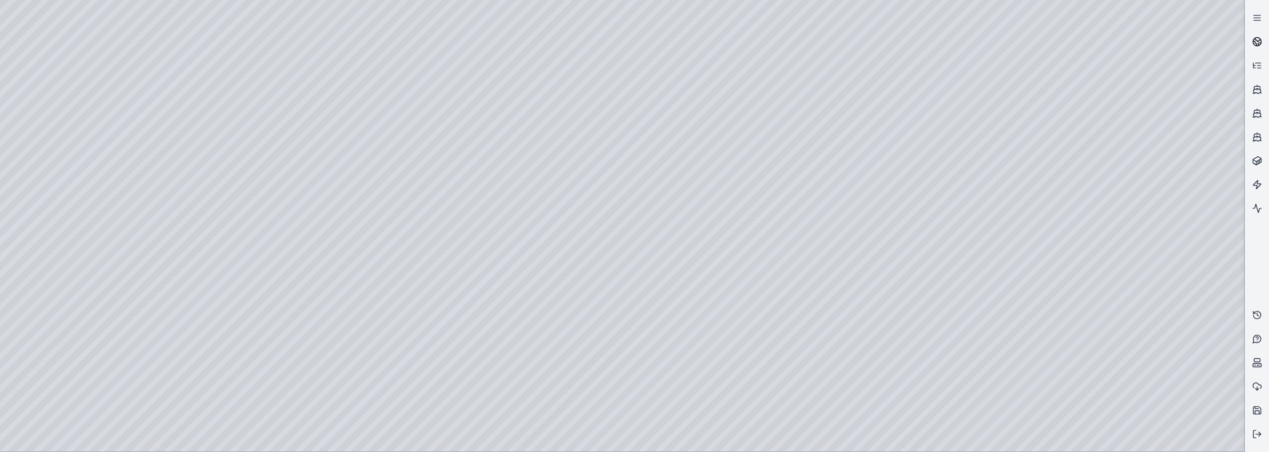
click at [1257, 37] on icon at bounding box center [1257, 42] width 10 height 10
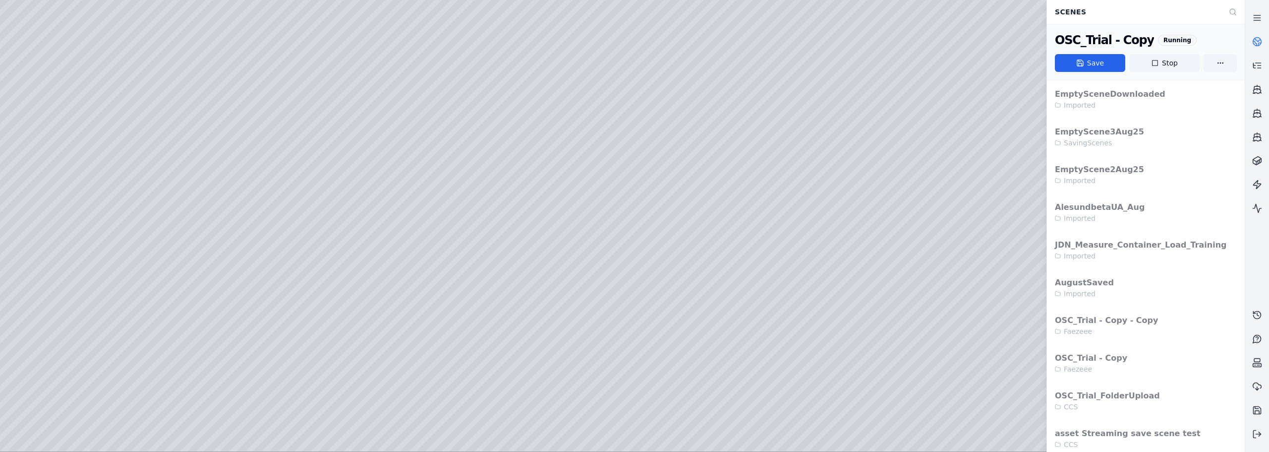
click at [289, 148] on div at bounding box center [622, 225] width 1244 height 451
drag, startPoint x: 723, startPoint y: 223, endPoint x: 637, endPoint y: 223, distance: 85.8
drag, startPoint x: 581, startPoint y: 210, endPoint x: 595, endPoint y: 205, distance: 15.1
drag, startPoint x: 814, startPoint y: 170, endPoint x: 629, endPoint y: 170, distance: 184.9
drag, startPoint x: 594, startPoint y: 166, endPoint x: 811, endPoint y: 176, distance: 216.9
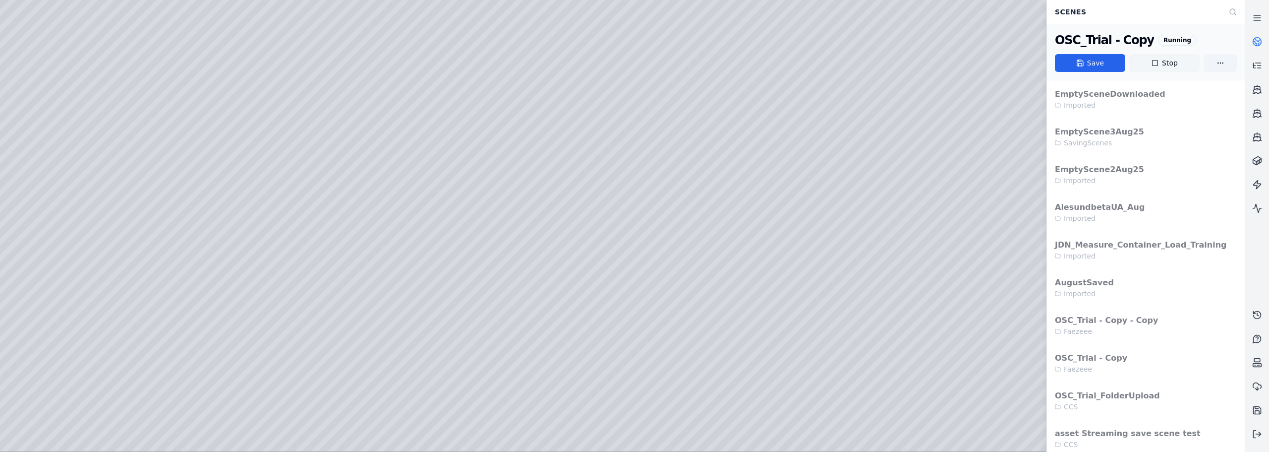
click at [1164, 67] on button "Stop" at bounding box center [1164, 63] width 70 height 18
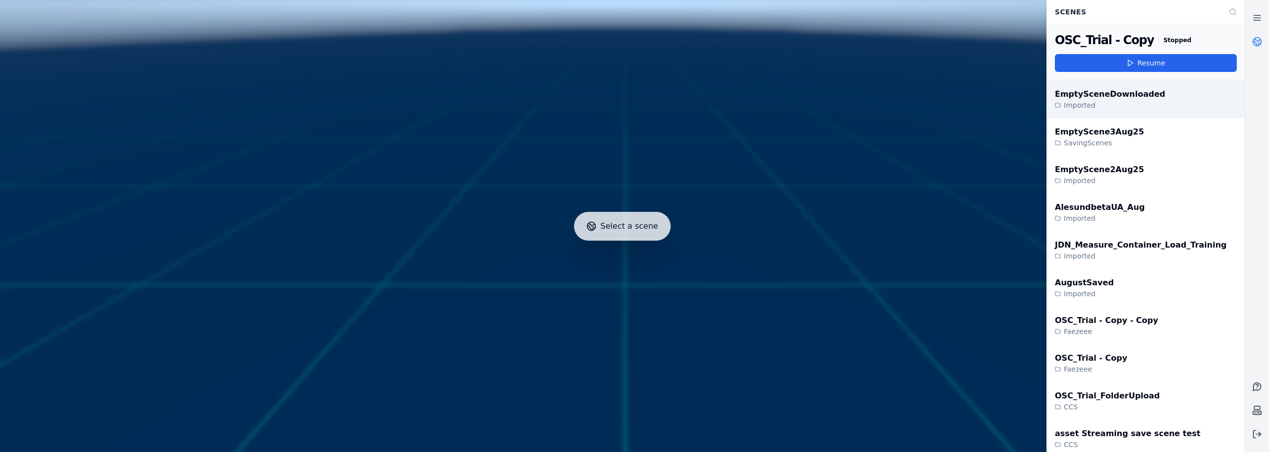
click at [1100, 114] on div "EmptySceneDownloaded Imported" at bounding box center [1146, 99] width 198 height 38
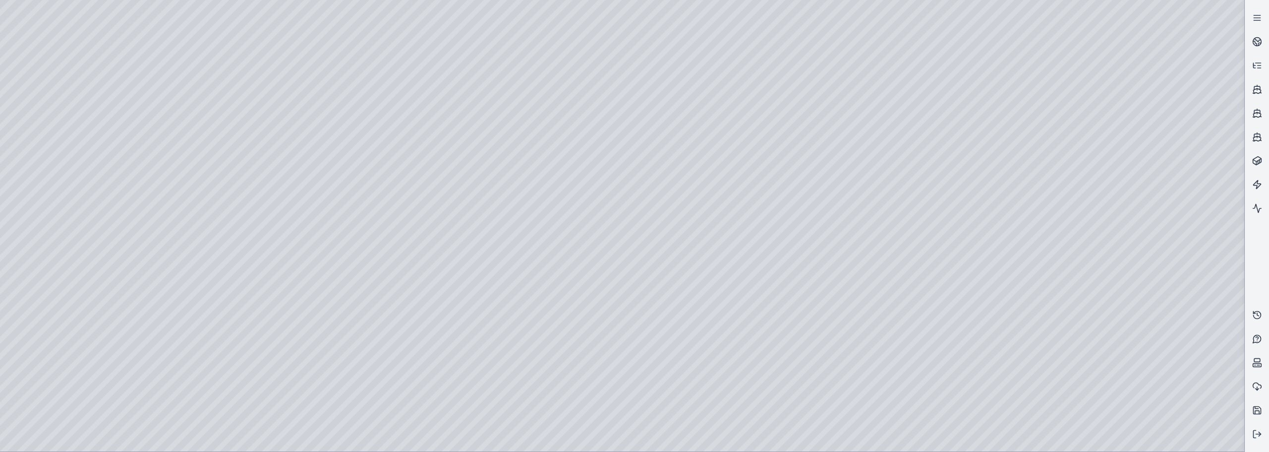
drag, startPoint x: 798, startPoint y: 148, endPoint x: 484, endPoint y: 145, distance: 314.3
drag, startPoint x: 517, startPoint y: 138, endPoint x: 466, endPoint y: 127, distance: 52.1
drag, startPoint x: 676, startPoint y: 131, endPoint x: 583, endPoint y: 140, distance: 93.1
drag, startPoint x: 563, startPoint y: 148, endPoint x: 617, endPoint y: 136, distance: 54.8
drag, startPoint x: 866, startPoint y: 292, endPoint x: 731, endPoint y: 299, distance: 134.6
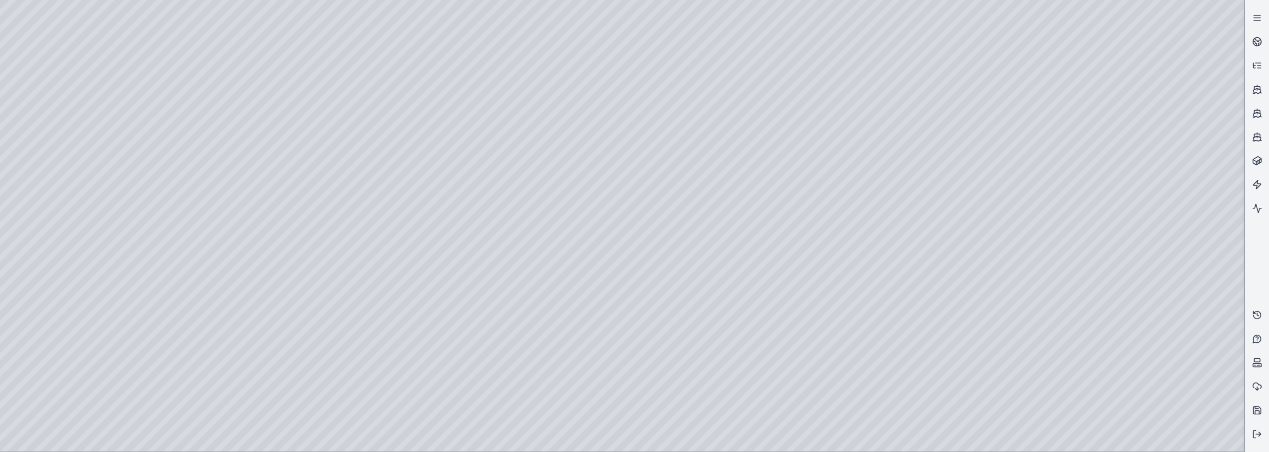
drag, startPoint x: 879, startPoint y: 266, endPoint x: 814, endPoint y: 264, distance: 65.0
drag, startPoint x: 967, startPoint y: 191, endPoint x: 1020, endPoint y: 166, distance: 59.0
drag, startPoint x: 1026, startPoint y: 191, endPoint x: 1106, endPoint y: 196, distance: 80.0
drag, startPoint x: 760, startPoint y: 253, endPoint x: 951, endPoint y: 265, distance: 191.8
click at [1214, 447] on div at bounding box center [622, 225] width 1244 height 451
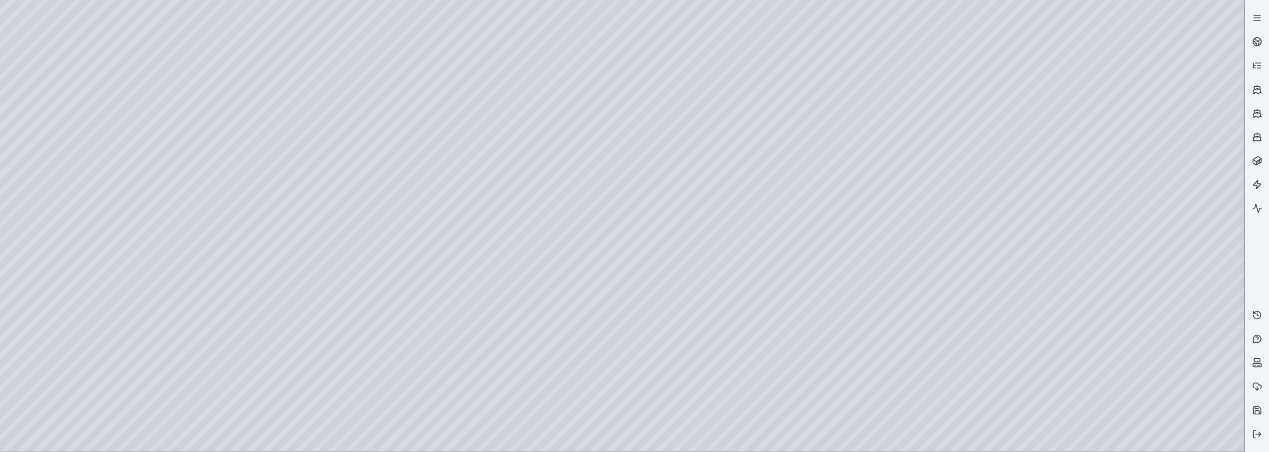
click at [1168, 352] on div at bounding box center [622, 225] width 1244 height 451
drag, startPoint x: 651, startPoint y: 234, endPoint x: 750, endPoint y: 258, distance: 101.5
drag, startPoint x: 594, startPoint y: 283, endPoint x: 847, endPoint y: 263, distance: 253.6
click at [1171, 351] on div at bounding box center [622, 225] width 1244 height 451
drag, startPoint x: 771, startPoint y: 328, endPoint x: 616, endPoint y: 336, distance: 155.4
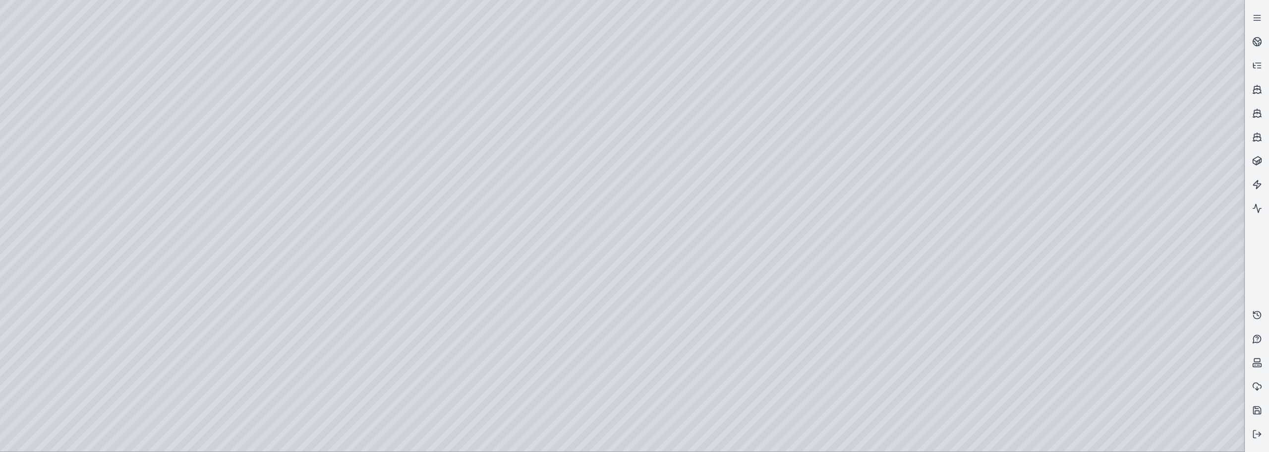
click at [46, 115] on div at bounding box center [622, 225] width 1244 height 451
click at [48, 270] on div at bounding box center [622, 225] width 1244 height 451
click at [54, 151] on div at bounding box center [622, 225] width 1244 height 451
drag, startPoint x: 195, startPoint y: 188, endPoint x: 270, endPoint y: 190, distance: 74.4
click at [196, 188] on div at bounding box center [622, 225] width 1244 height 451
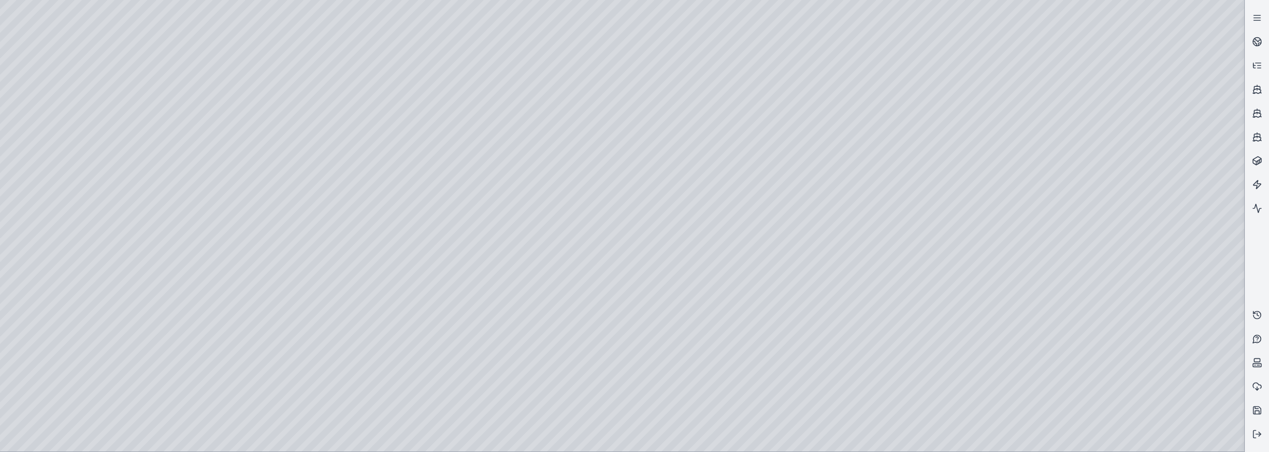
click at [198, 187] on div at bounding box center [622, 225] width 1244 height 451
drag, startPoint x: 539, startPoint y: 292, endPoint x: 544, endPoint y: 278, distance: 14.7
click at [1259, 433] on icon at bounding box center [1257, 434] width 10 height 10
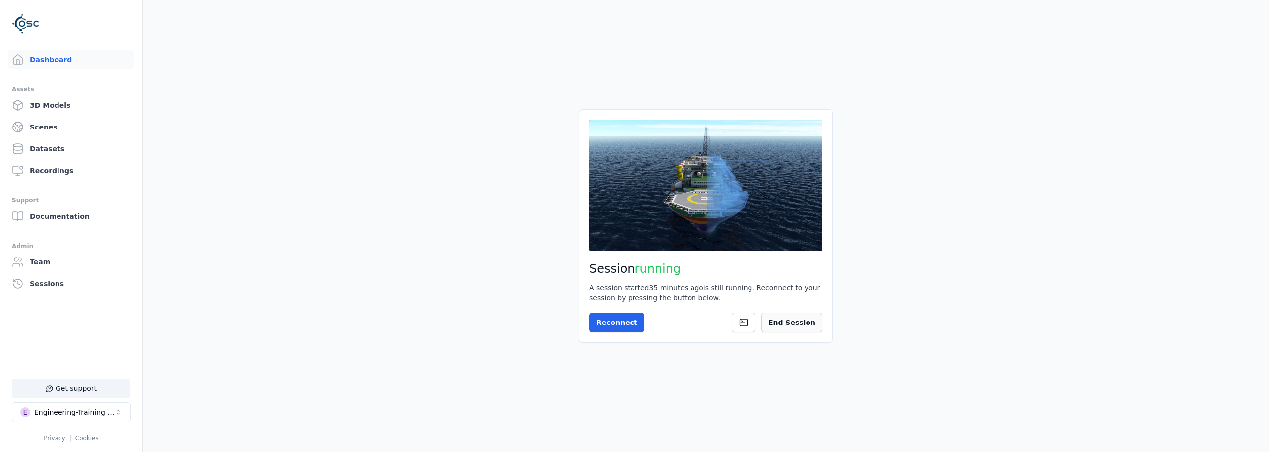
click at [800, 318] on button "End Session" at bounding box center [792, 322] width 61 height 20
